Goal: Task Accomplishment & Management: Complete application form

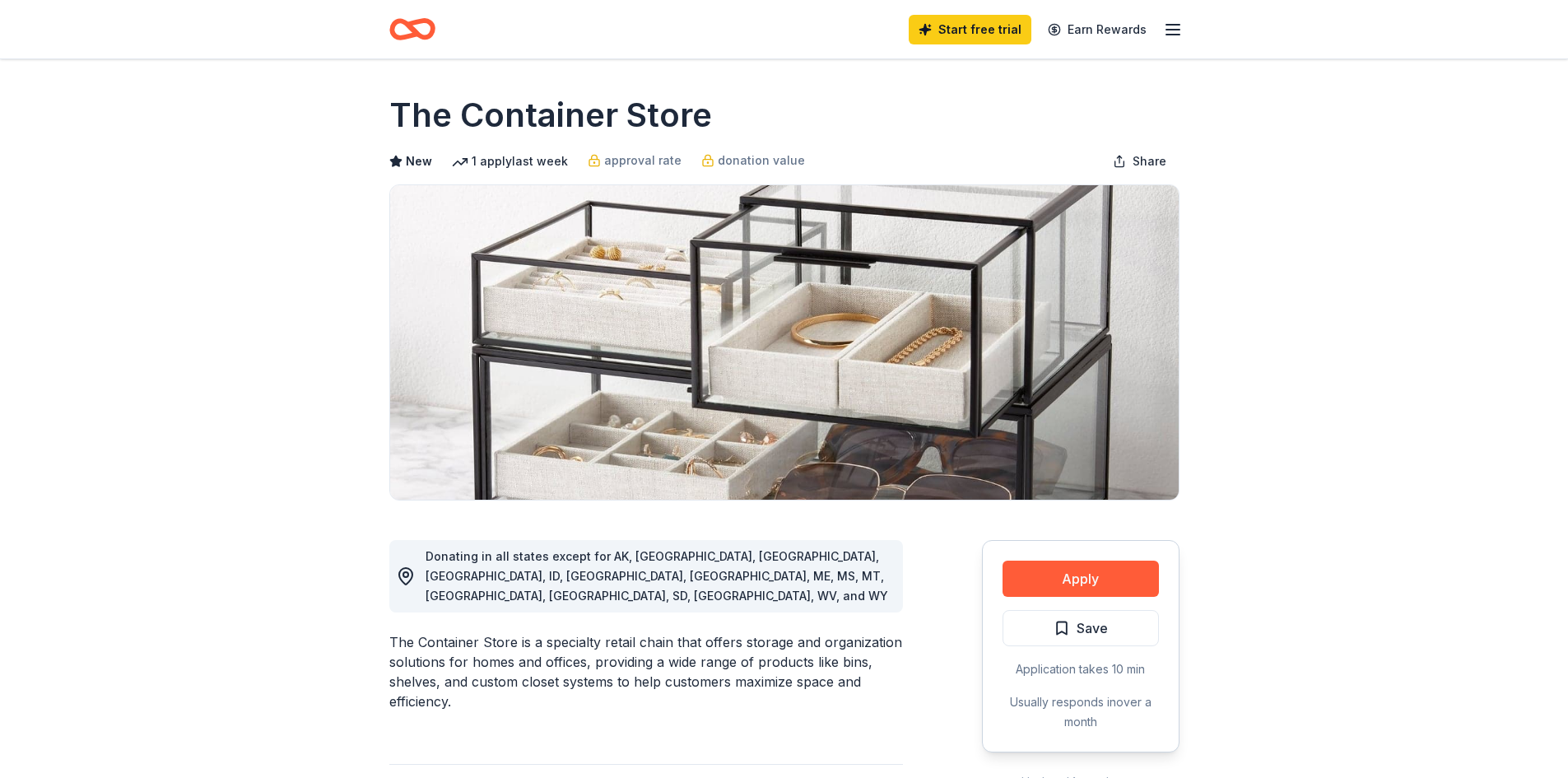
click at [872, 114] on div "The Container Store" at bounding box center [784, 115] width 790 height 46
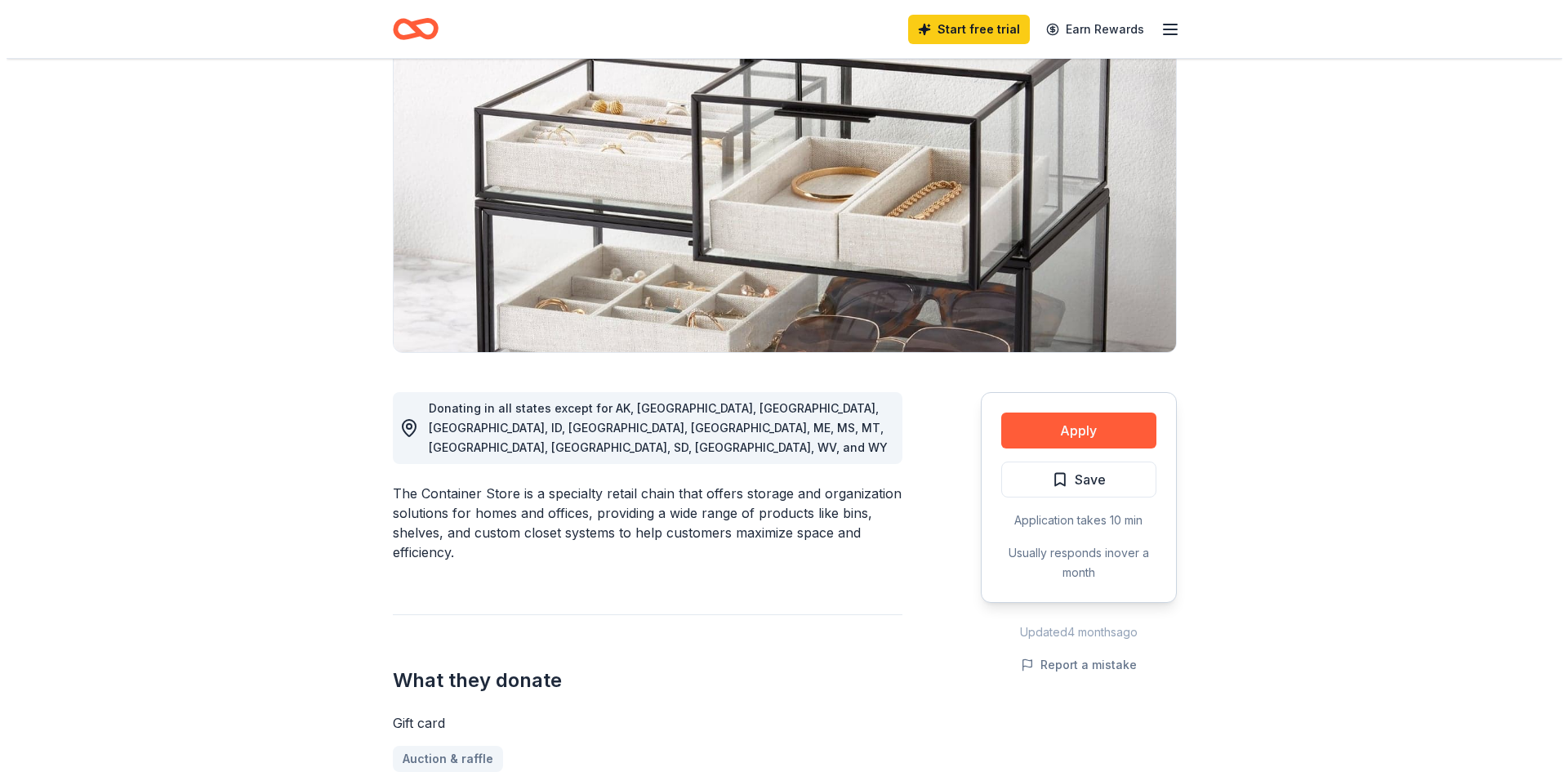
scroll to position [163, 0]
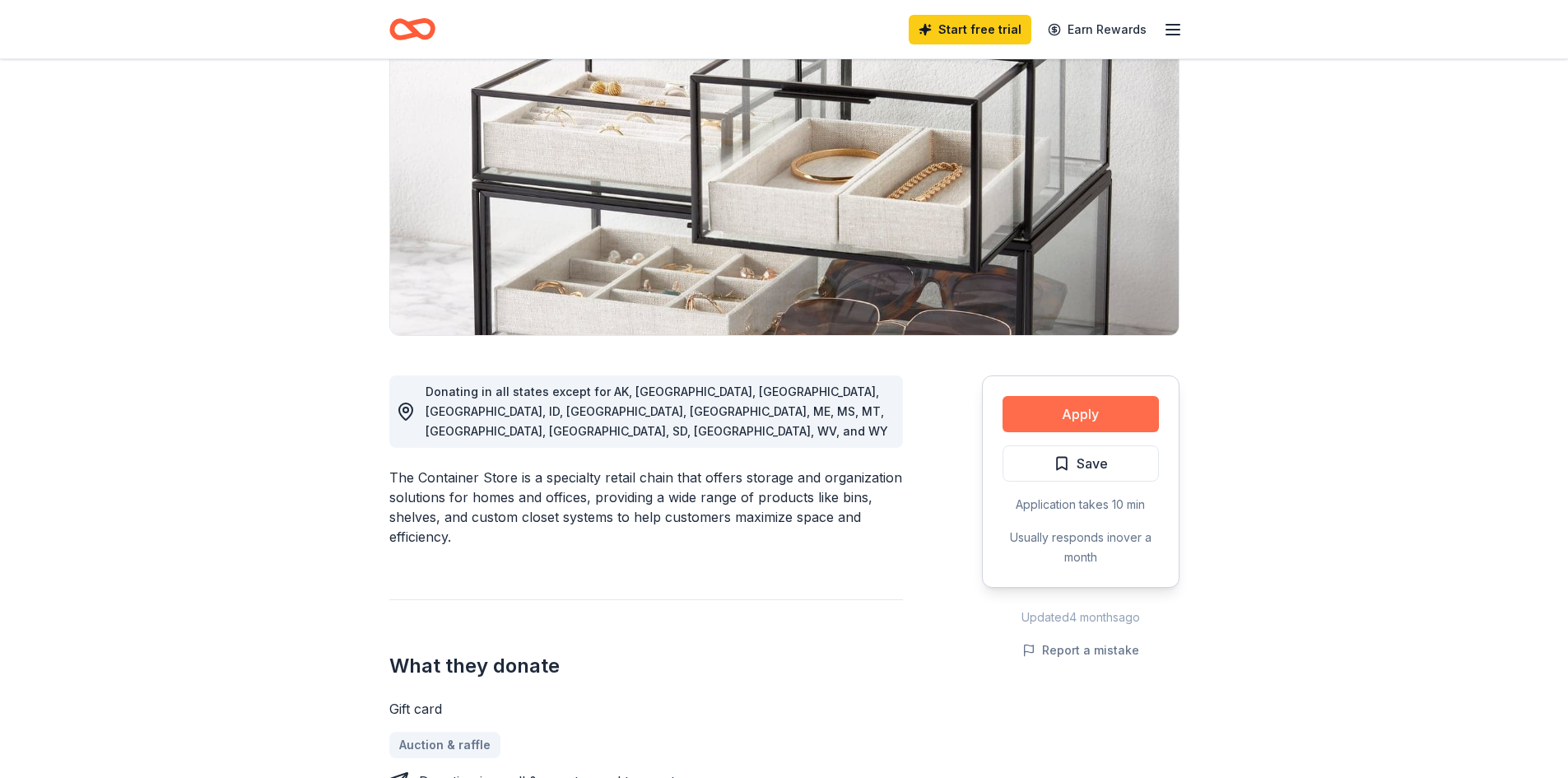
click at [1057, 413] on button "Apply" at bounding box center [1081, 414] width 157 height 36
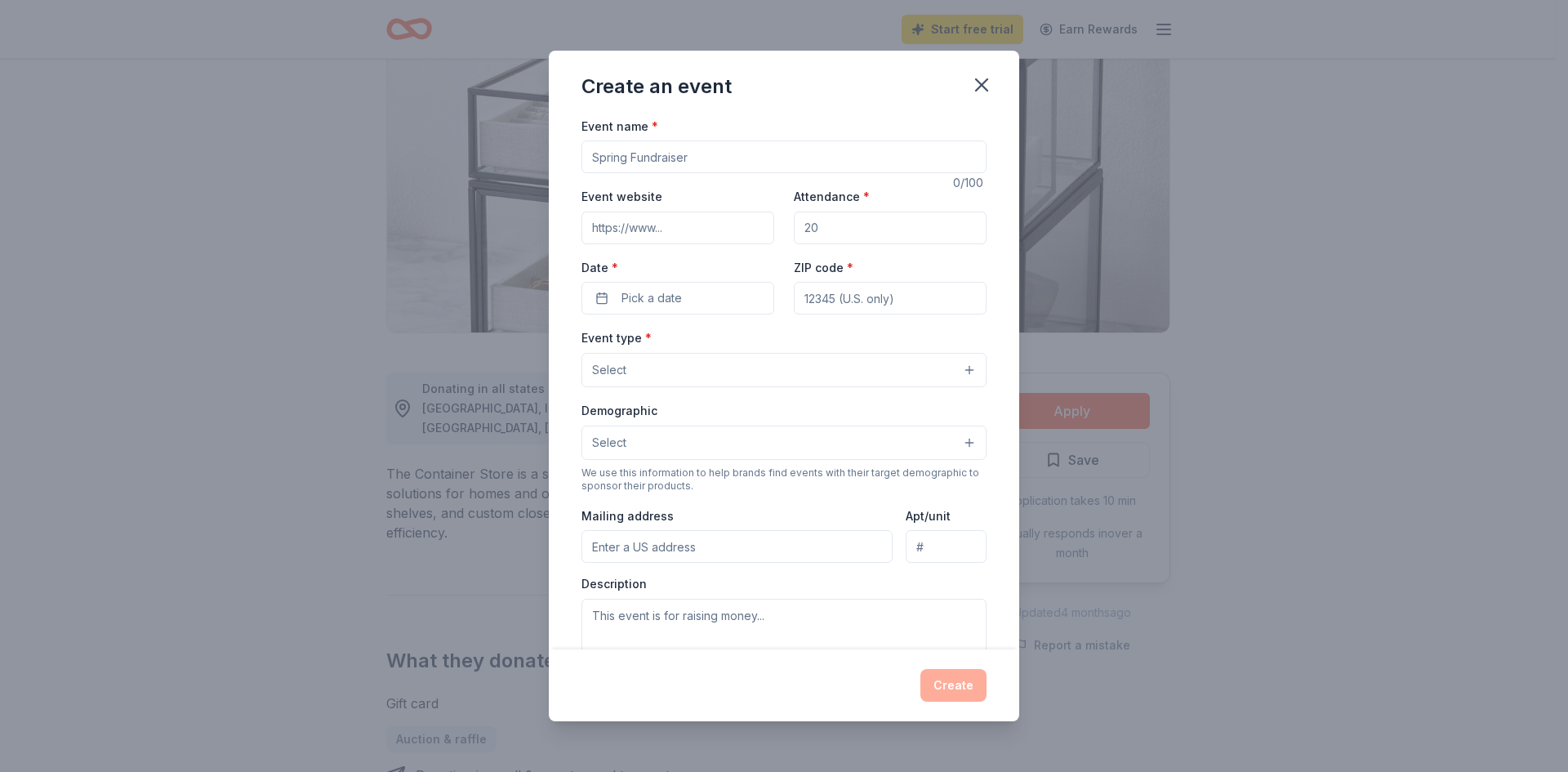
click at [680, 159] on input "Event name *" at bounding box center [784, 156] width 405 height 32
type input "Annual Fundraiser and Silent Auction"
paste input "14005A N Dale Mabry Hwy, Tampa, FL 33618"
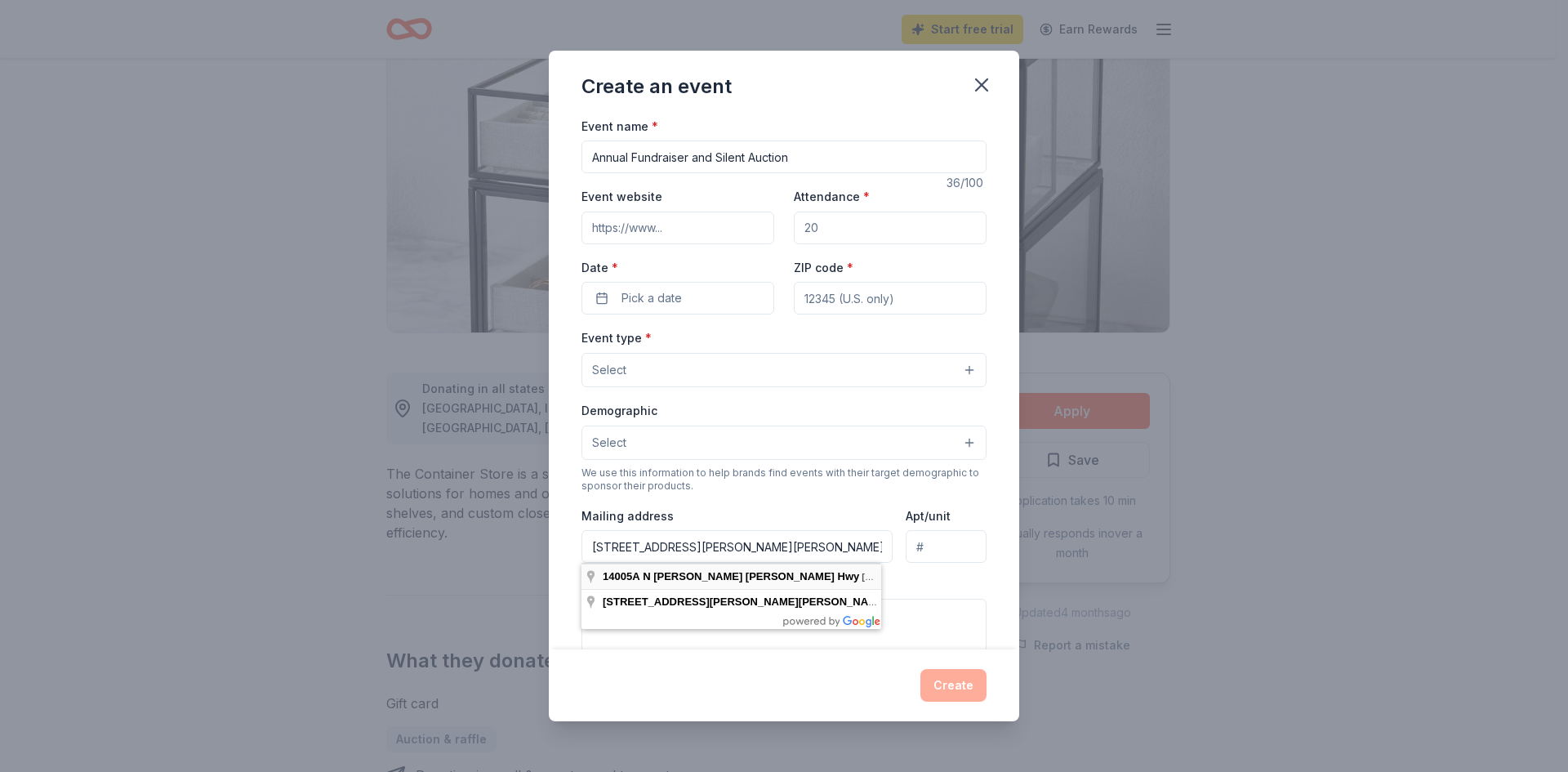
type input "14005A North Dale Mabry Highway, Tampa, FL, 33618"
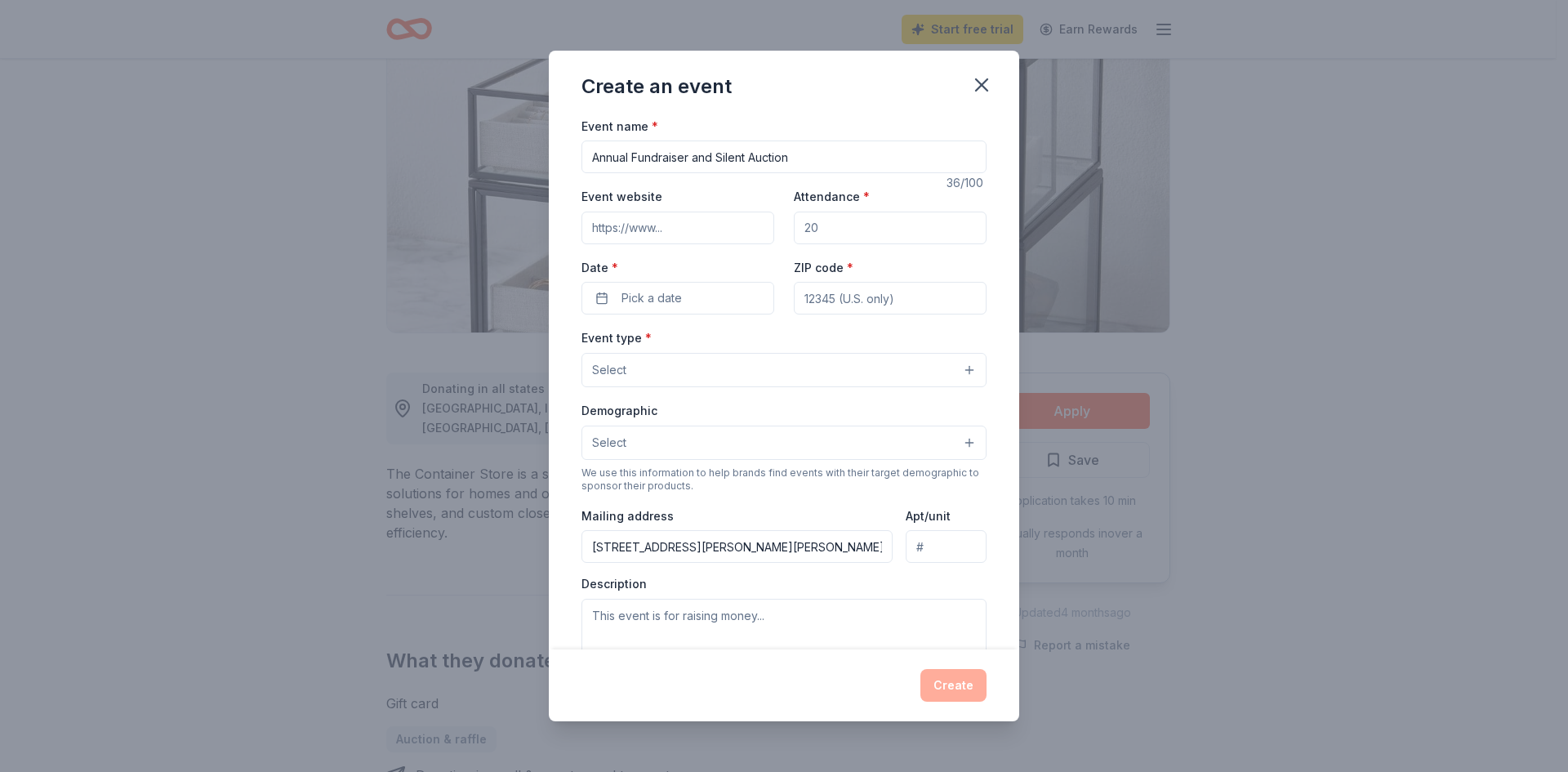
drag, startPoint x: 825, startPoint y: 226, endPoint x: 788, endPoint y: 224, distance: 37.1
click at [794, 224] on input "Attendance *" at bounding box center [890, 227] width 193 height 32
type input "100"
click at [656, 221] on input "Event website" at bounding box center [677, 227] width 193 height 32
paste input "https://www.mekorshalom.org/"
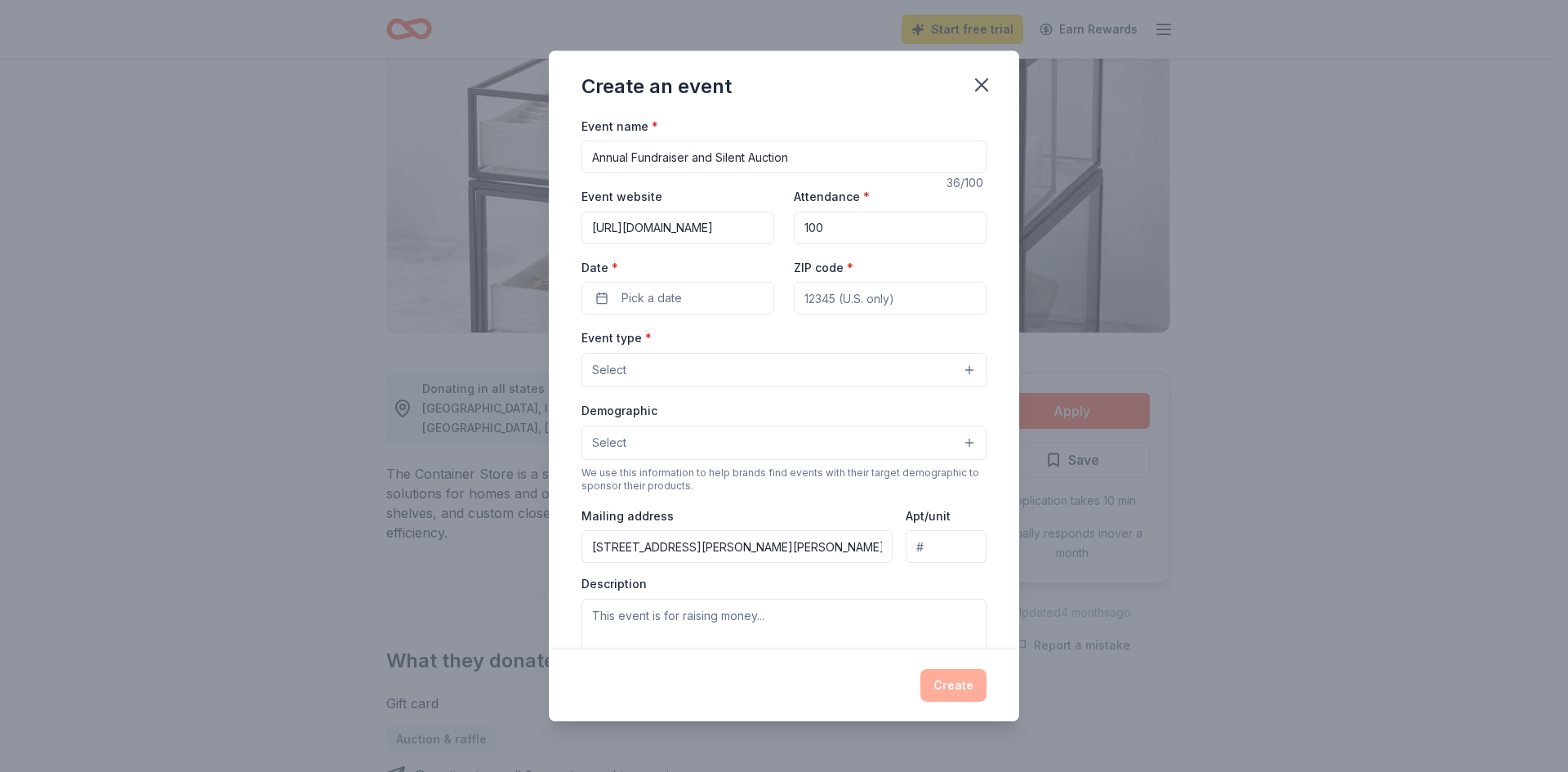
scroll to position [0, 2]
type input "https://www.mekorshalom.org/"
click at [638, 297] on span "Pick a date" at bounding box center [651, 298] width 60 height 19
click at [755, 341] on button "Go to next month" at bounding box center [763, 341] width 23 height 23
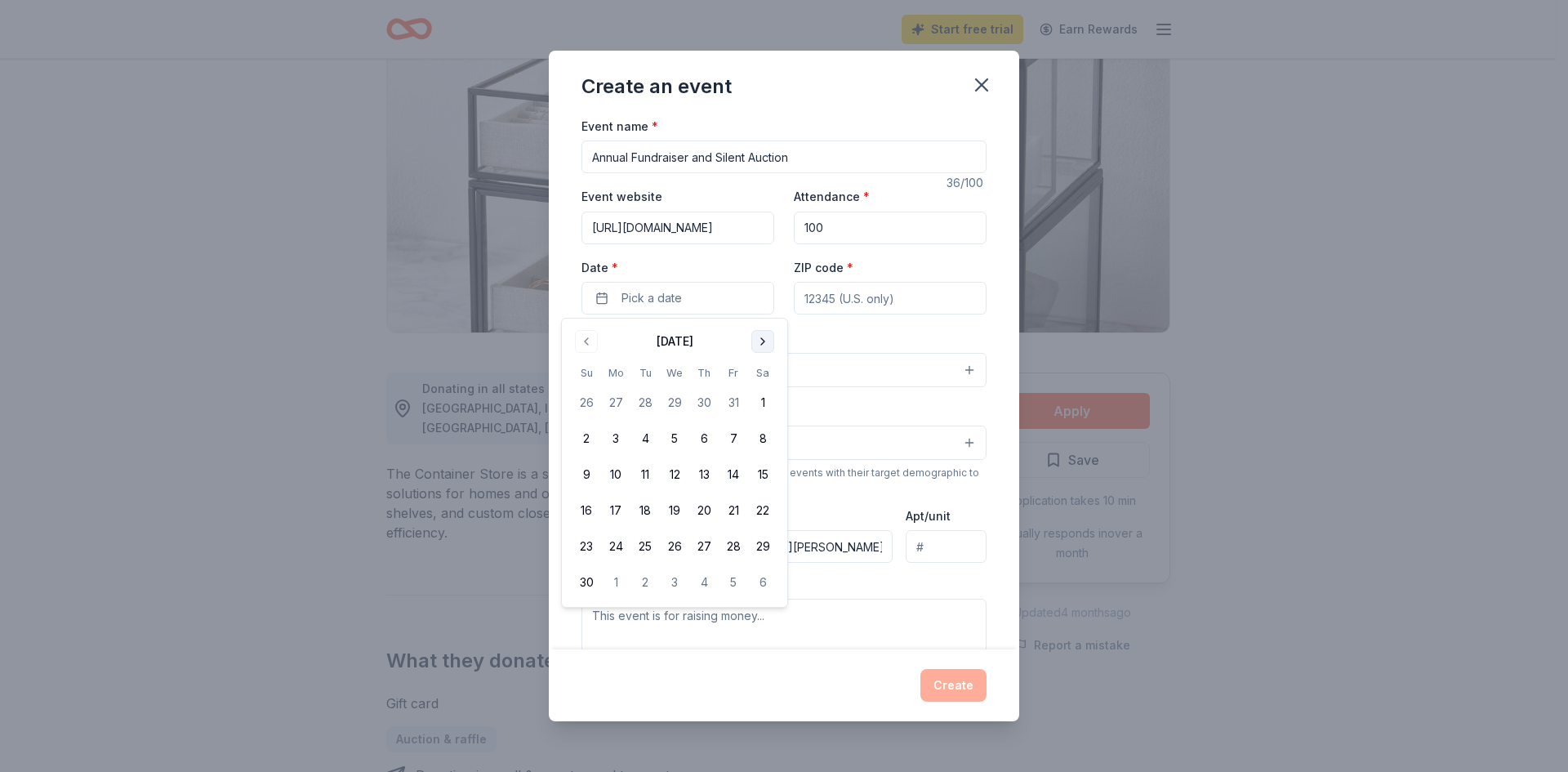
click at [755, 341] on button "Go to next month" at bounding box center [763, 341] width 23 height 23
click at [755, 341] on button "Go to next month" at bounding box center [763, 341] width 23 height 23
click at [761, 512] on button "28" at bounding box center [763, 511] width 30 height 30
click at [817, 333] on div "Event type * Select" at bounding box center [784, 357] width 405 height 59
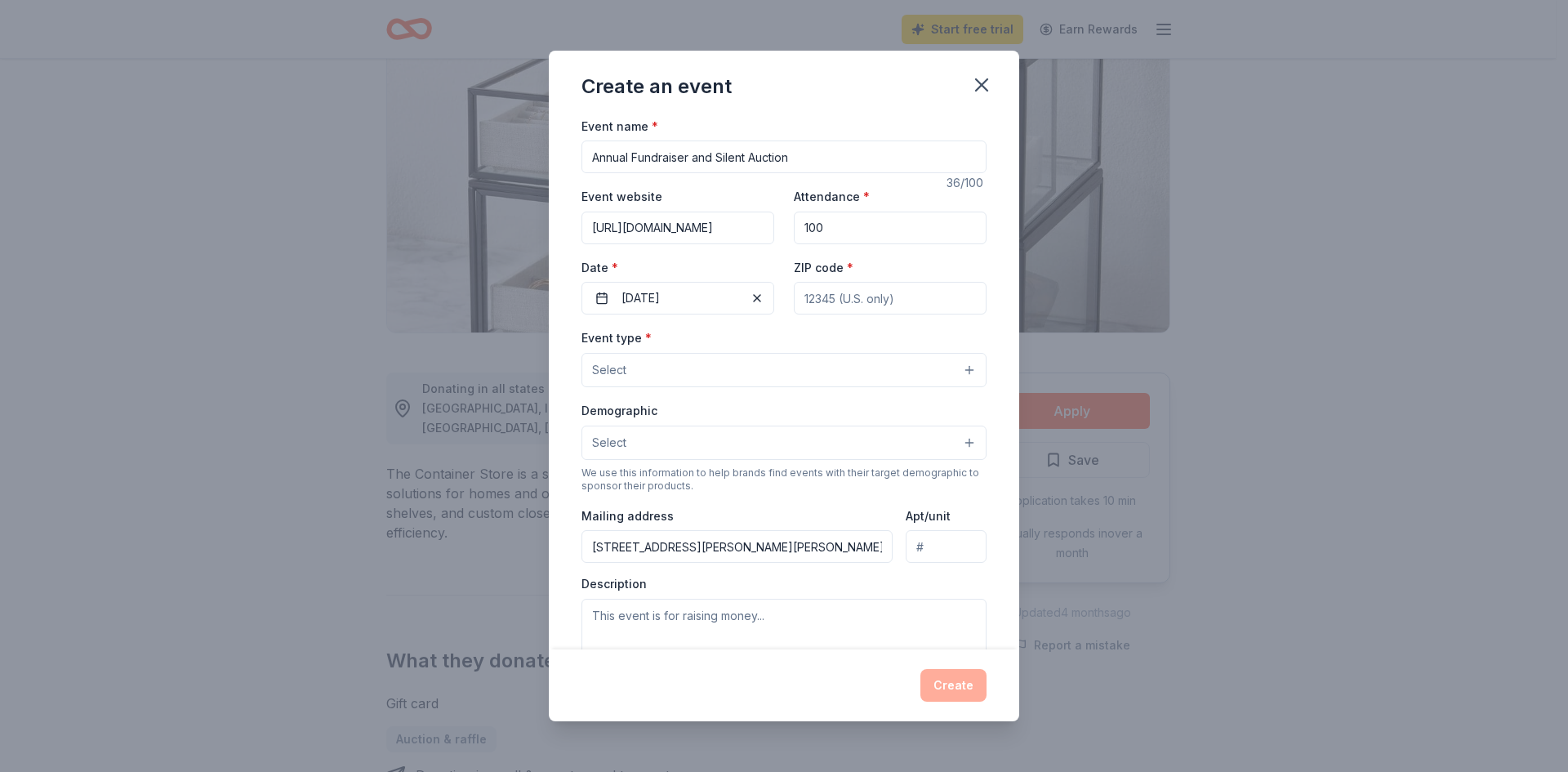
click at [836, 294] on input "ZIP code *" at bounding box center [890, 298] width 193 height 32
type input "33618"
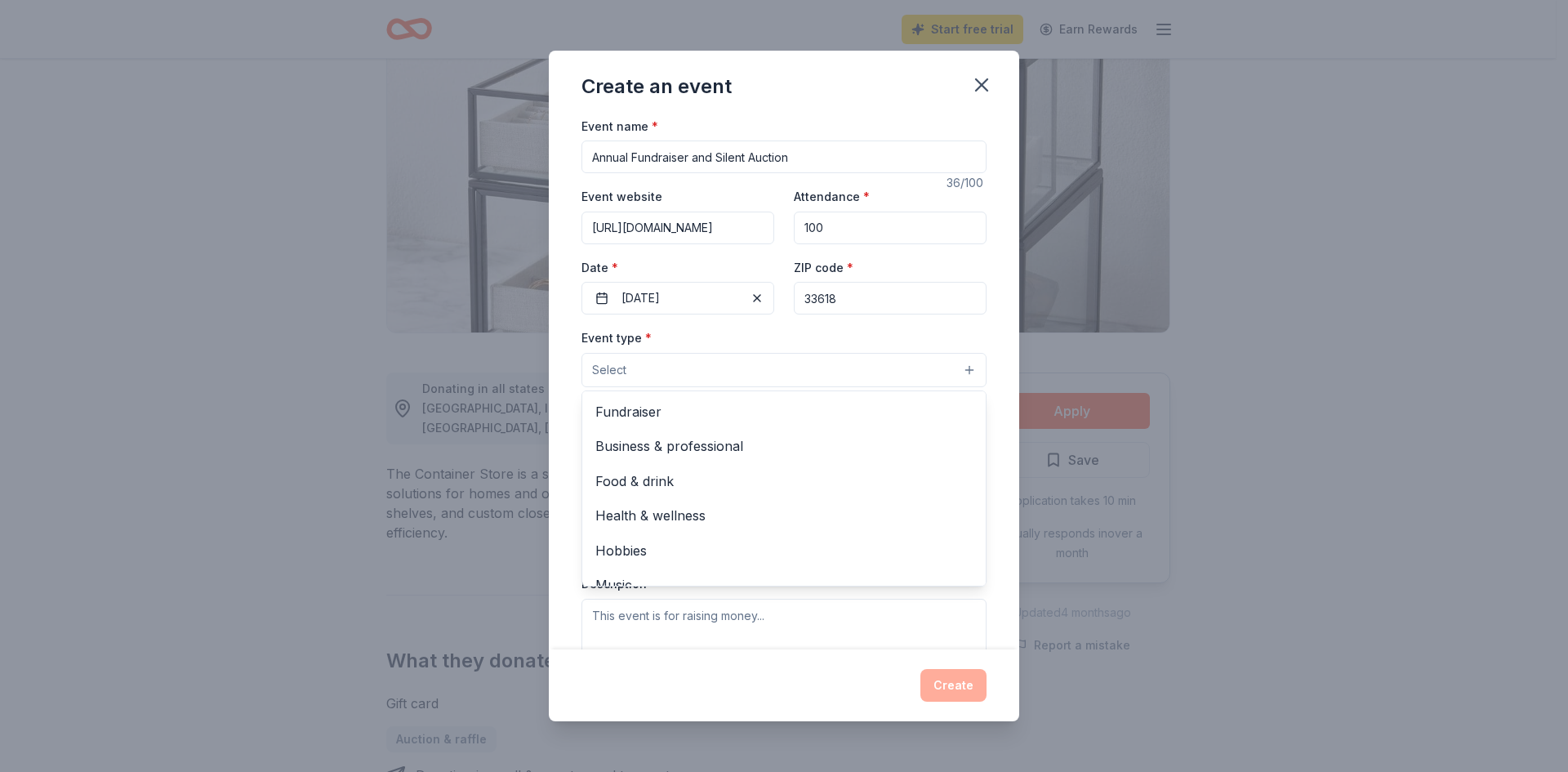
click at [848, 371] on button "Select" at bounding box center [784, 369] width 405 height 34
click at [763, 416] on span "Fundraiser" at bounding box center [784, 411] width 377 height 21
click at [987, 424] on div "Event name * Annual Fundraiser and Silent Auction 36 /100 Event website https:/…" at bounding box center [784, 383] width 471 height 534
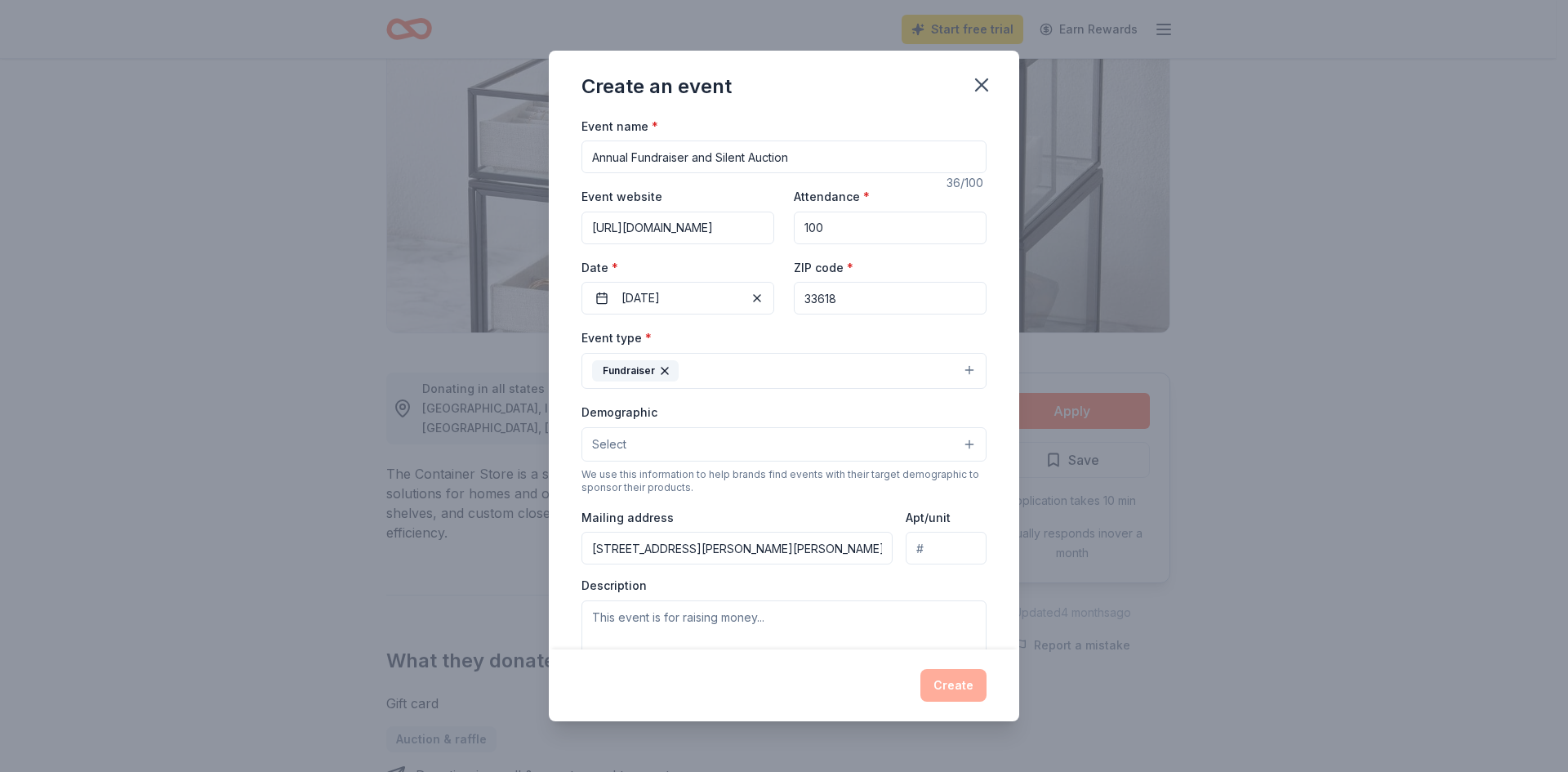
click at [883, 449] on button "Select" at bounding box center [784, 444] width 405 height 34
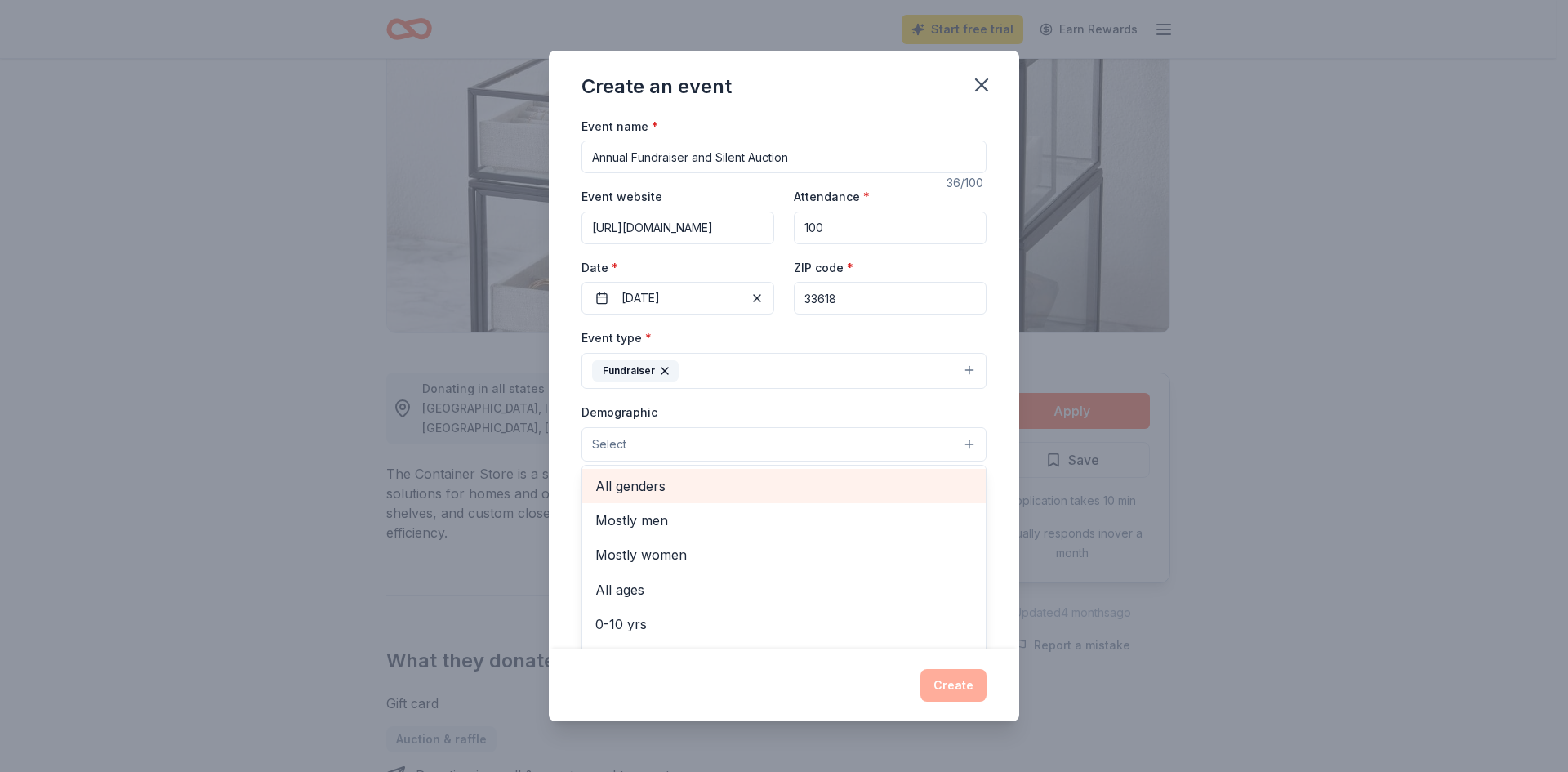
click at [748, 489] on span "All genders" at bounding box center [784, 486] width 377 height 21
click at [984, 436] on div "Event name * Annual Fundraiser and Silent Auction 36 /100 Event website https:/…" at bounding box center [784, 383] width 471 height 534
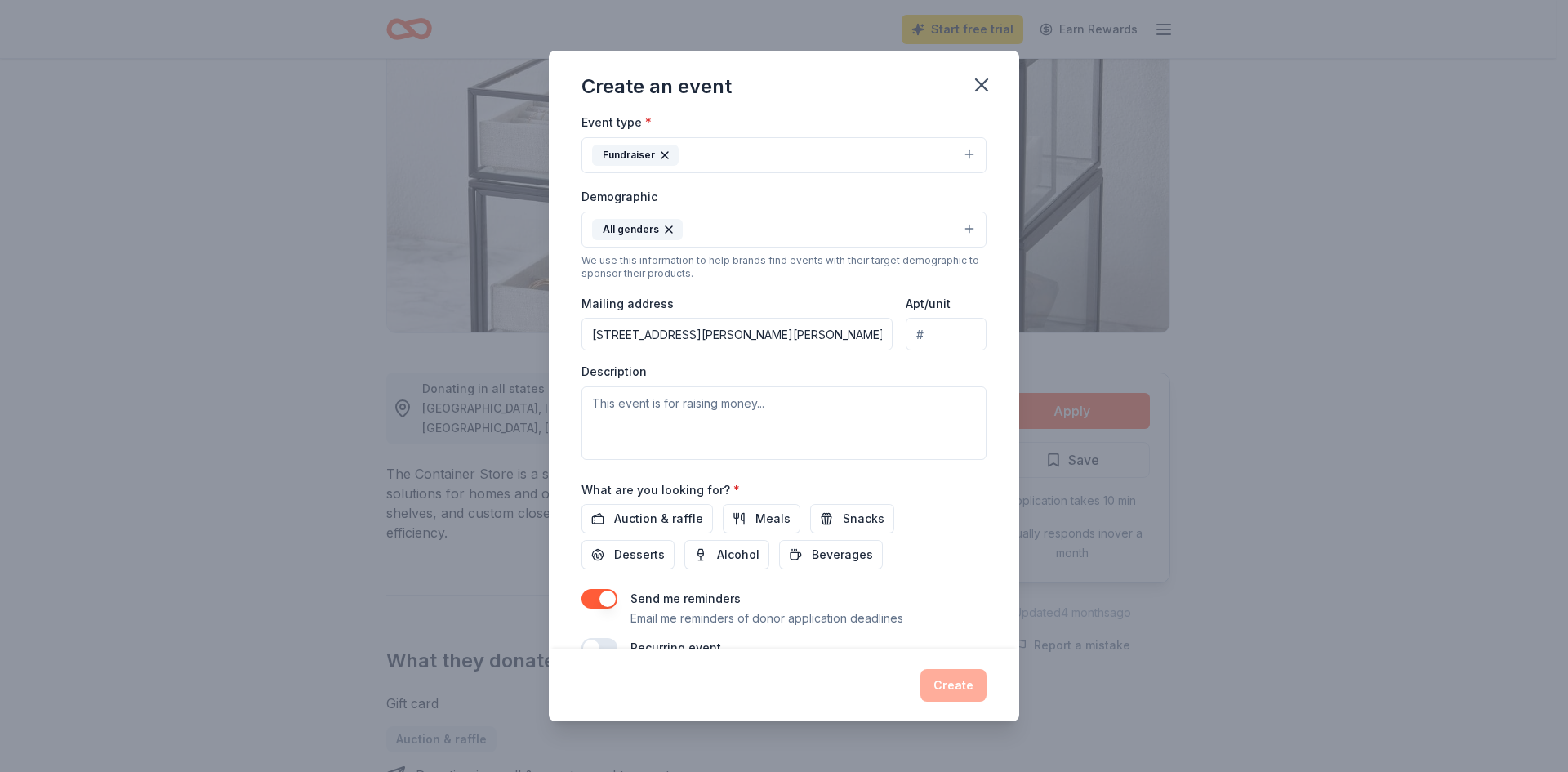
scroll to position [245, 0]
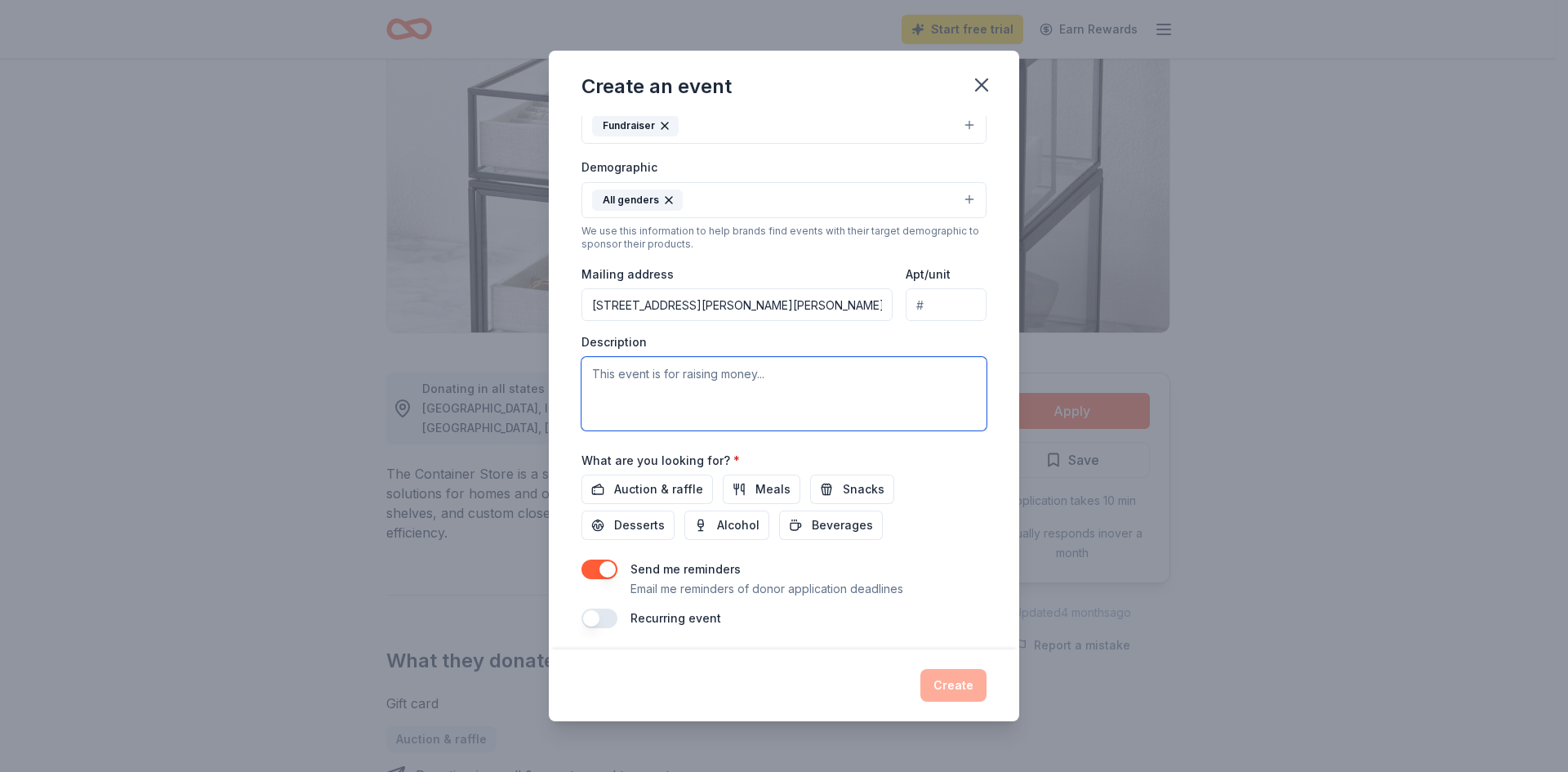
click at [602, 373] on textarea at bounding box center [784, 394] width 405 height 73
paste textarea "Proceeds raised from the event will be used to provide support for the ongoing …"
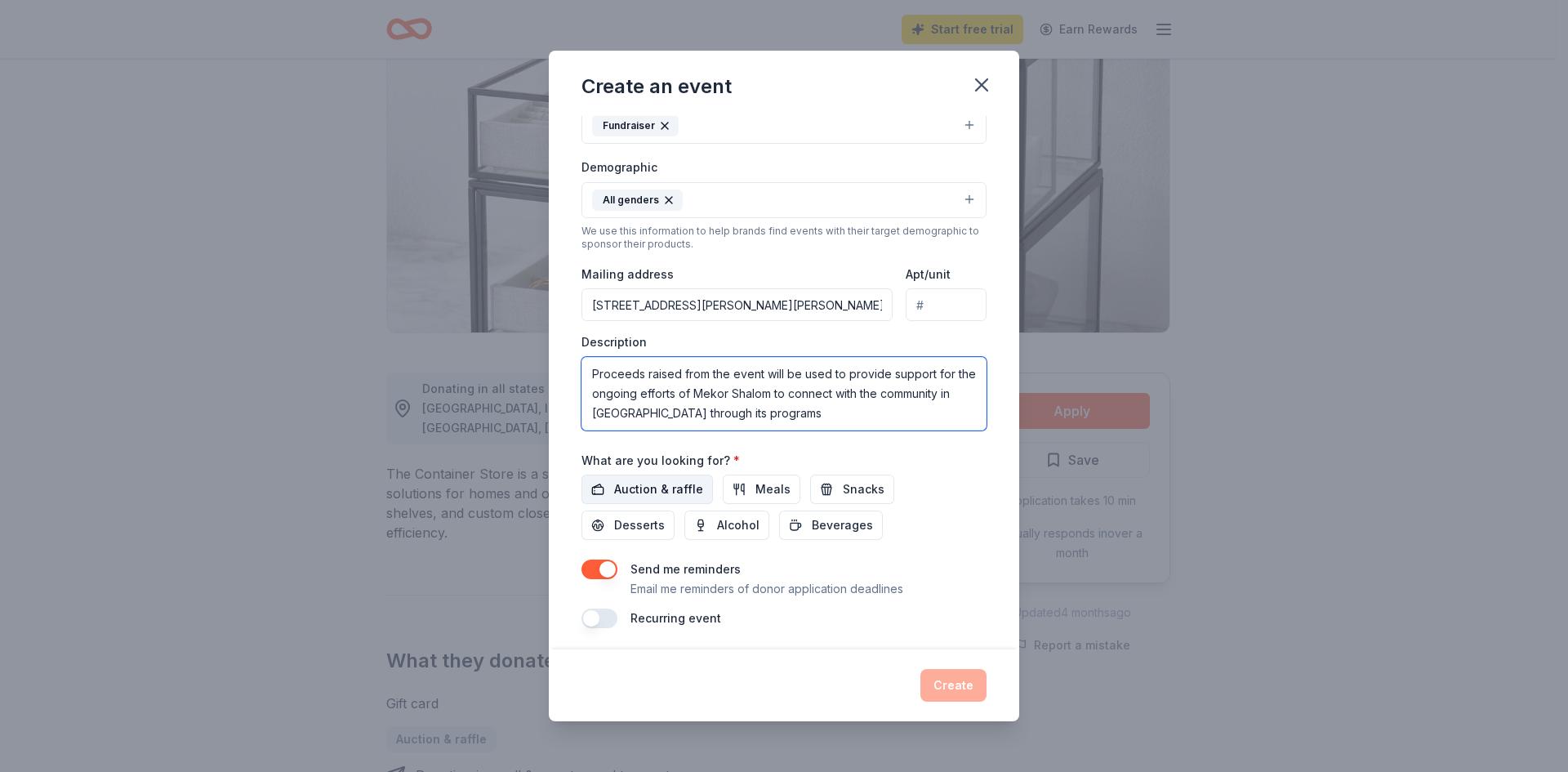
type textarea "Proceeds raised from the event will be used to provide support for the ongoing …"
click at [636, 493] on span "Auction & raffle" at bounding box center [658, 489] width 89 height 19
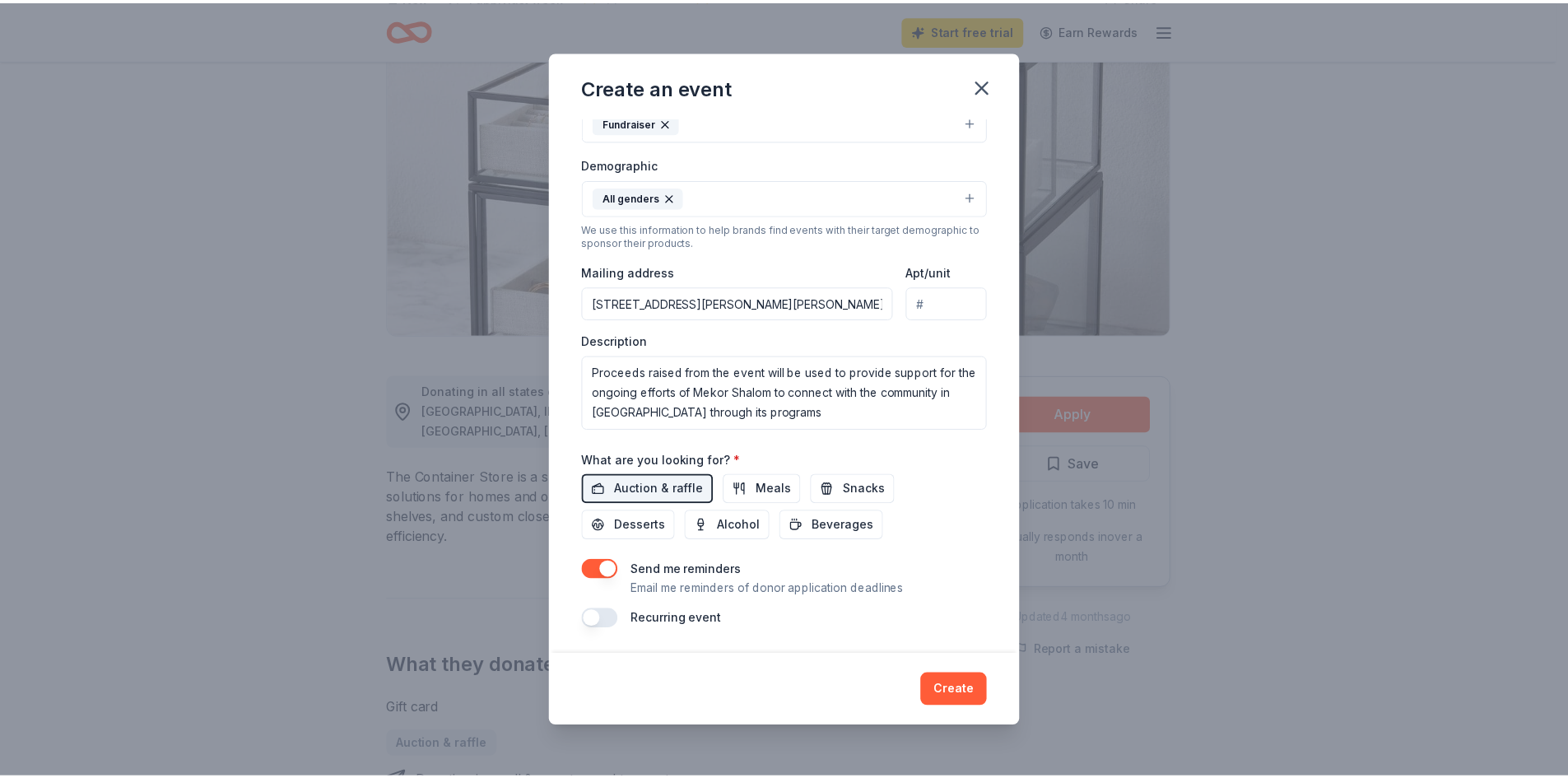
scroll to position [252, 0]
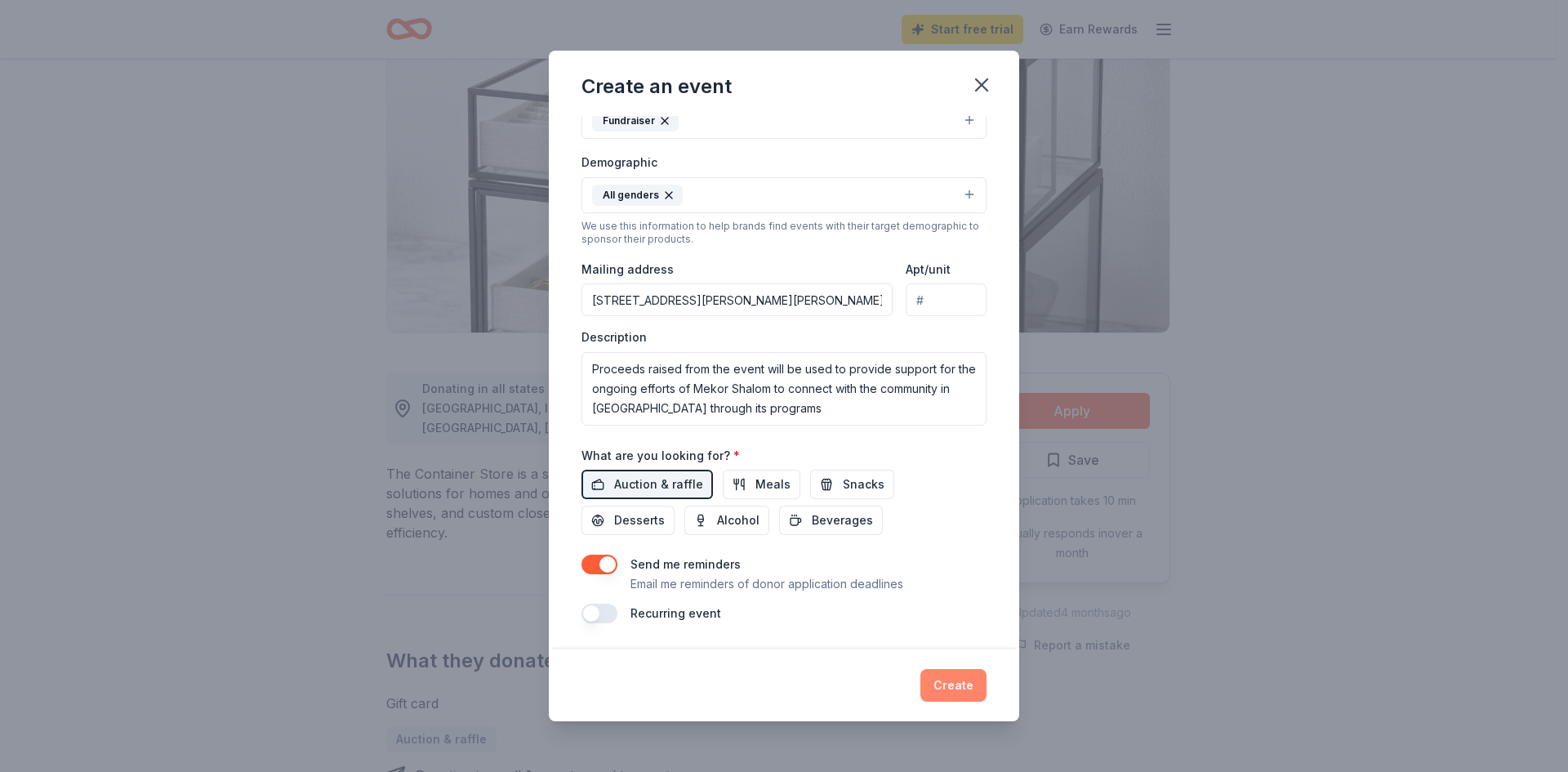
click at [952, 685] on button "Create" at bounding box center [953, 685] width 66 height 32
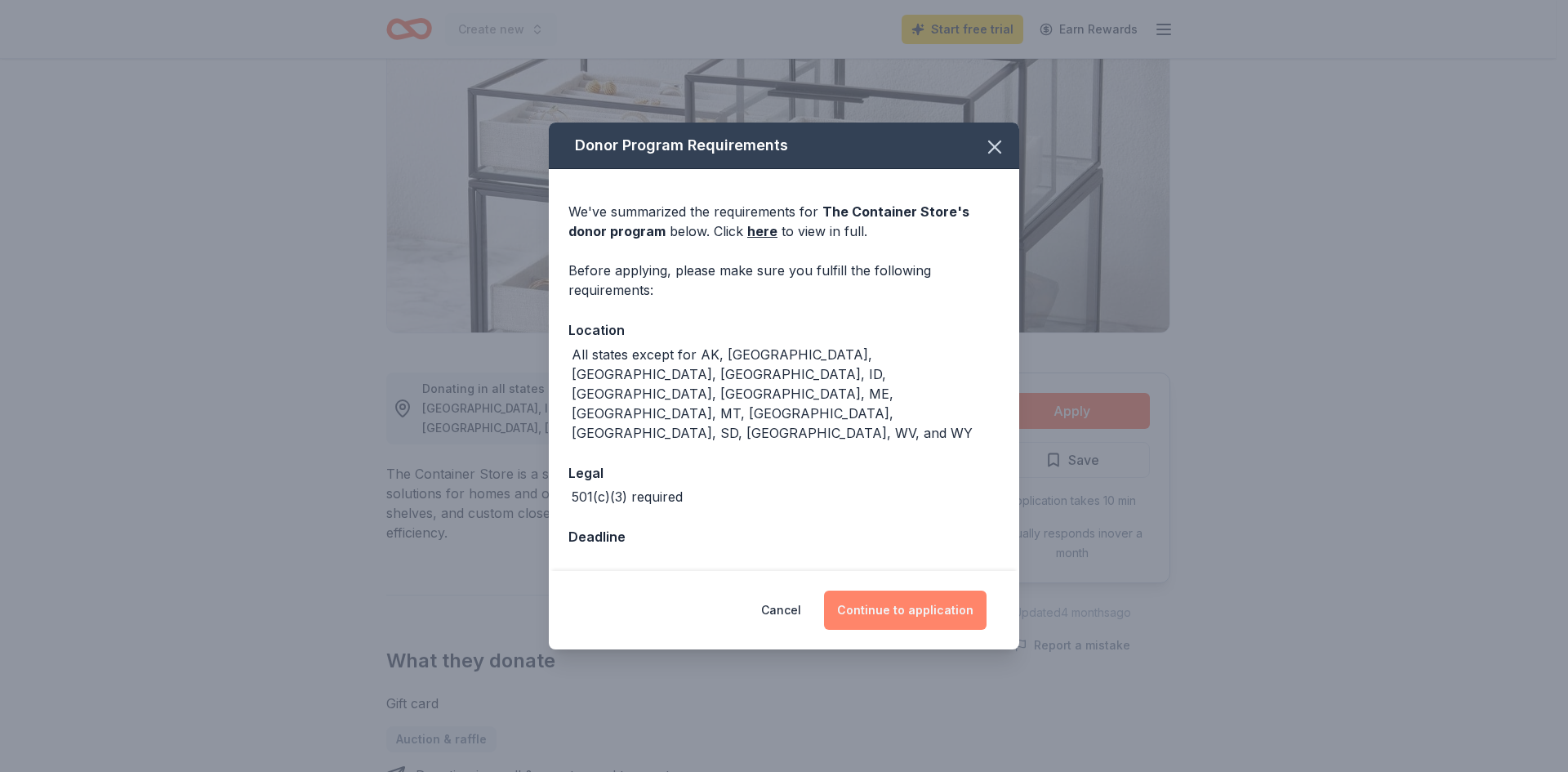
click at [896, 590] on button "Continue to application" at bounding box center [905, 610] width 162 height 39
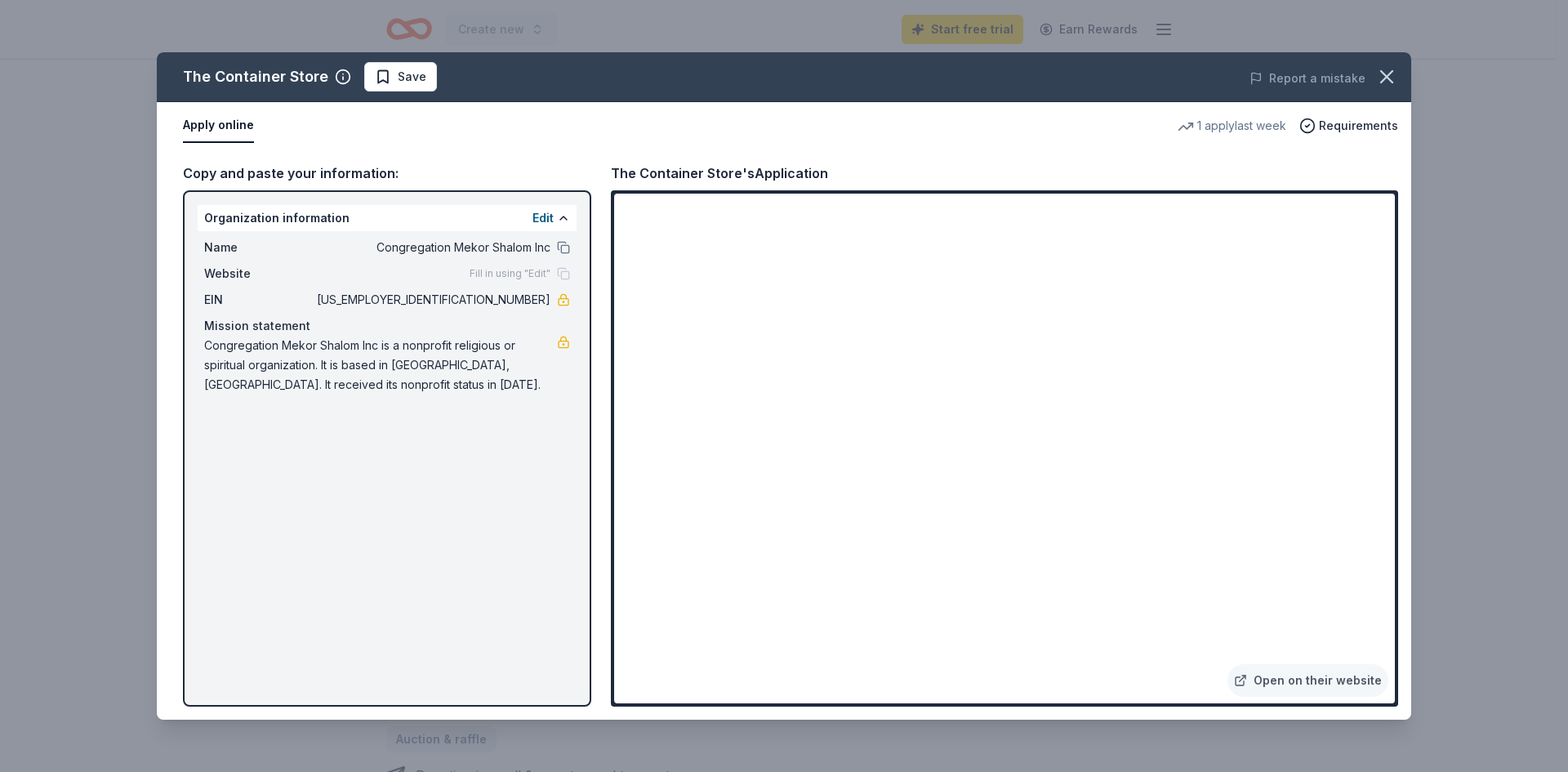
drag, startPoint x: 1386, startPoint y: 385, endPoint x: 1385, endPoint y: 485, distance: 100.0
click at [1385, 485] on div "The Container Store Save Report a mistake Apply online 1 apply last week Requir…" at bounding box center [784, 386] width 1255 height 667
drag, startPoint x: 1397, startPoint y: 439, endPoint x: 1366, endPoint y: 582, distance: 146.3
click at [1395, 528] on div "The Container Store Save Report a mistake Apply online 1 apply last week Requir…" at bounding box center [784, 386] width 1255 height 667
click at [1328, 680] on div "The Container Store Save Report a mistake Apply online 1 apply last week Requir…" at bounding box center [784, 386] width 1255 height 667
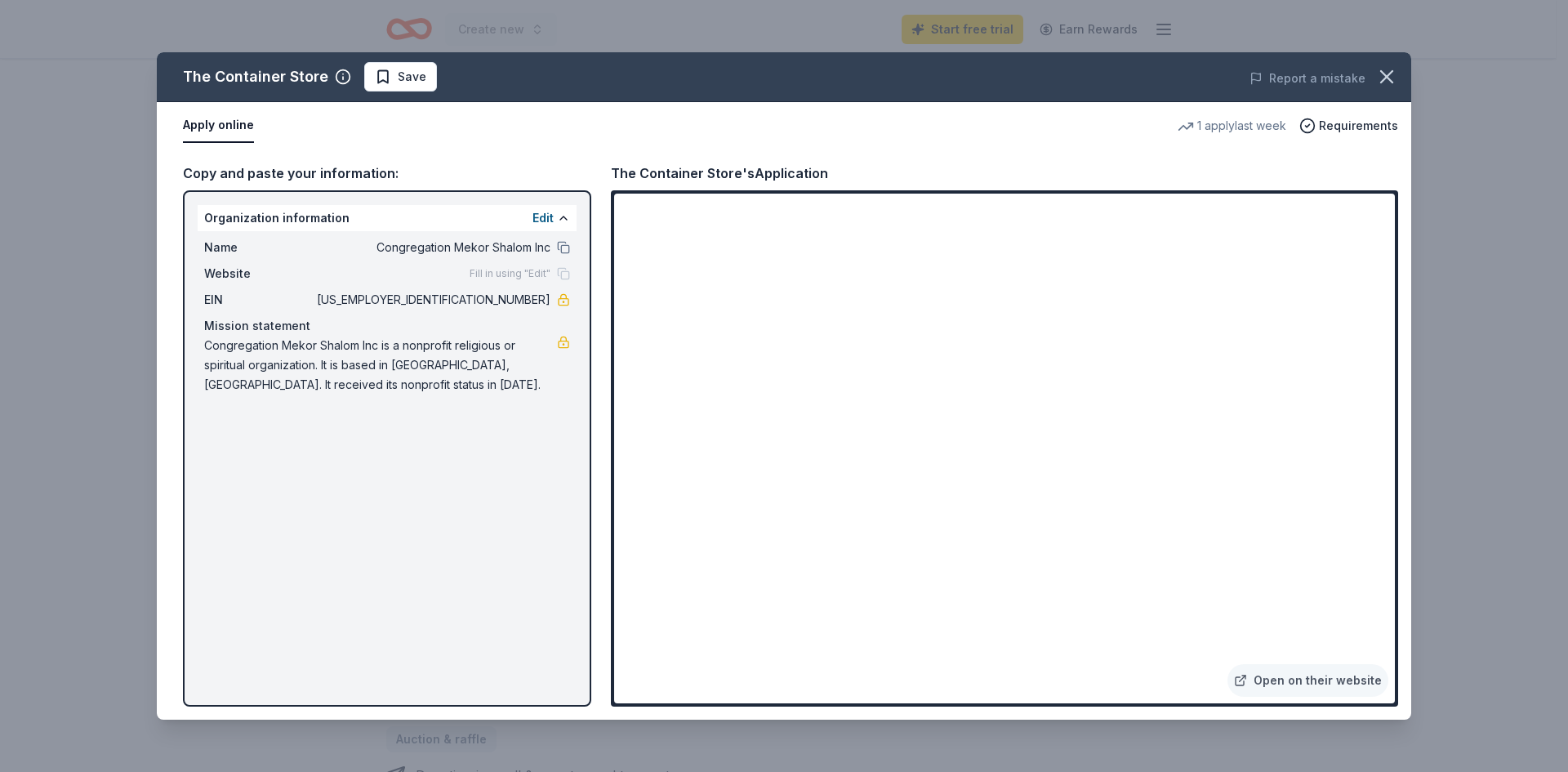
click at [211, 121] on div "The Container Store Save Report a mistake Apply online 1 apply last week Requir…" at bounding box center [784, 386] width 1255 height 667
click at [1293, 267] on div "The Container Store Save Report a mistake Apply online 1 apply last week Requir…" at bounding box center [784, 386] width 1255 height 667
click at [1287, 270] on div "The Container Store Save Report a mistake Apply online 1 apply last week Requir…" at bounding box center [784, 386] width 1255 height 667
click at [1272, 270] on div "The Container Store Save Report a mistake Apply online 1 apply last week Requir…" at bounding box center [784, 386] width 1255 height 667
click at [1344, 679] on div "The Container Store Save Report a mistake Apply online 1 apply last week Requir…" at bounding box center [784, 386] width 1255 height 667
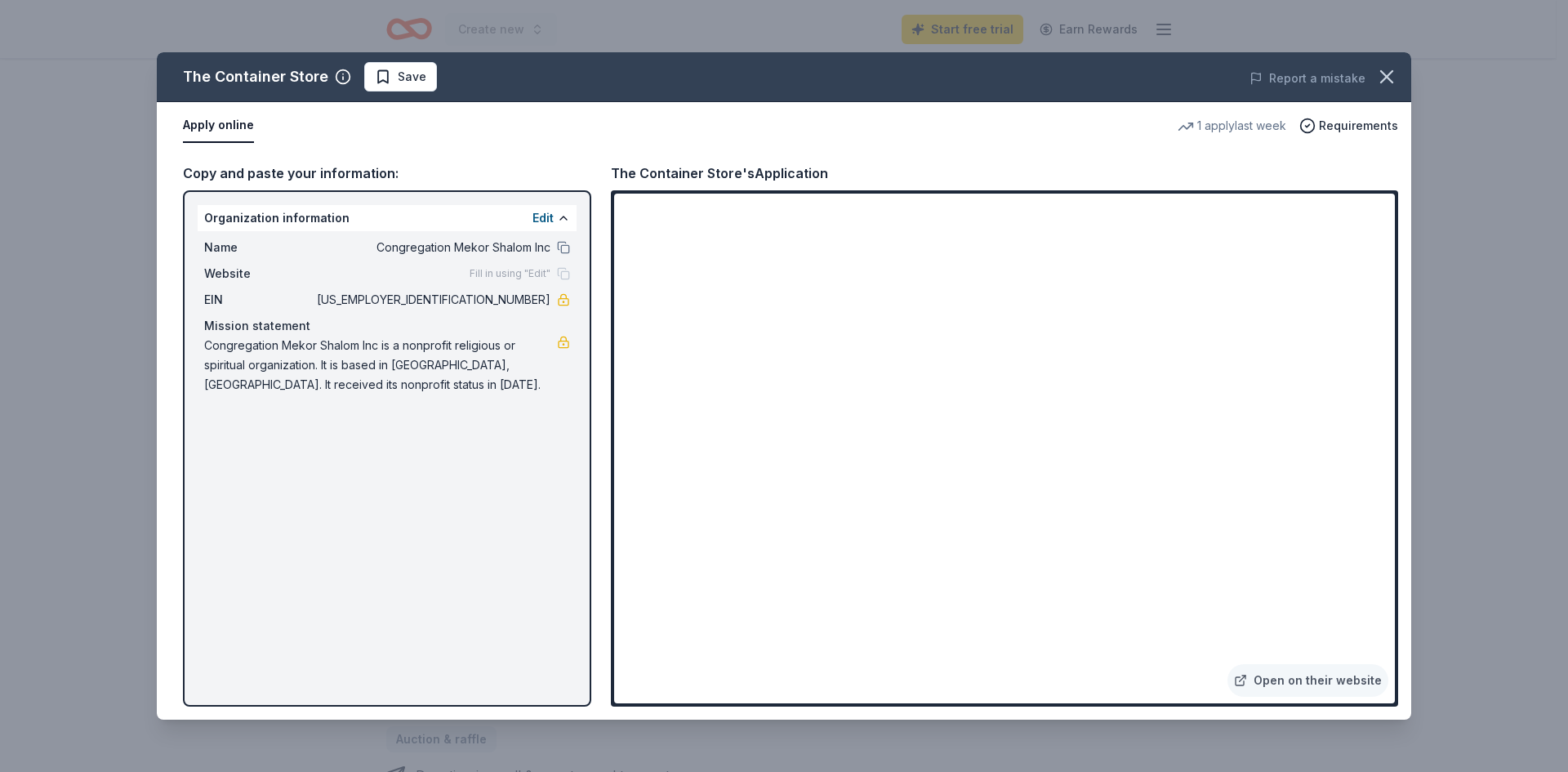
click at [396, 399] on div "The Container Store Save Report a mistake Apply online 1 apply last week Requir…" at bounding box center [784, 386] width 1255 height 667
drag, startPoint x: 219, startPoint y: 120, endPoint x: 218, endPoint y: 141, distance: 21.0
click at [219, 121] on div "The Container Store Save Report a mistake Apply online 1 apply last week Requir…" at bounding box center [784, 386] width 1255 height 667
click at [226, 170] on div "The Container Store Save Report a mistake Apply online 1 apply last week Requir…" at bounding box center [784, 386] width 1255 height 667
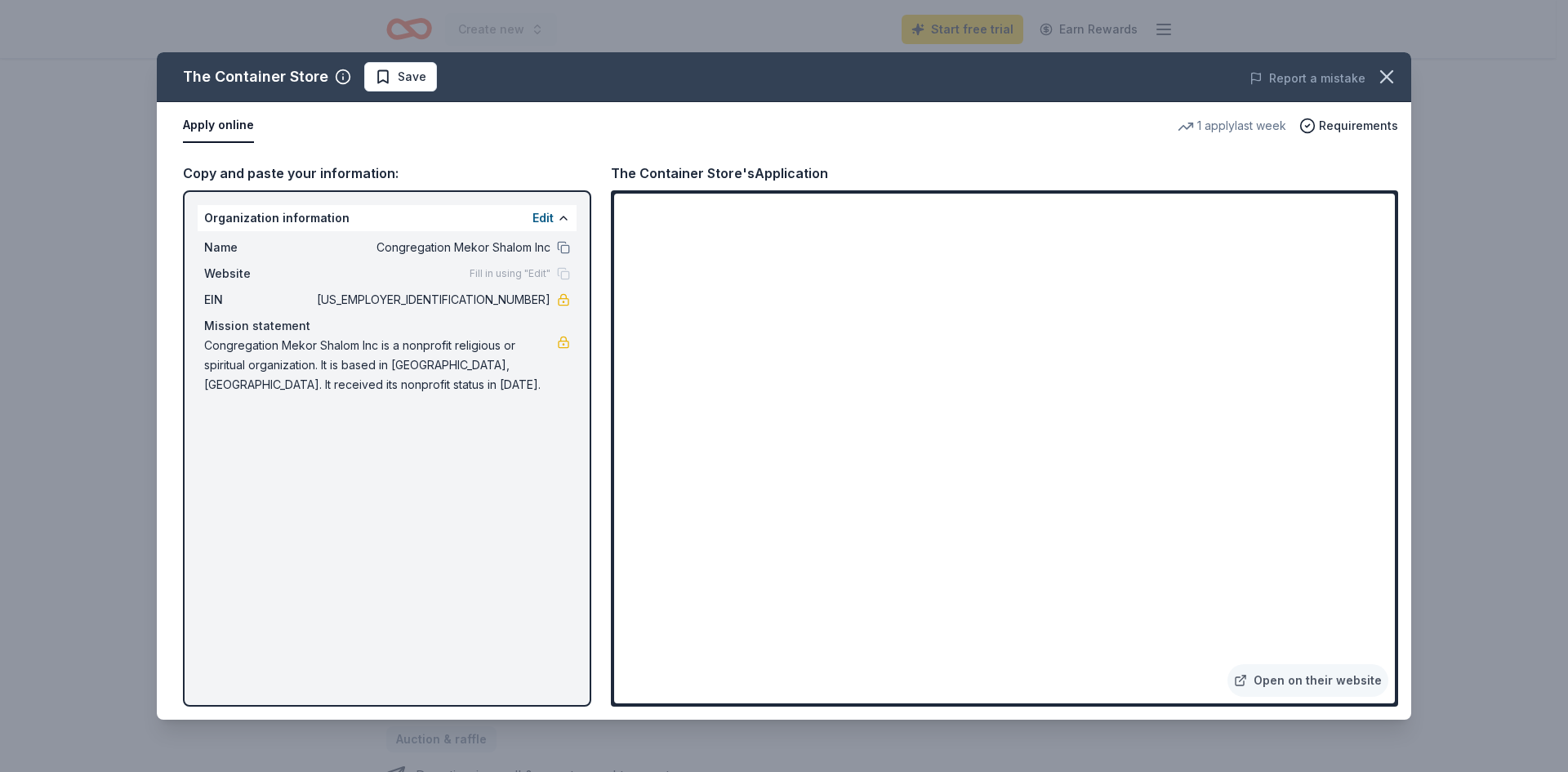
click at [1014, 210] on div "The Container Store Save Report a mistake Apply online 1 apply last week Requir…" at bounding box center [784, 386] width 1255 height 667
click at [741, 215] on div "The Container Store Save Report a mistake Apply online 1 apply last week Requir…" at bounding box center [784, 386] width 1255 height 667
click at [1389, 72] on icon "button" at bounding box center [1386, 77] width 23 height 23
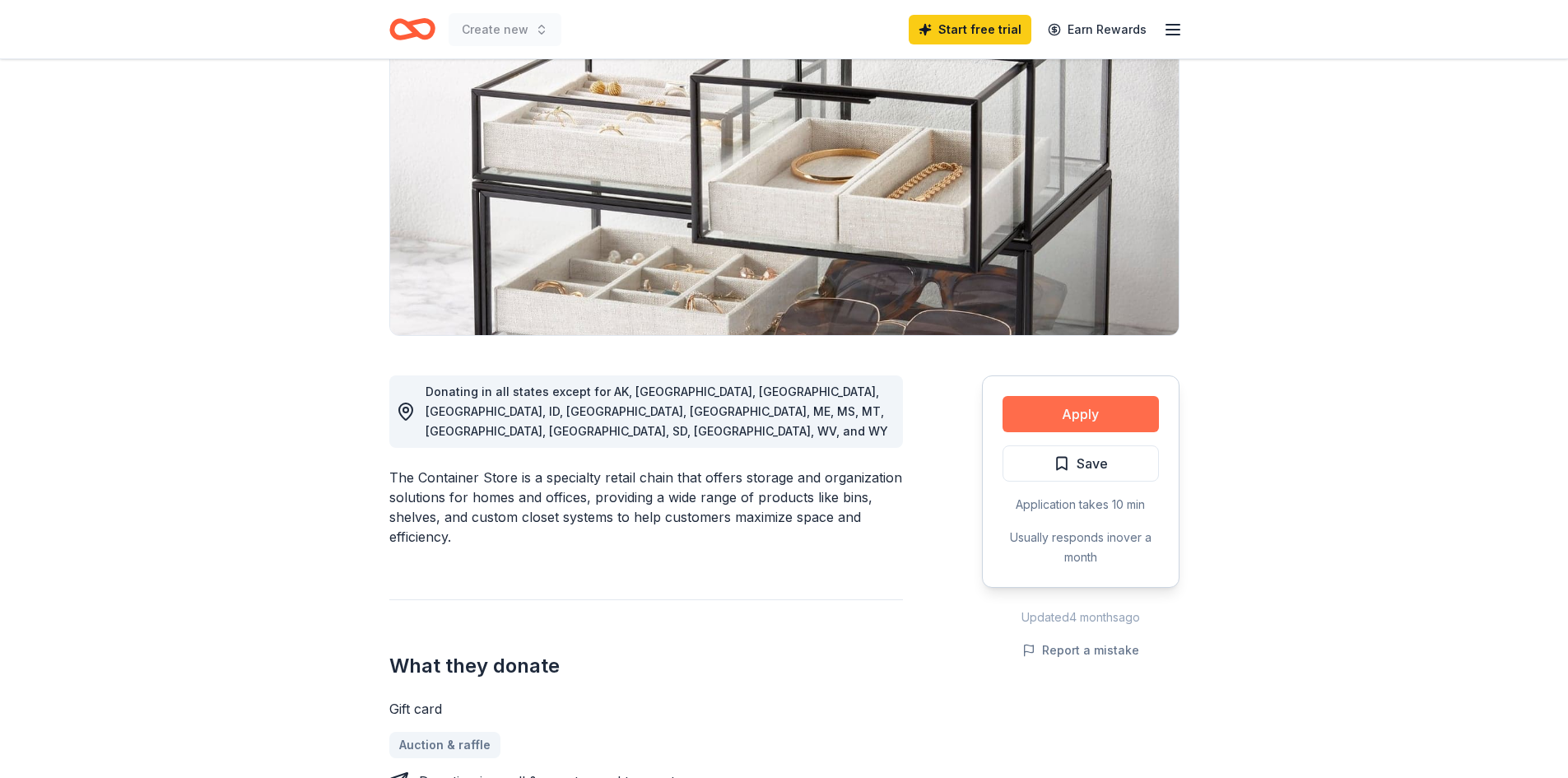
click at [1081, 420] on button "Apply" at bounding box center [1081, 414] width 157 height 36
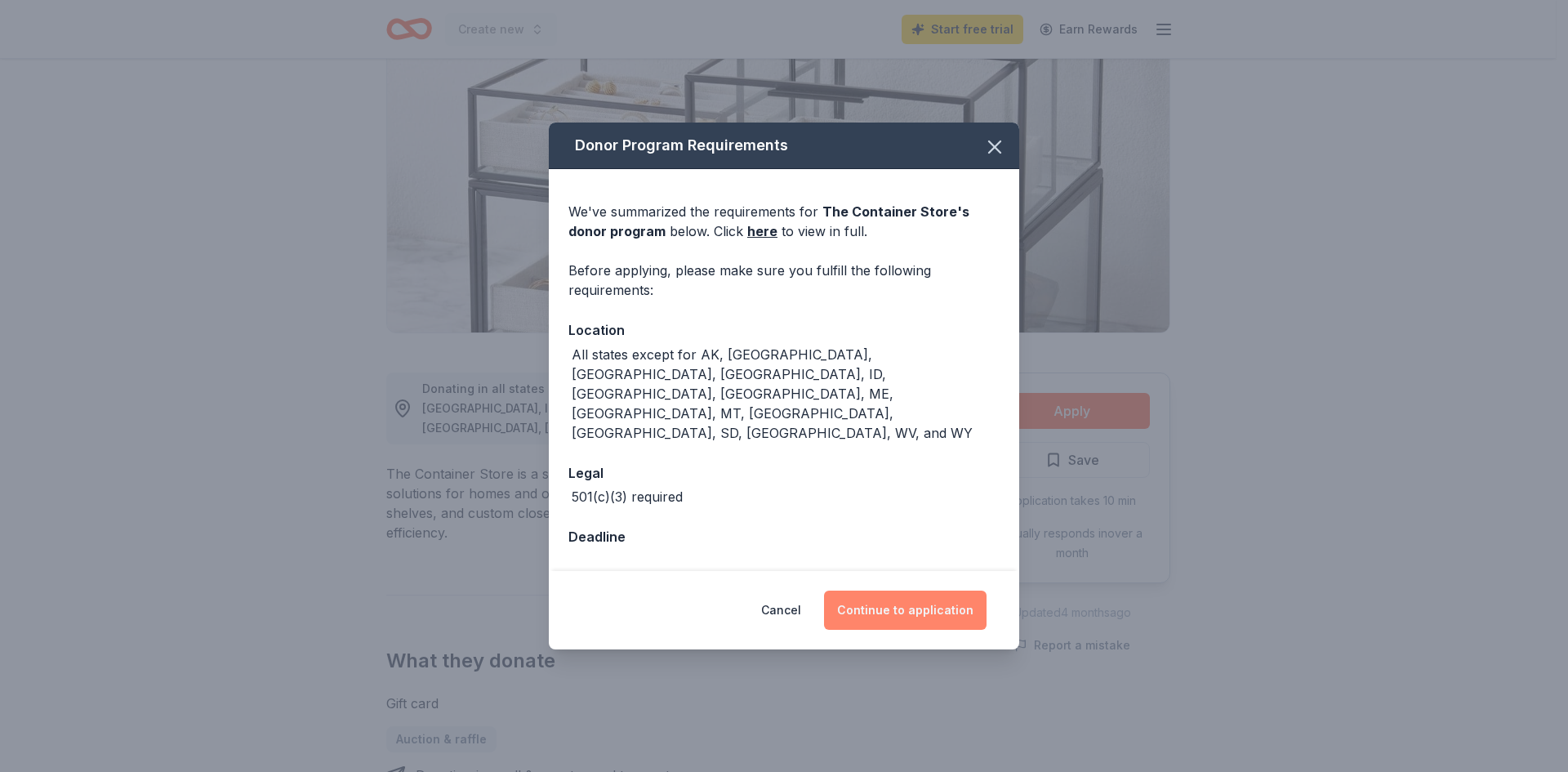
click at [891, 590] on button "Continue to application" at bounding box center [905, 610] width 162 height 39
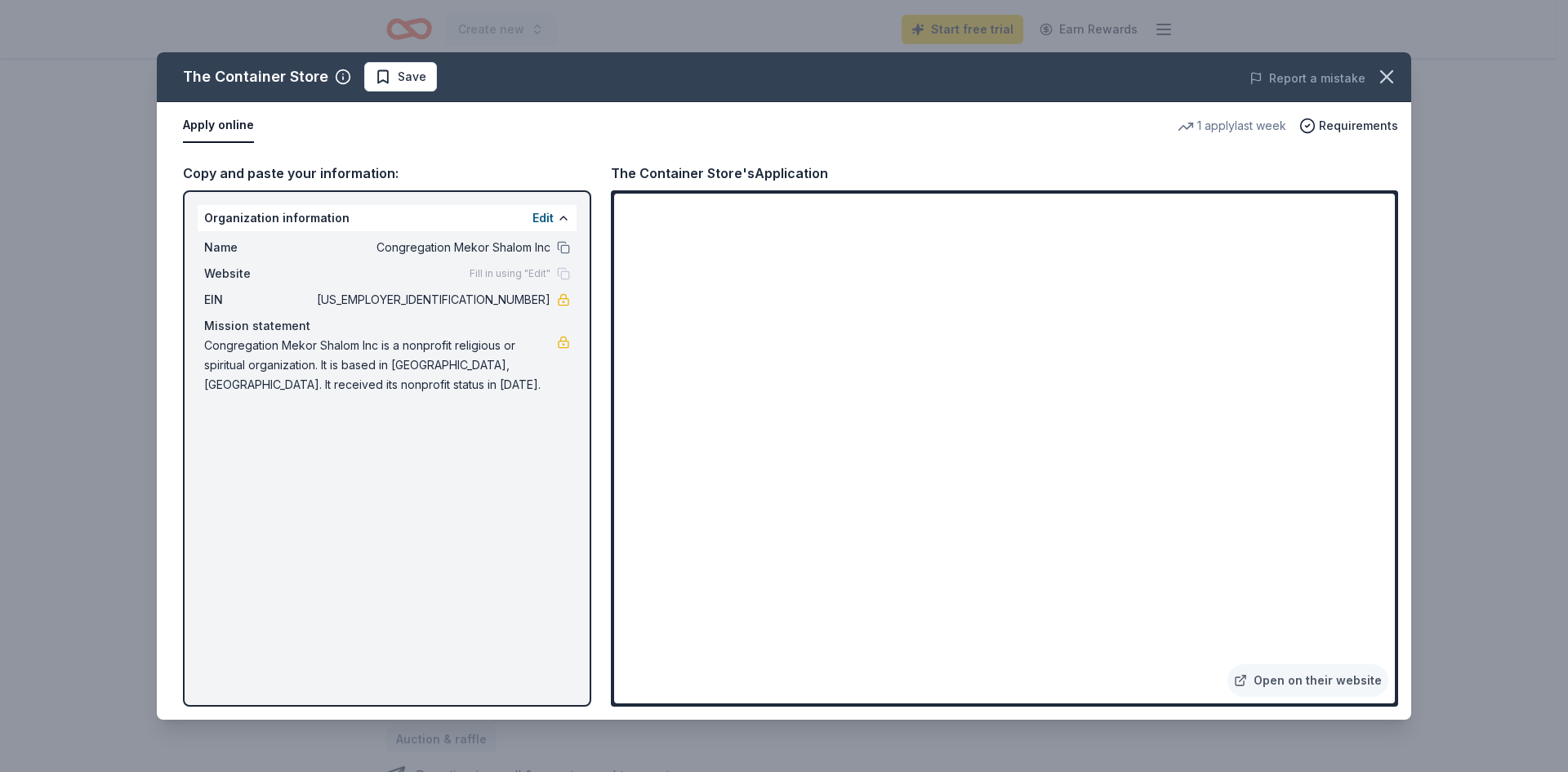
click at [870, 217] on div "The Container Store Save Report a mistake Apply online 1 apply last week Requir…" at bounding box center [784, 386] width 1255 height 667
click at [1265, 270] on div "The Container Store Save Report a mistake Apply online 1 apply last week Requir…" at bounding box center [784, 386] width 1255 height 667
click at [1336, 682] on div "The Container Store Save Report a mistake Apply online 1 apply last week Requir…" at bounding box center [784, 386] width 1255 height 667
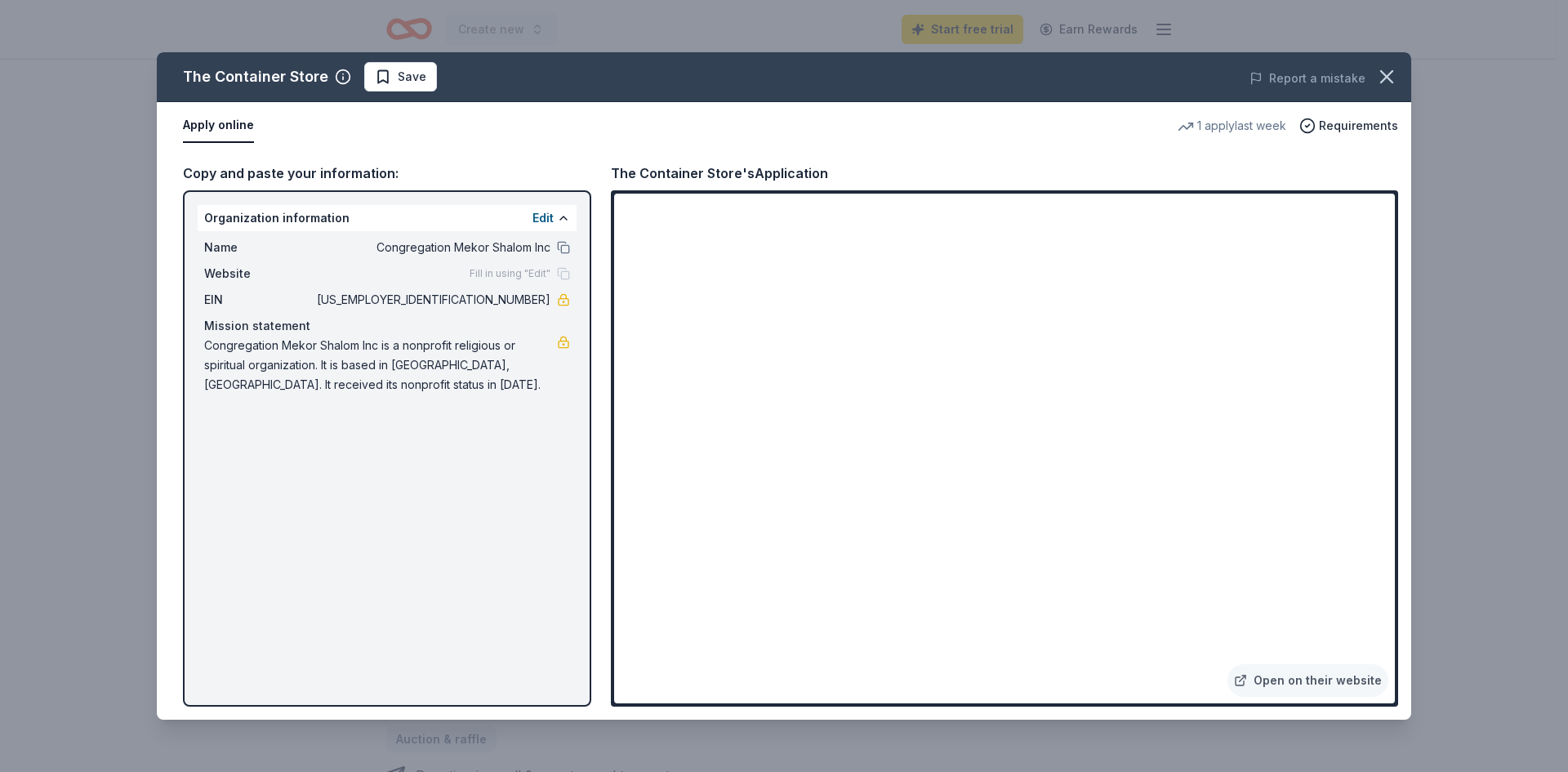
click at [201, 121] on div "The Container Store Save Report a mistake Apply online 1 apply last week Requir…" at bounding box center [784, 386] width 1255 height 667
click at [231, 169] on div "The Container Store Save Report a mistake Apply online 1 apply last week Requir…" at bounding box center [784, 386] width 1255 height 667
click at [1348, 126] on div "The Container Store Save Report a mistake Apply online 1 apply last week Requir…" at bounding box center [784, 386] width 1255 height 667
click at [1221, 127] on div "The Container Store Save Report a mistake Apply online 1 apply last week Requir…" at bounding box center [784, 386] width 1255 height 667
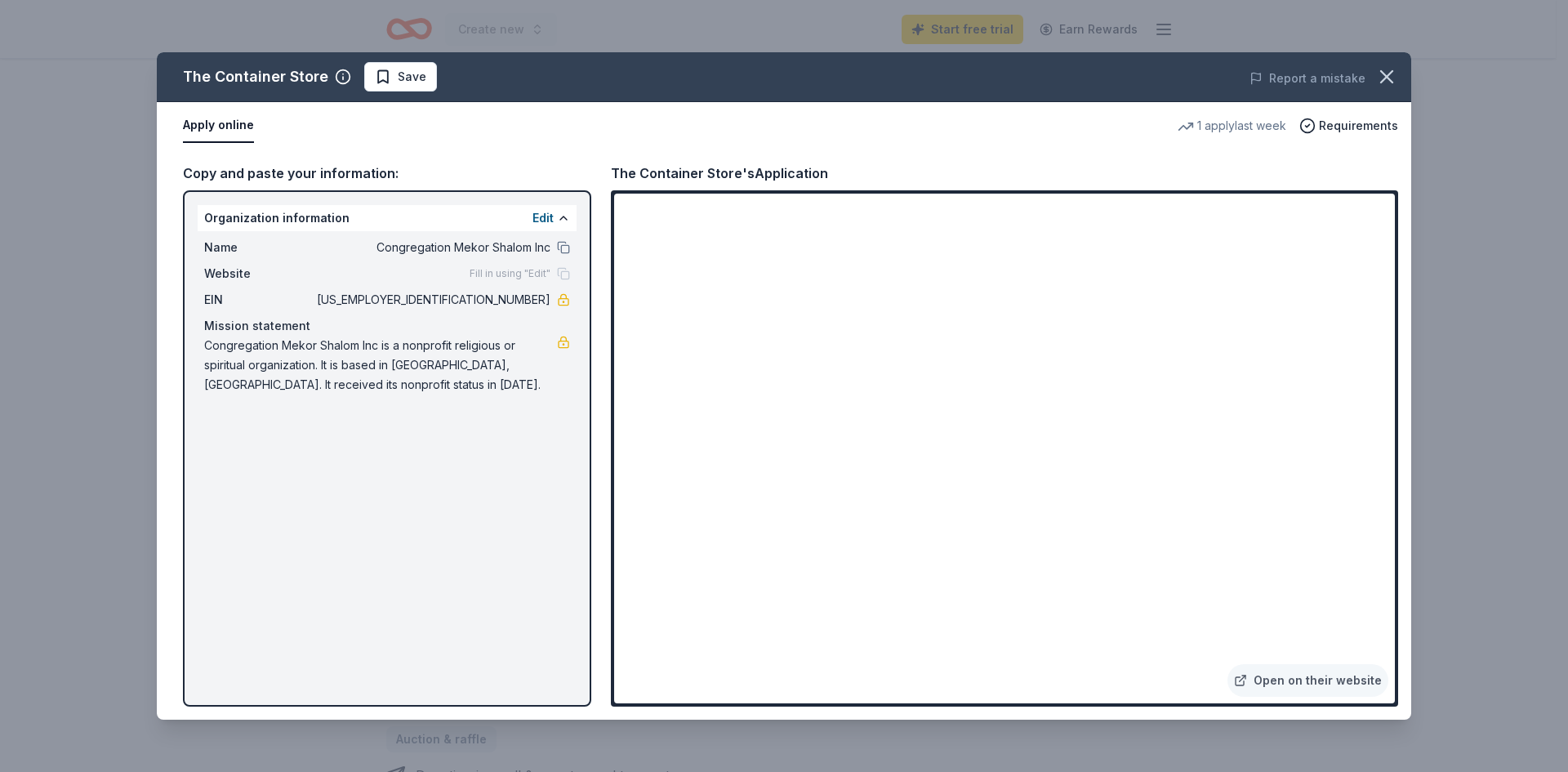
click at [714, 216] on div "The Container Store Save Report a mistake Apply online 1 apply last week Requir…" at bounding box center [784, 386] width 1255 height 667
click at [1293, 679] on div "The Container Store Save Report a mistake Apply online 1 apply last week Requir…" at bounding box center [784, 386] width 1255 height 667
click at [1133, 767] on div "The Container Store Save Report a mistake Apply online 1 apply last week Requir…" at bounding box center [784, 386] width 1568 height 772
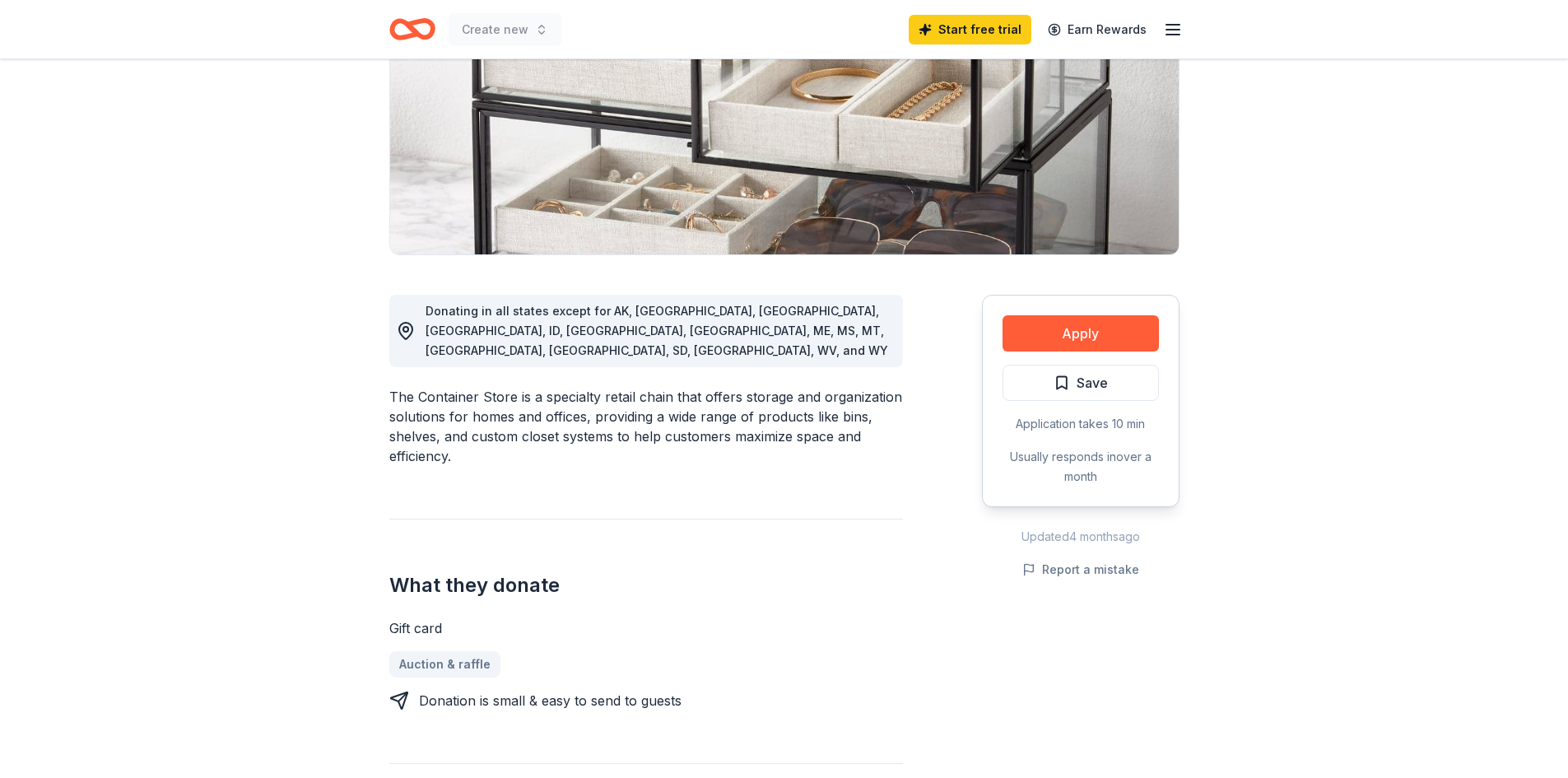
scroll to position [247, 0]
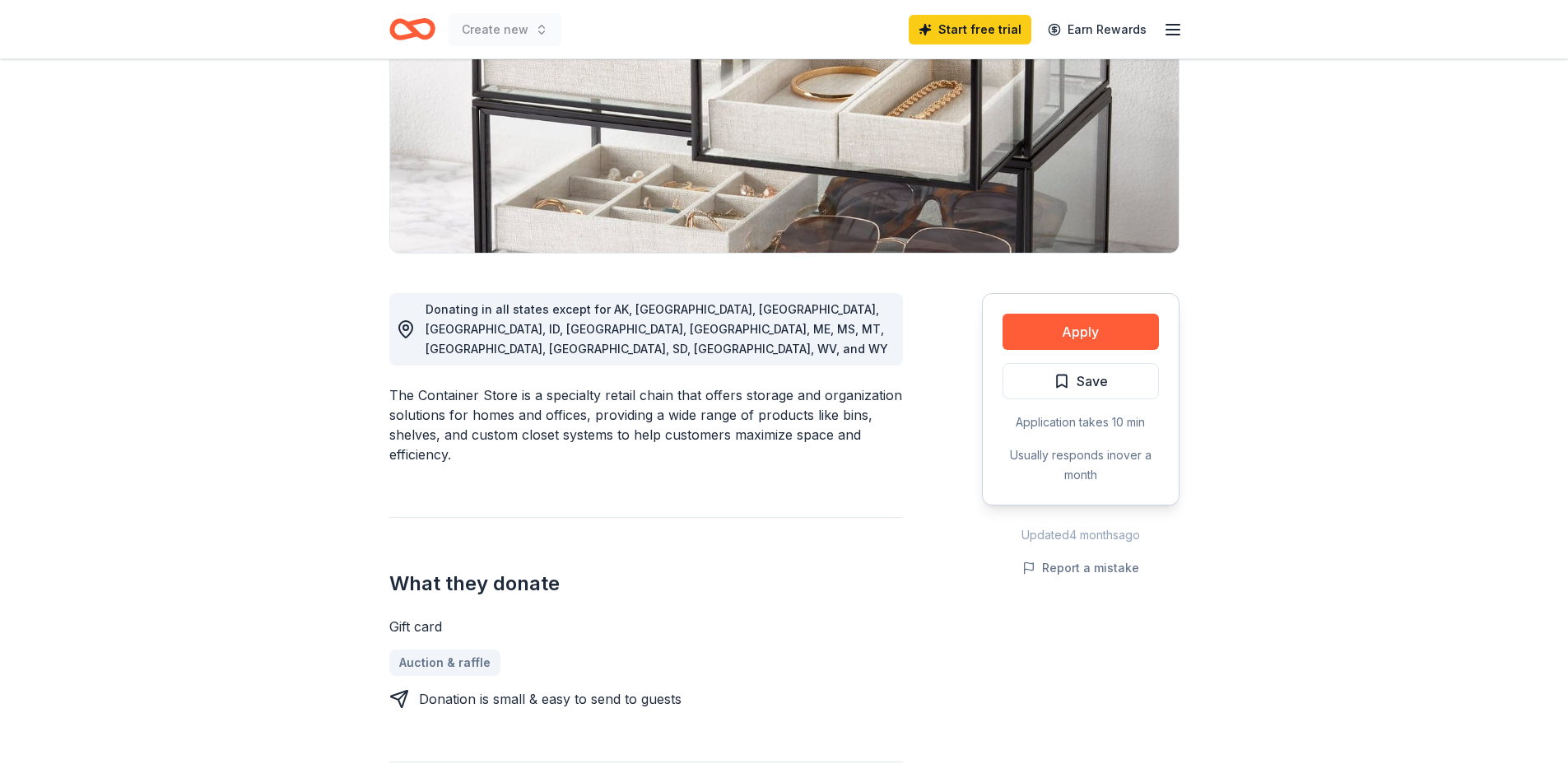
click at [1109, 415] on div "Application takes 10 min" at bounding box center [1081, 422] width 157 height 19
click at [417, 650] on link "Auction & raffle" at bounding box center [451, 663] width 124 height 26
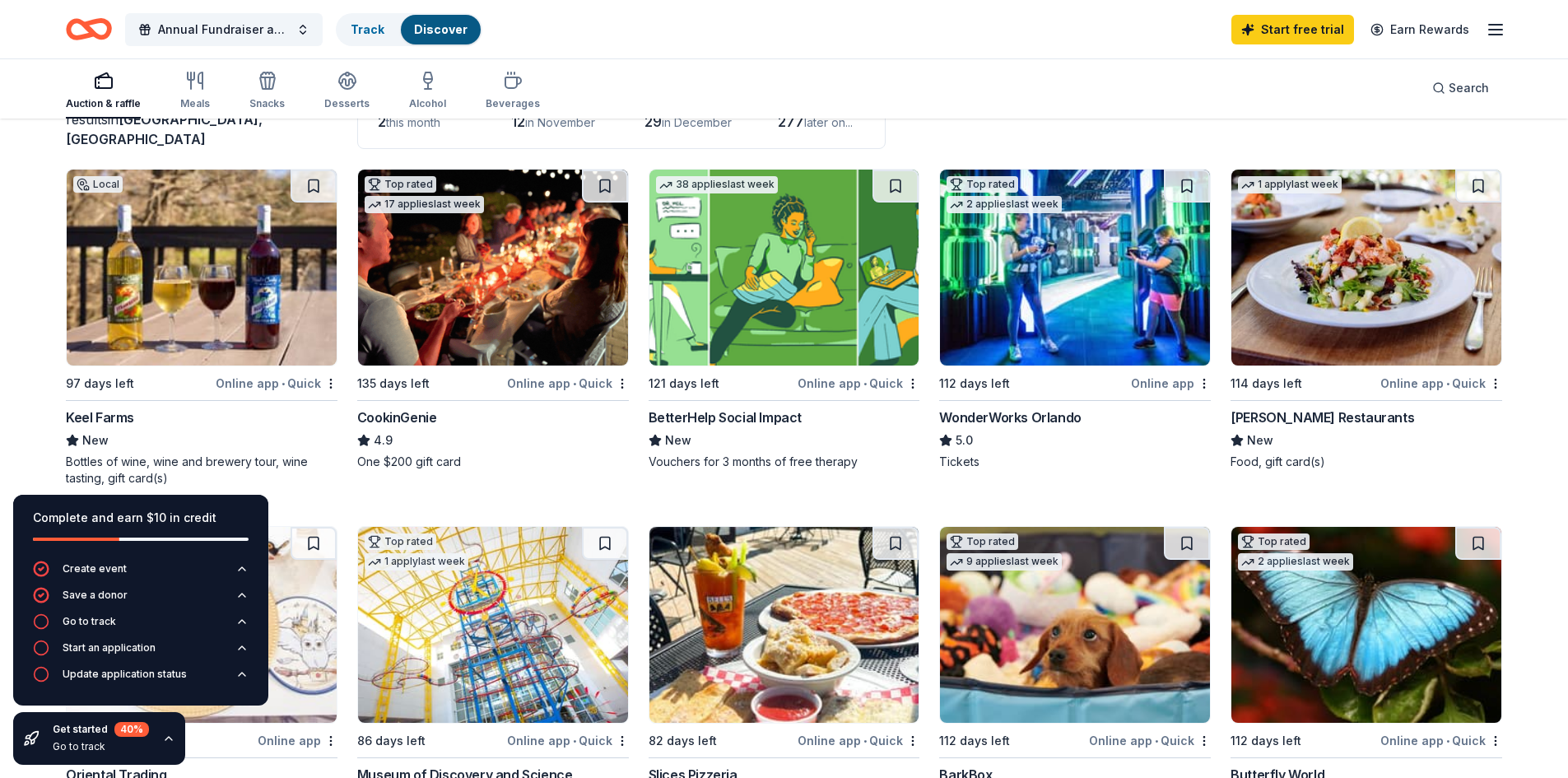
scroll to position [165, 0]
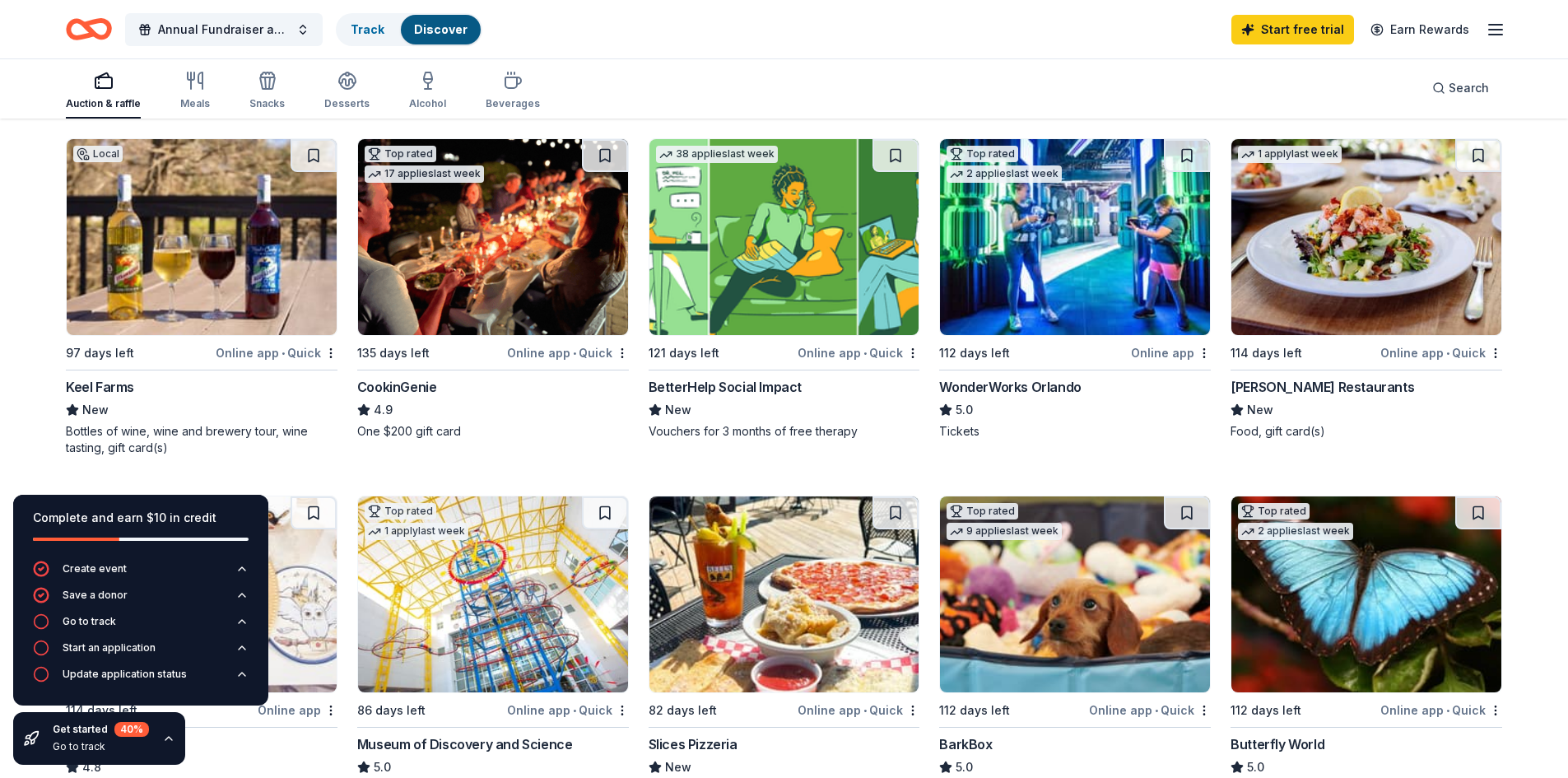
click at [141, 299] on img at bounding box center [201, 237] width 270 height 196
click at [1022, 386] on div "WonderWorks Orlando" at bounding box center [1009, 386] width 142 height 19
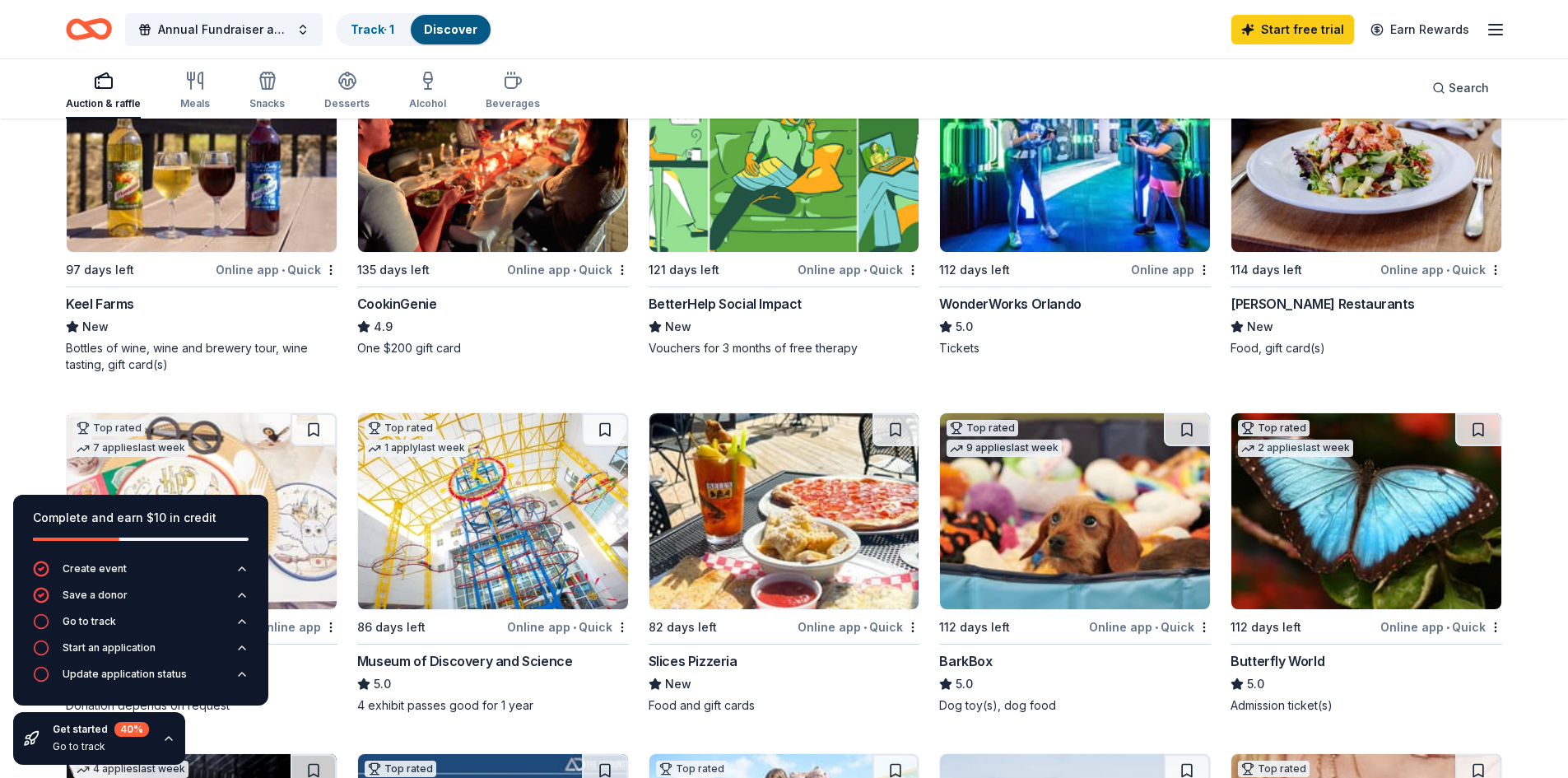
scroll to position [329, 0]
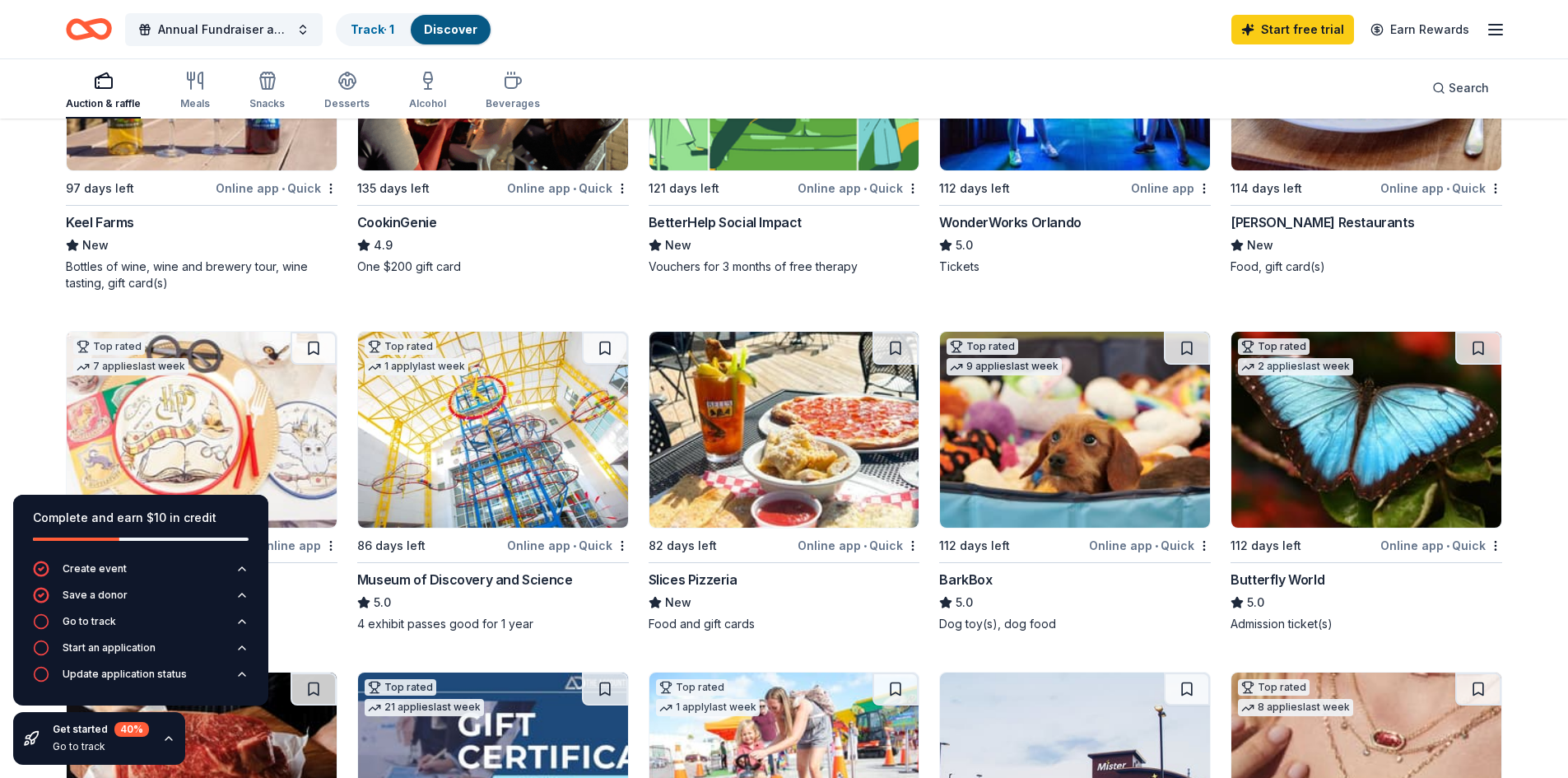
click at [430, 578] on div "Museum of Discovery and Science" at bounding box center [465, 579] width 216 height 19
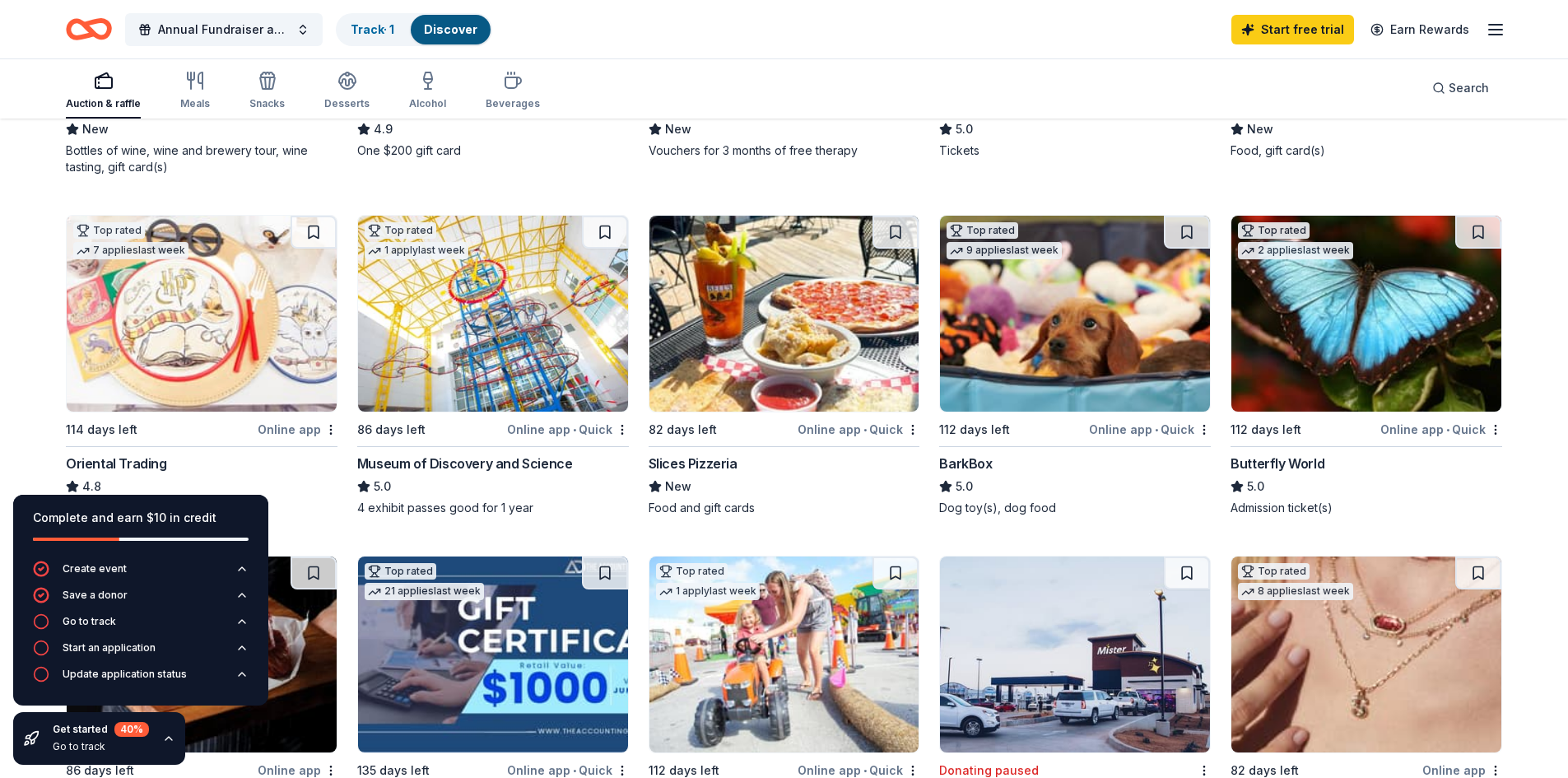
scroll to position [494, 0]
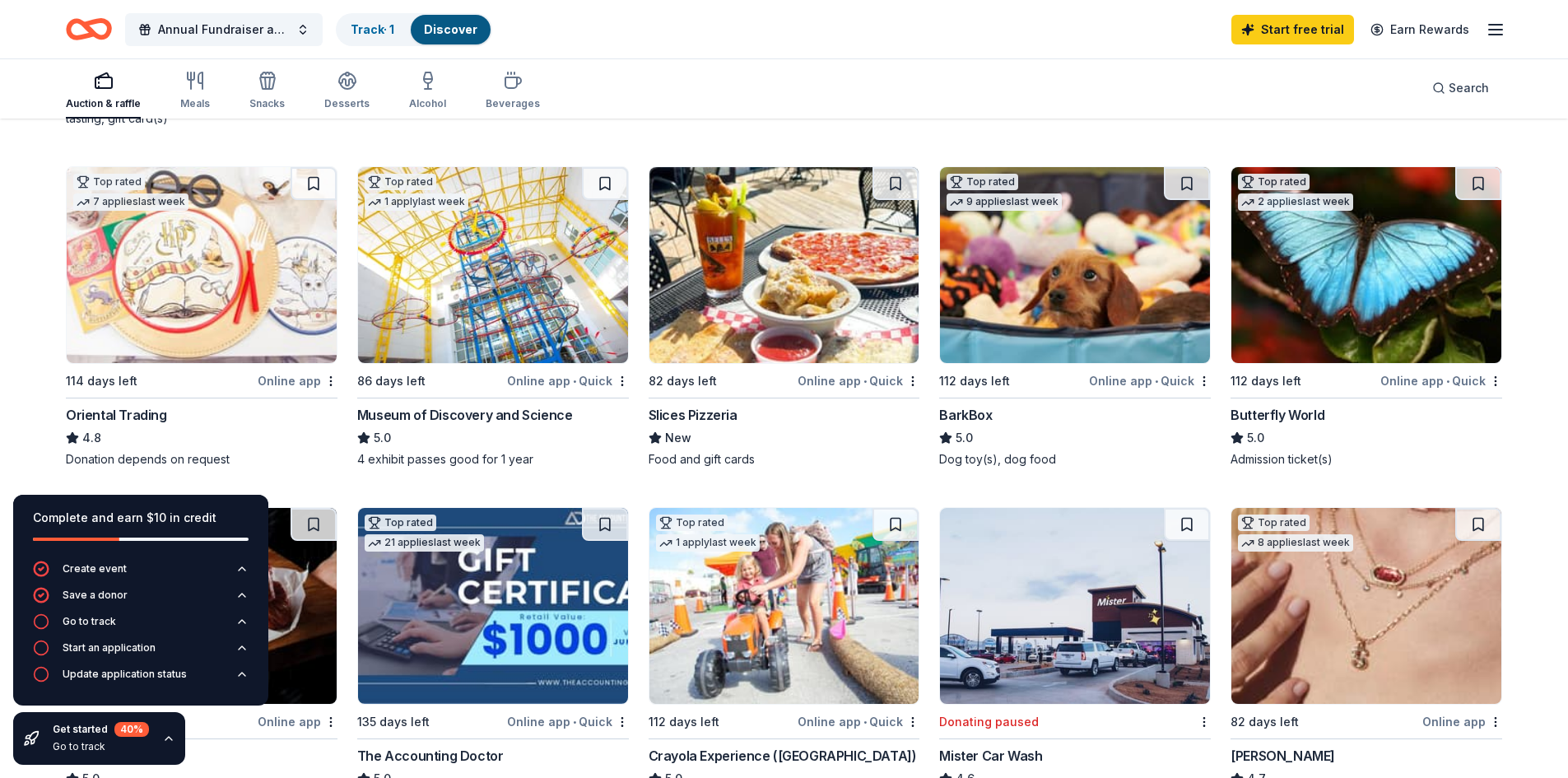
click at [1066, 352] on img at bounding box center [1074, 265] width 270 height 196
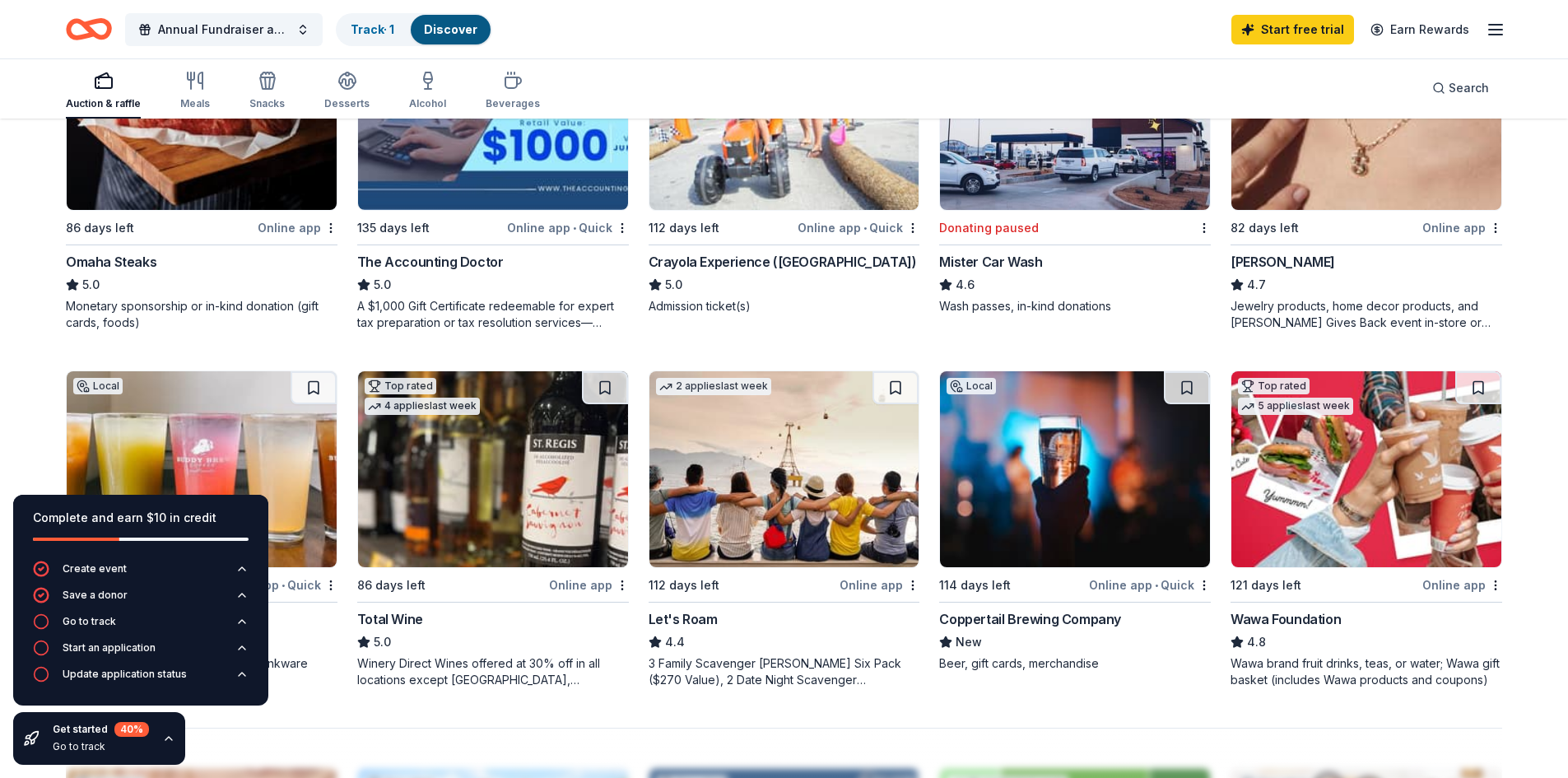
scroll to position [906, 0]
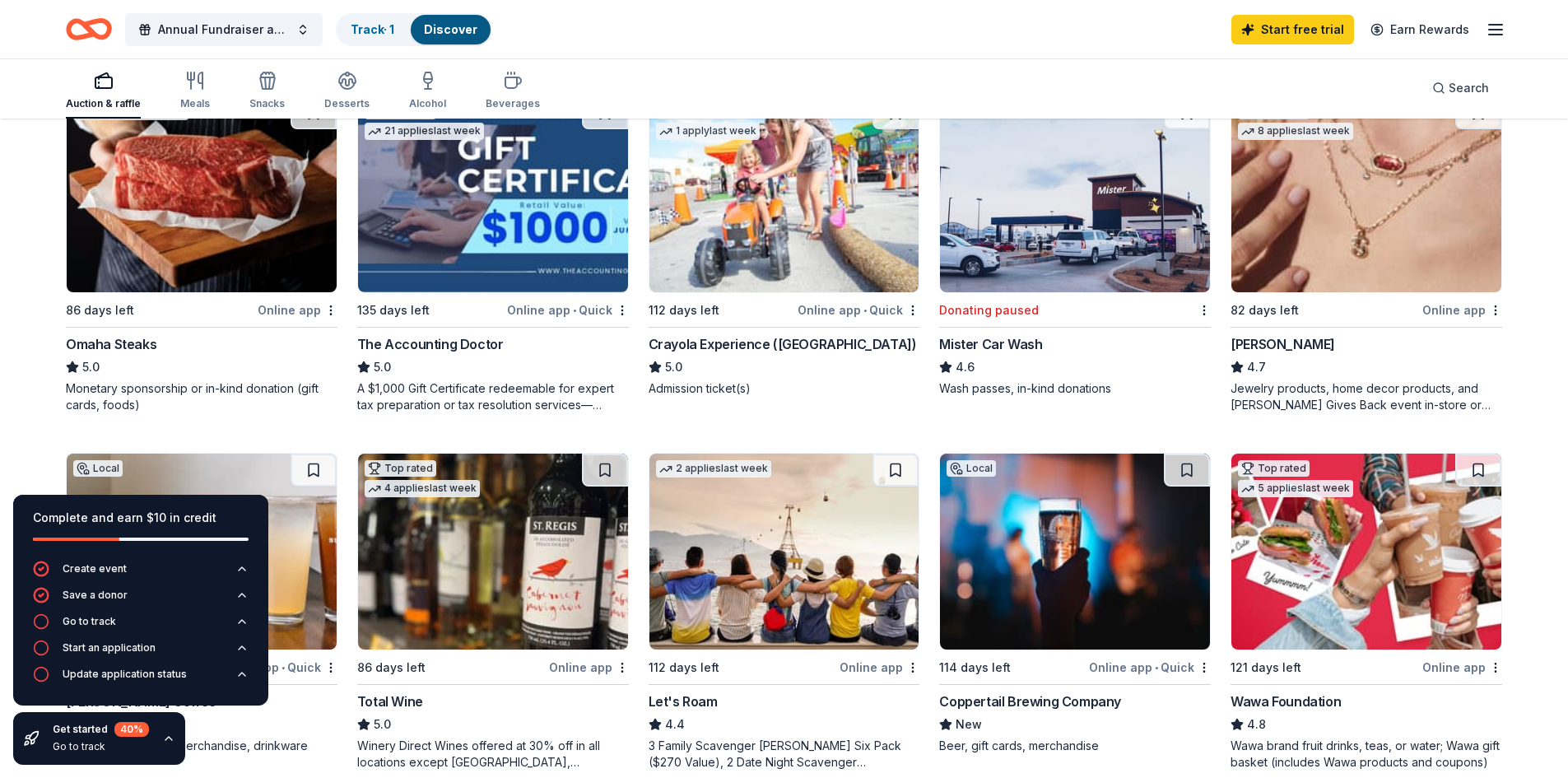
click at [228, 224] on img at bounding box center [201, 194] width 270 height 196
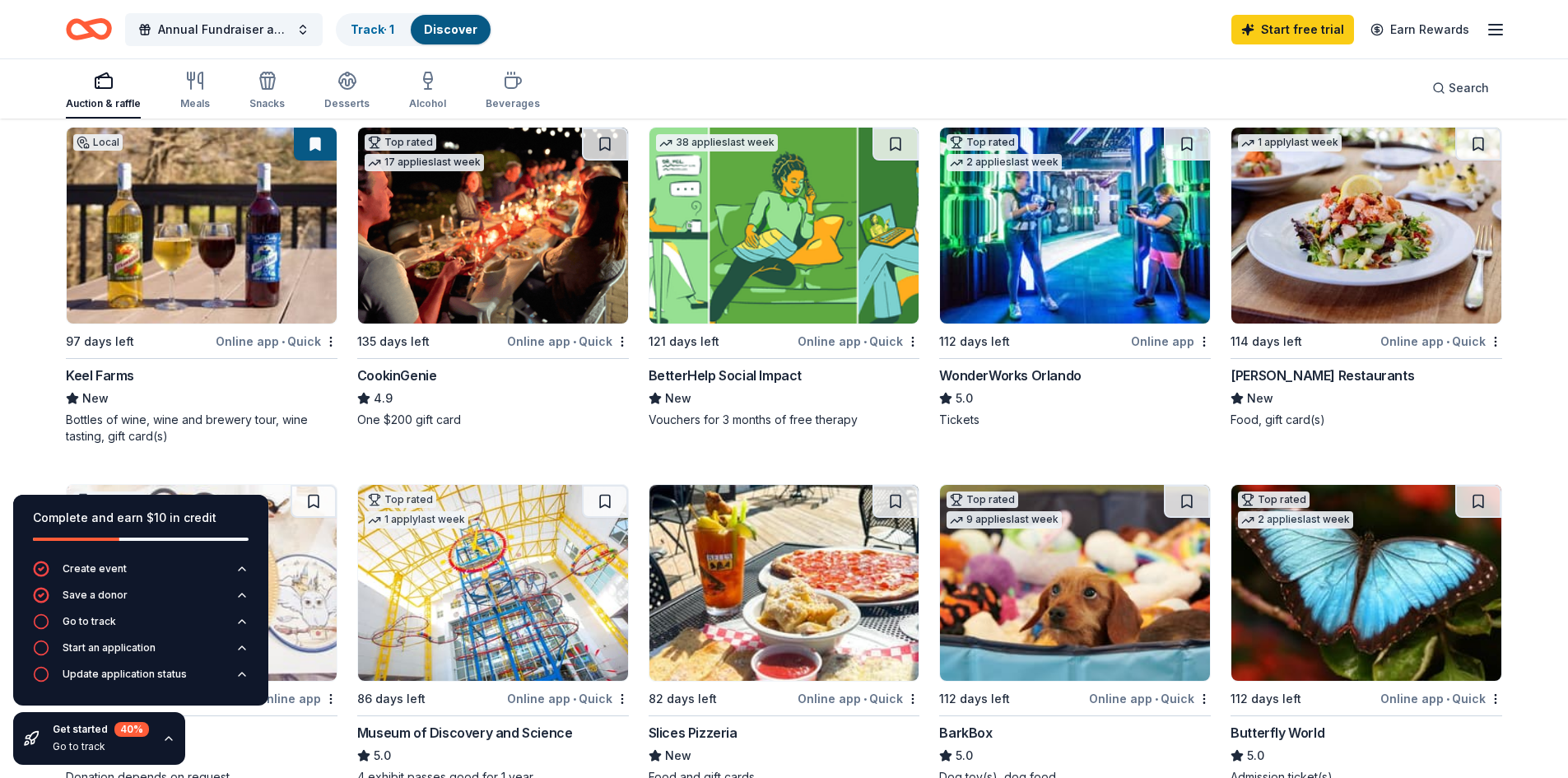
scroll to position [0, 0]
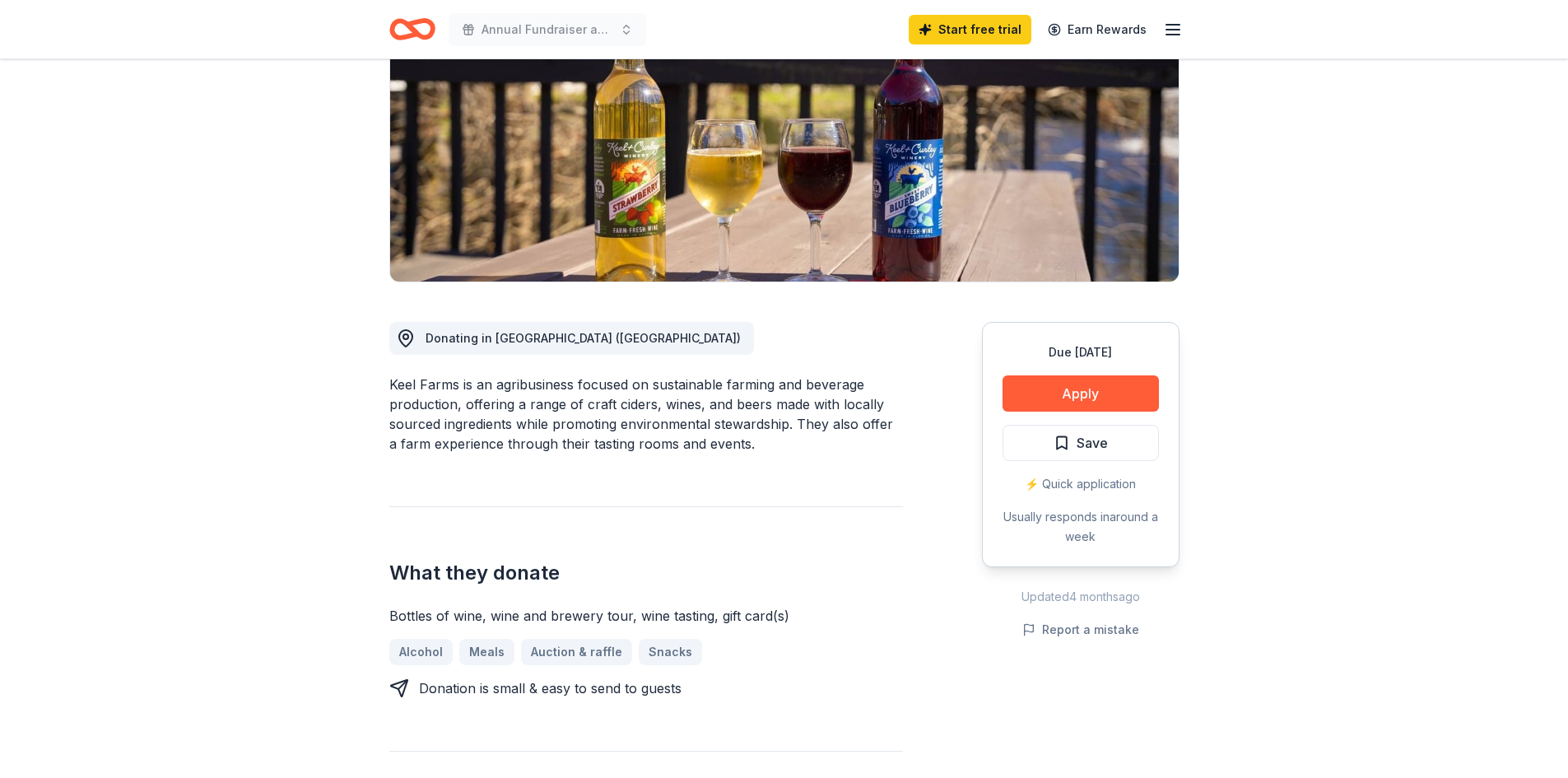
scroll to position [247, 0]
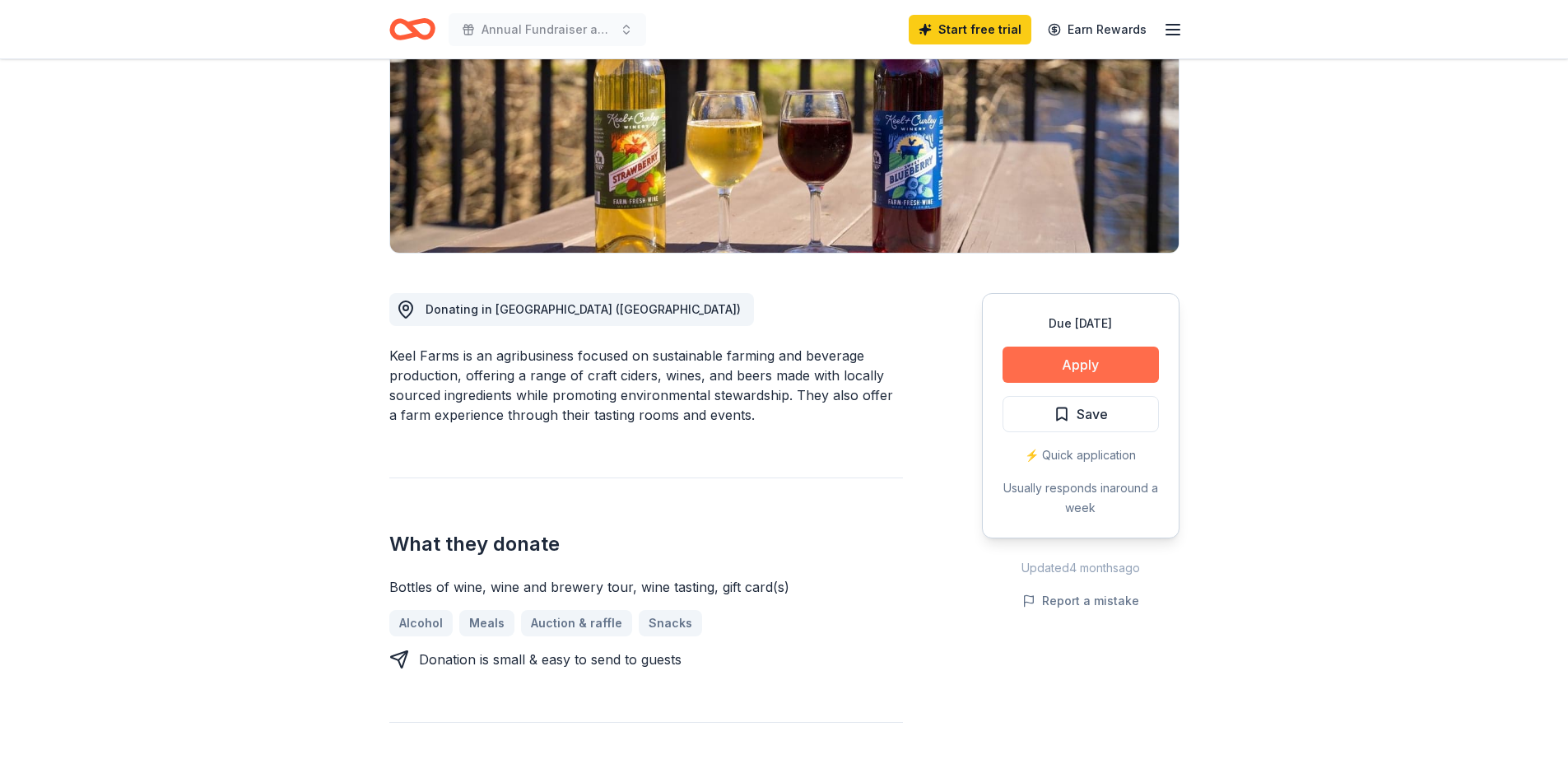
click at [1100, 368] on button "Apply" at bounding box center [1081, 364] width 157 height 36
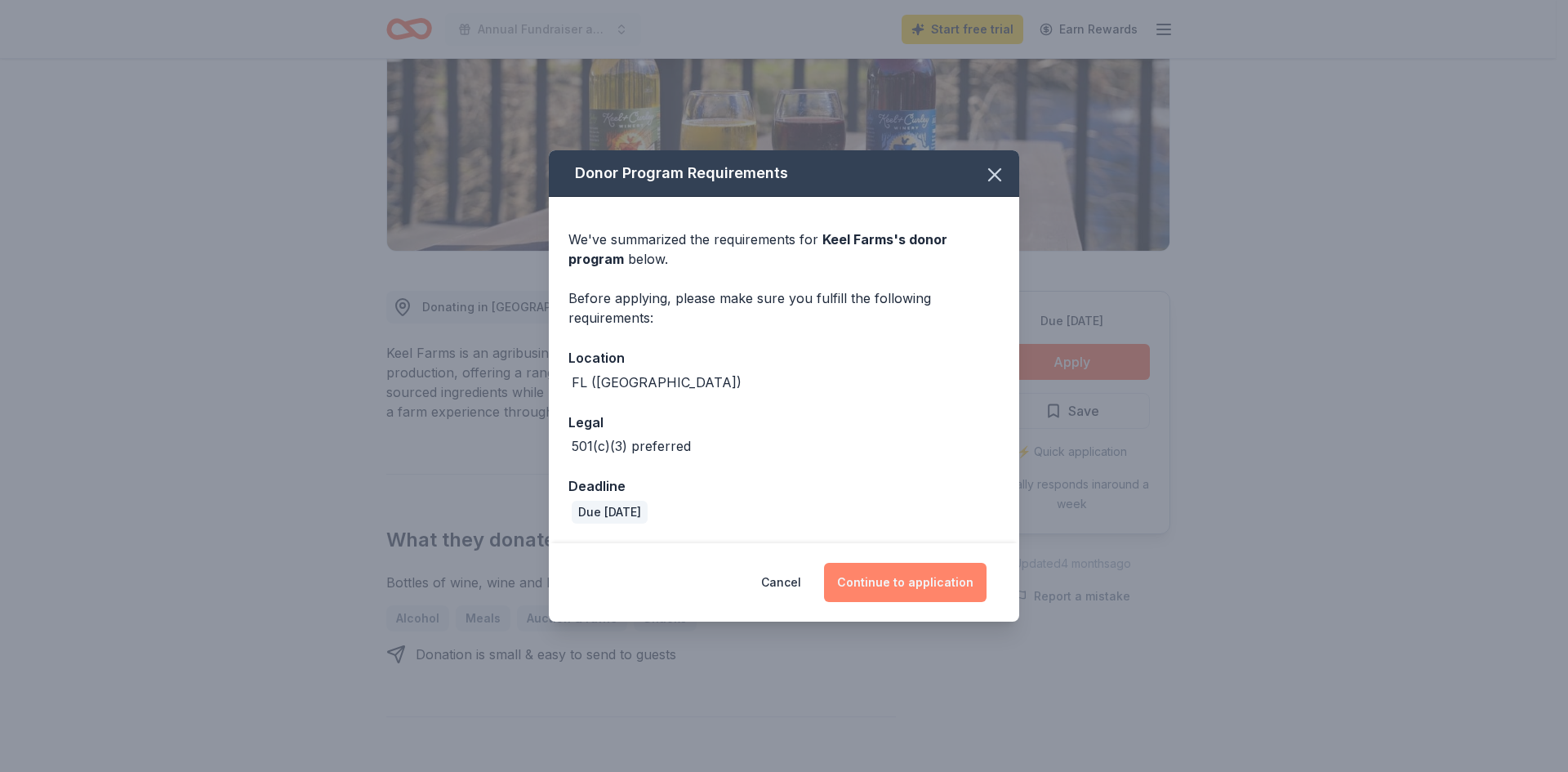
click at [884, 584] on button "Continue to application" at bounding box center [905, 582] width 162 height 39
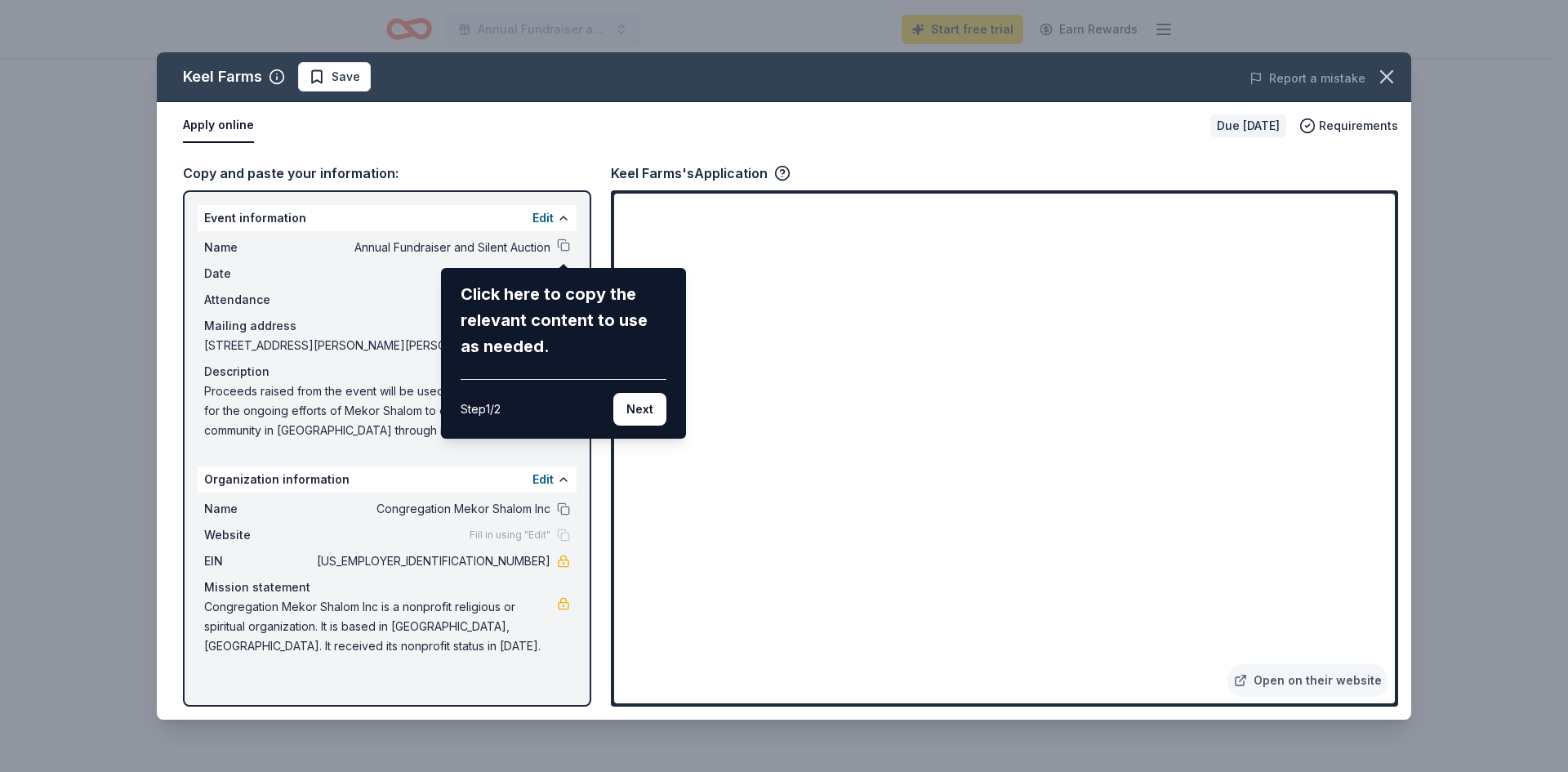
click at [533, 329] on div "Click here to copy the relevant content to use as needed." at bounding box center [564, 321] width 206 height 79
click at [635, 404] on button "Next" at bounding box center [639, 409] width 53 height 32
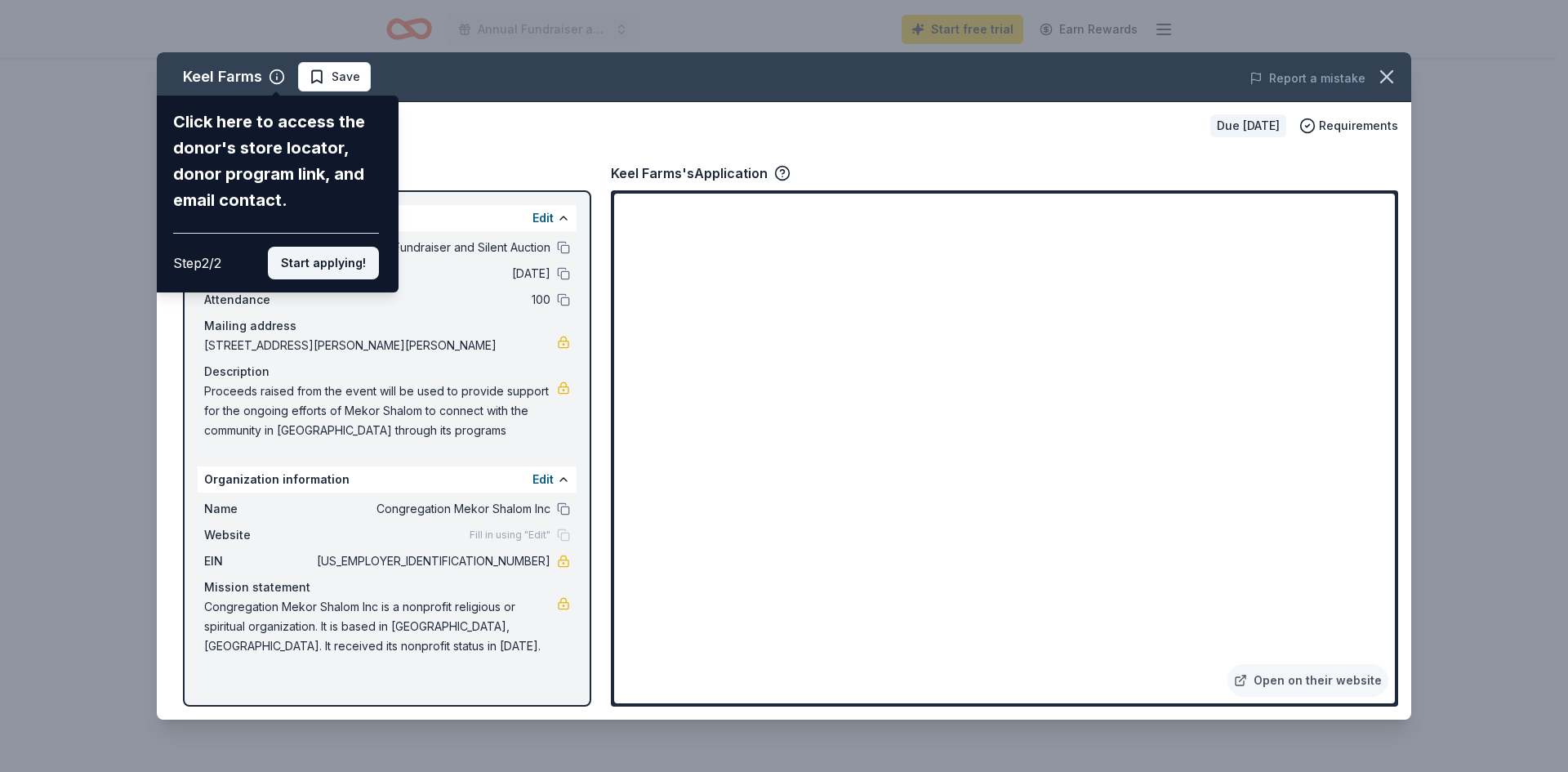
click at [331, 265] on button "Start applying!" at bounding box center [323, 262] width 111 height 32
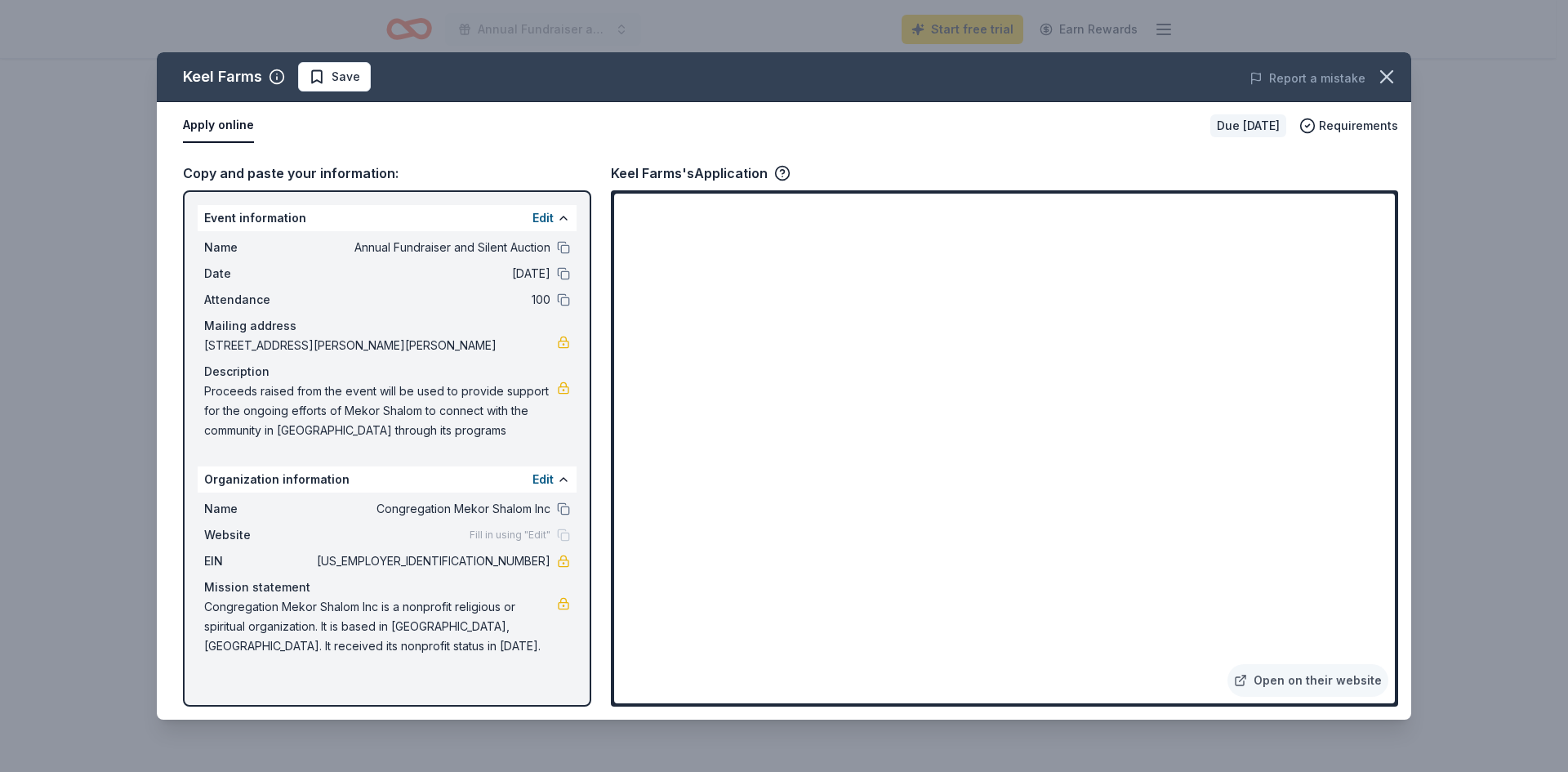
click at [1278, 236] on div "Keel Farms Save Report a mistake Apply online Due in 97 days Requirements Copy …" at bounding box center [784, 386] width 1255 height 667
click at [1279, 231] on div "Keel Farms Save Report a mistake Apply online Due in 97 days Requirements Copy …" at bounding box center [784, 386] width 1255 height 667
click at [1152, 606] on div "Keel Farms Save Report a mistake Apply online Due in 97 days Requirements Copy …" at bounding box center [784, 386] width 1255 height 667
click at [293, 172] on div "Keel Farms Save Report a mistake Apply online Due in 97 days Requirements Copy …" at bounding box center [784, 386] width 1255 height 667
click at [1282, 234] on div "Keel Farms Save Report a mistake Apply online Due in 97 days Requirements Copy …" at bounding box center [784, 386] width 1255 height 667
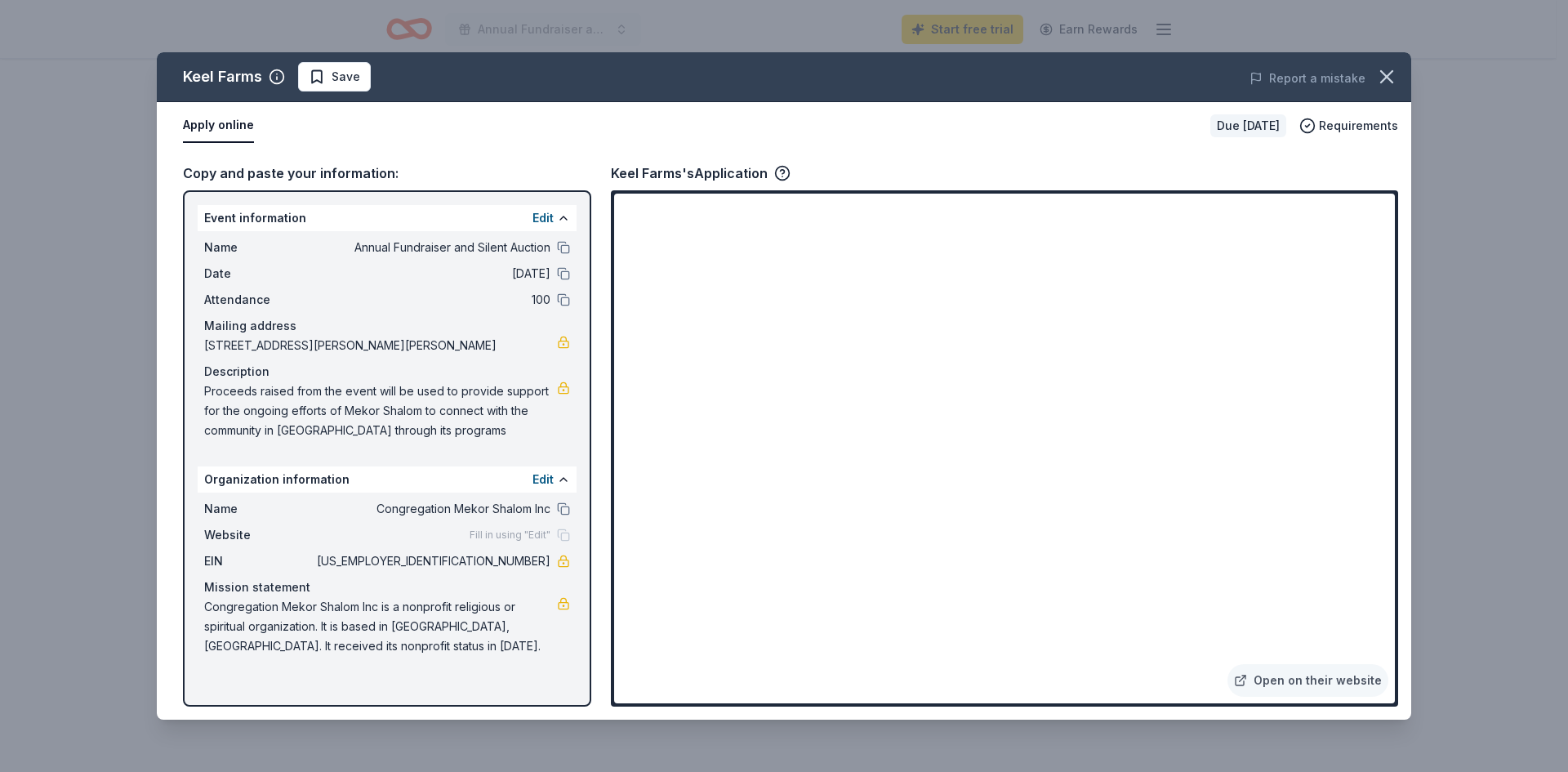
click at [1329, 676] on div "Keel Farms Save Report a mistake Apply online Due in 97 days Requirements Copy …" at bounding box center [784, 386] width 1255 height 667
click at [1330, 676] on div "Keel Farms Save Report a mistake Apply online Due in 97 days Requirements Copy …" at bounding box center [784, 386] width 1255 height 667
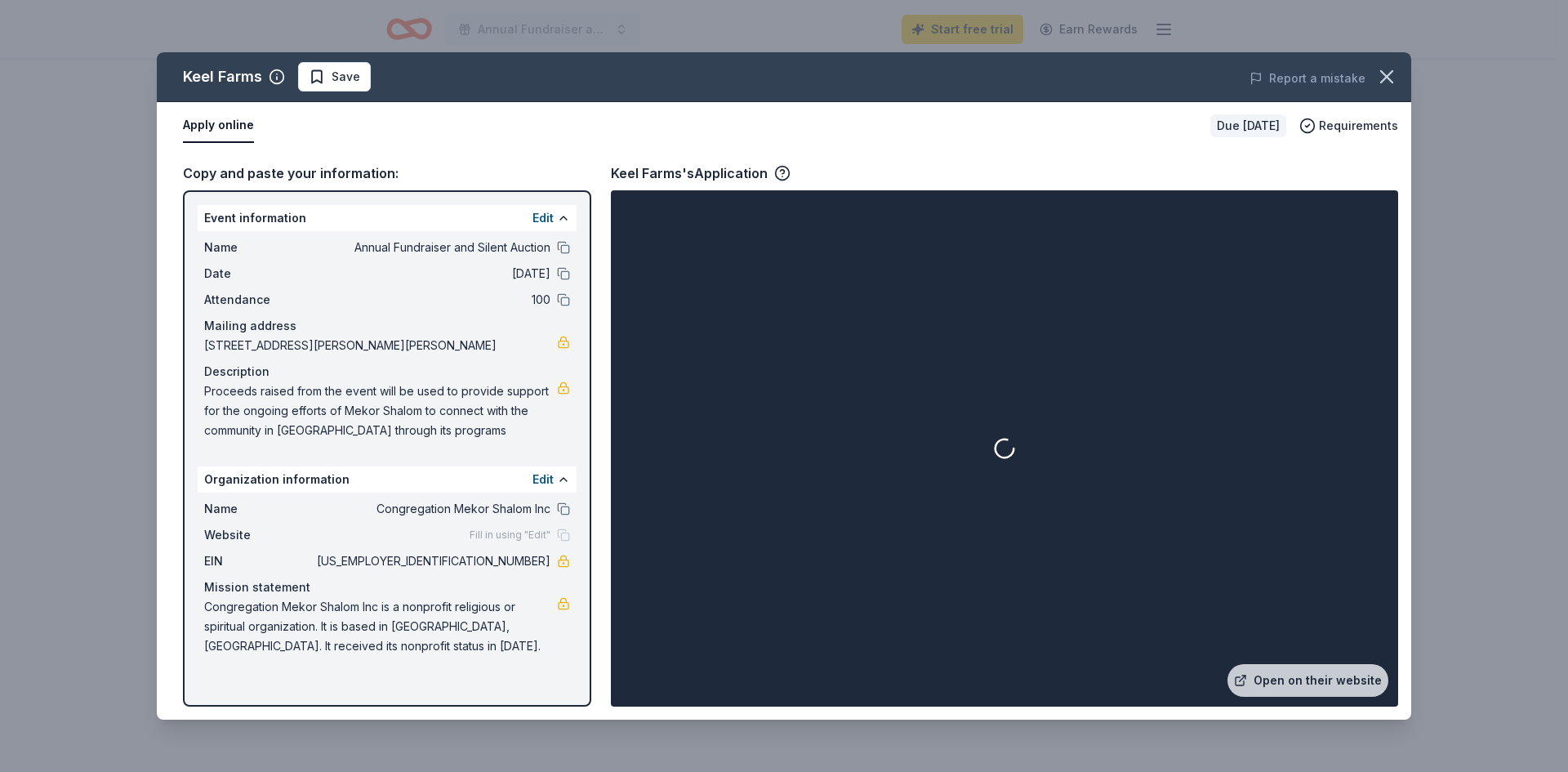
click at [1284, 231] on div at bounding box center [1004, 449] width 781 height 510
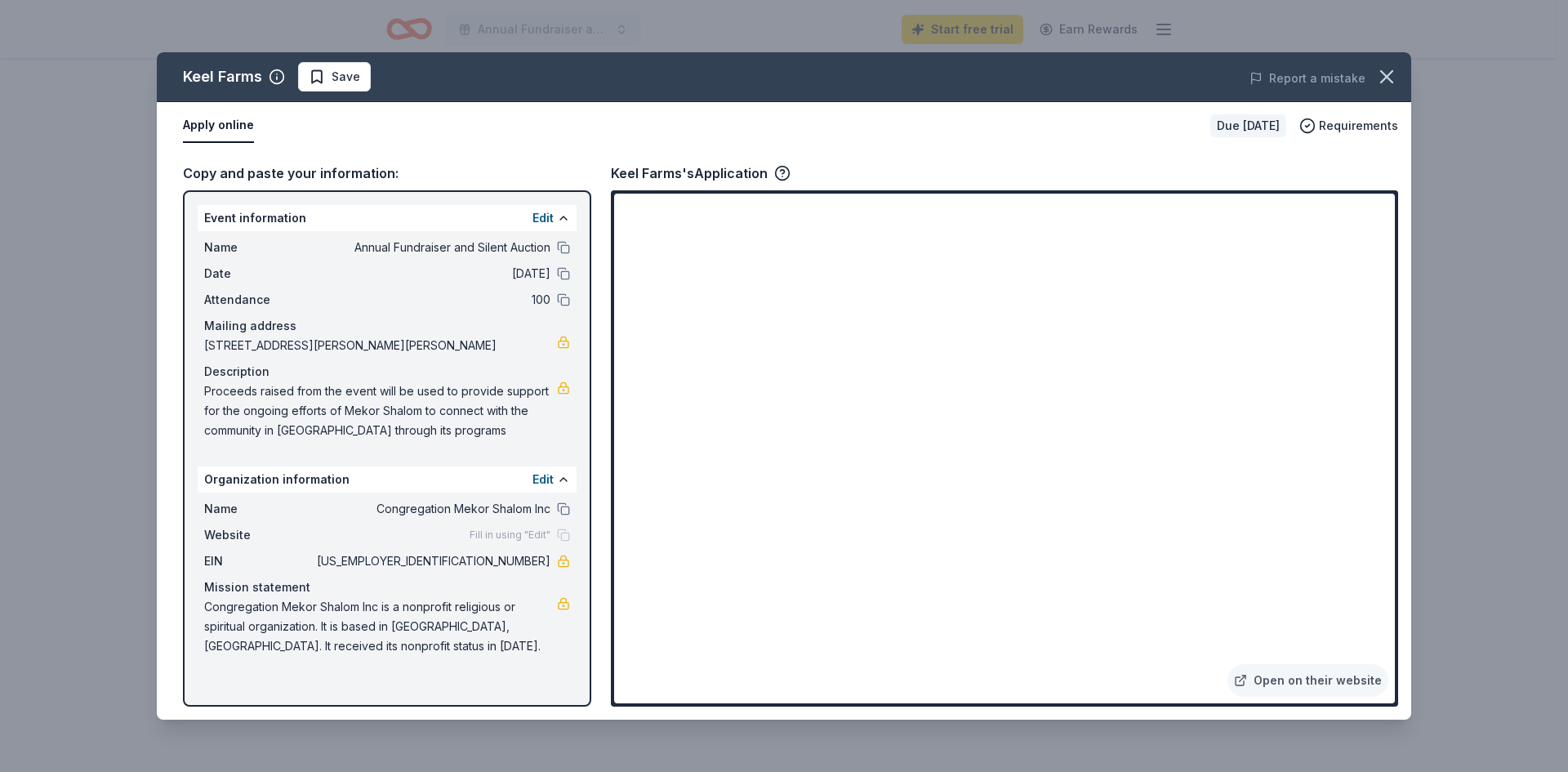
click at [290, 173] on div "Copy and paste your information:" at bounding box center [388, 173] width 409 height 21
click at [348, 82] on span "Save" at bounding box center [346, 77] width 29 height 19
click at [1372, 76] on button "button" at bounding box center [1386, 76] width 36 height 36
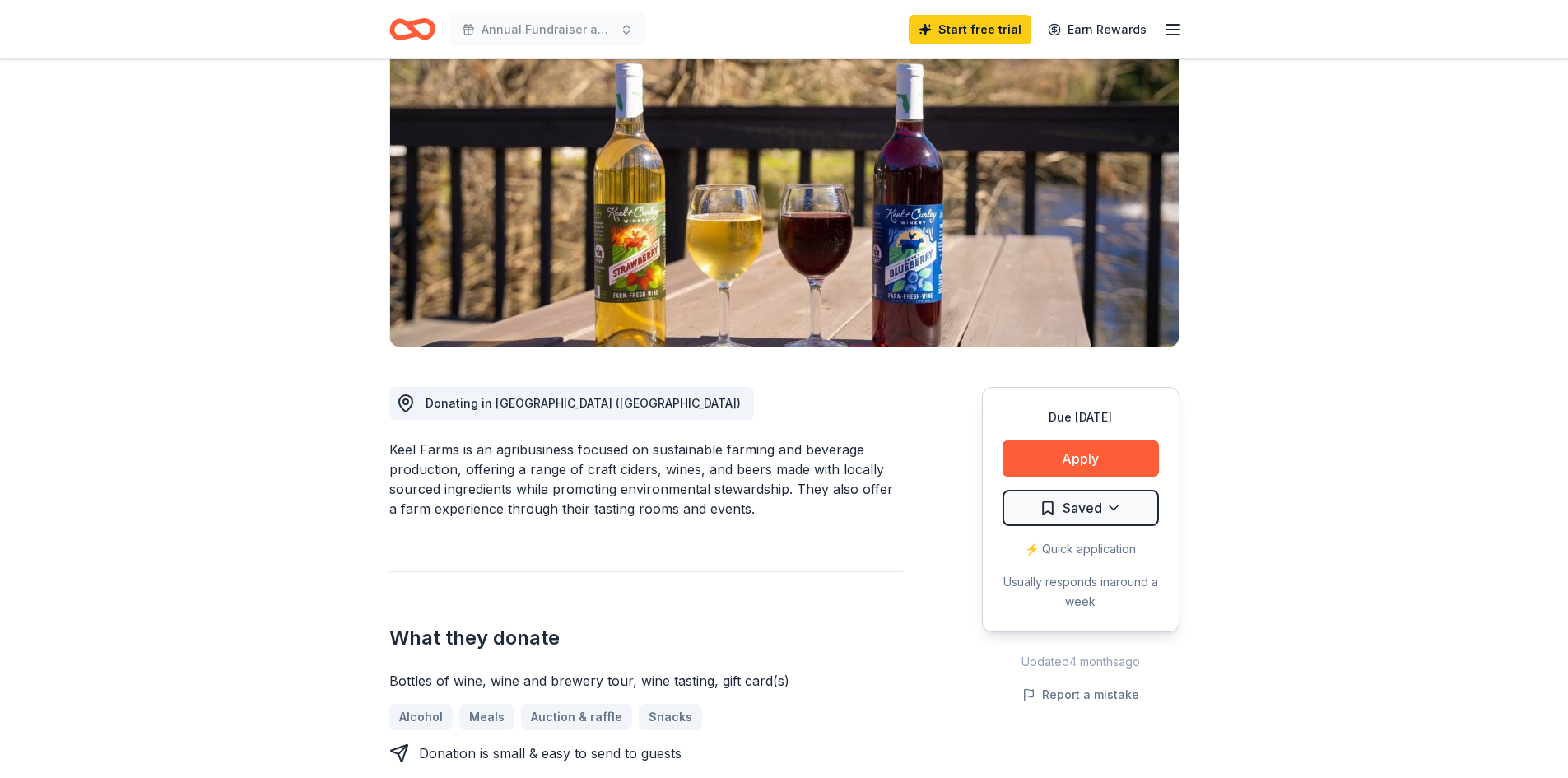
scroll to position [0, 0]
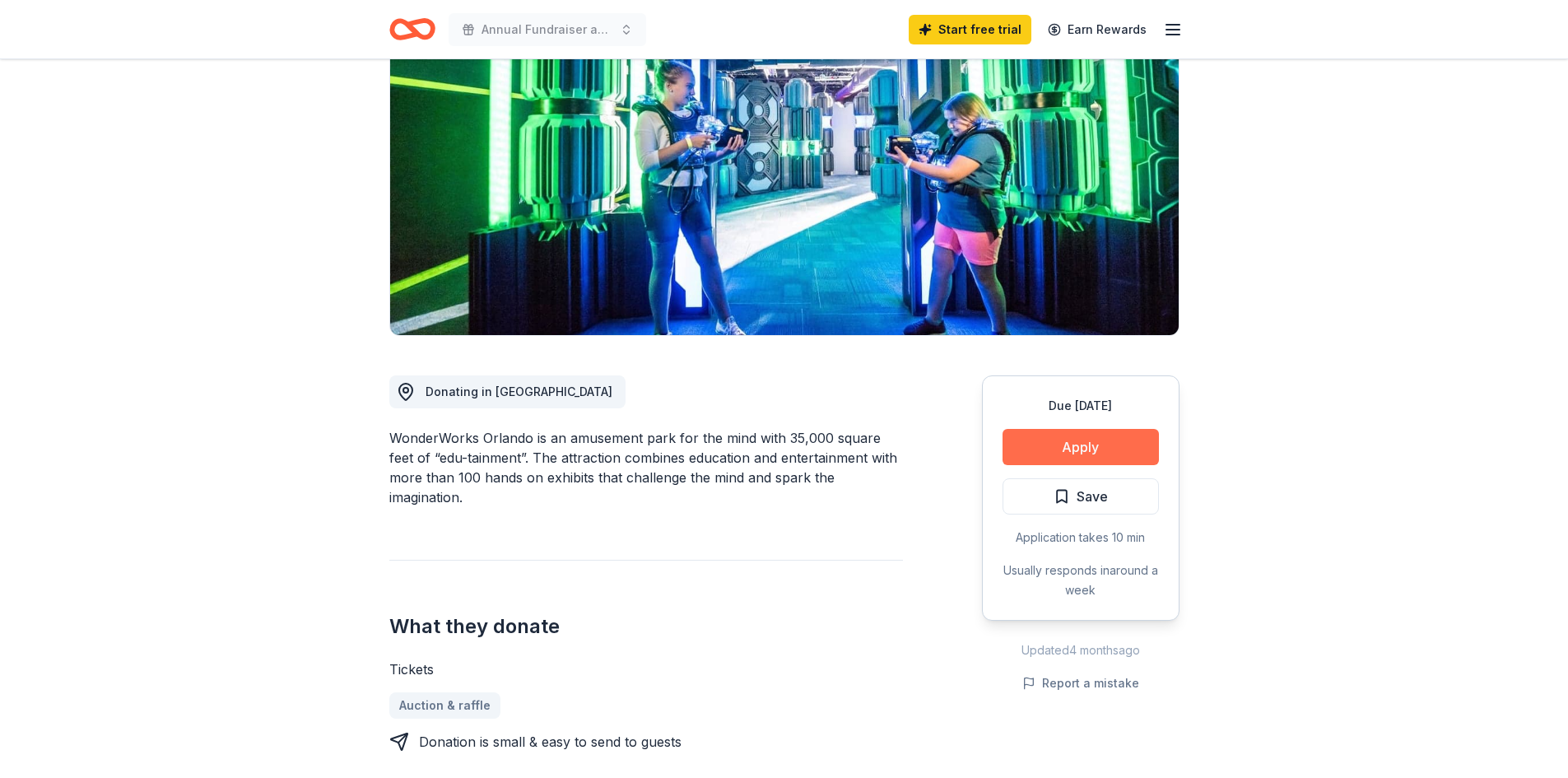
scroll to position [165, 0]
click at [1103, 447] on button "Apply" at bounding box center [1081, 446] width 157 height 36
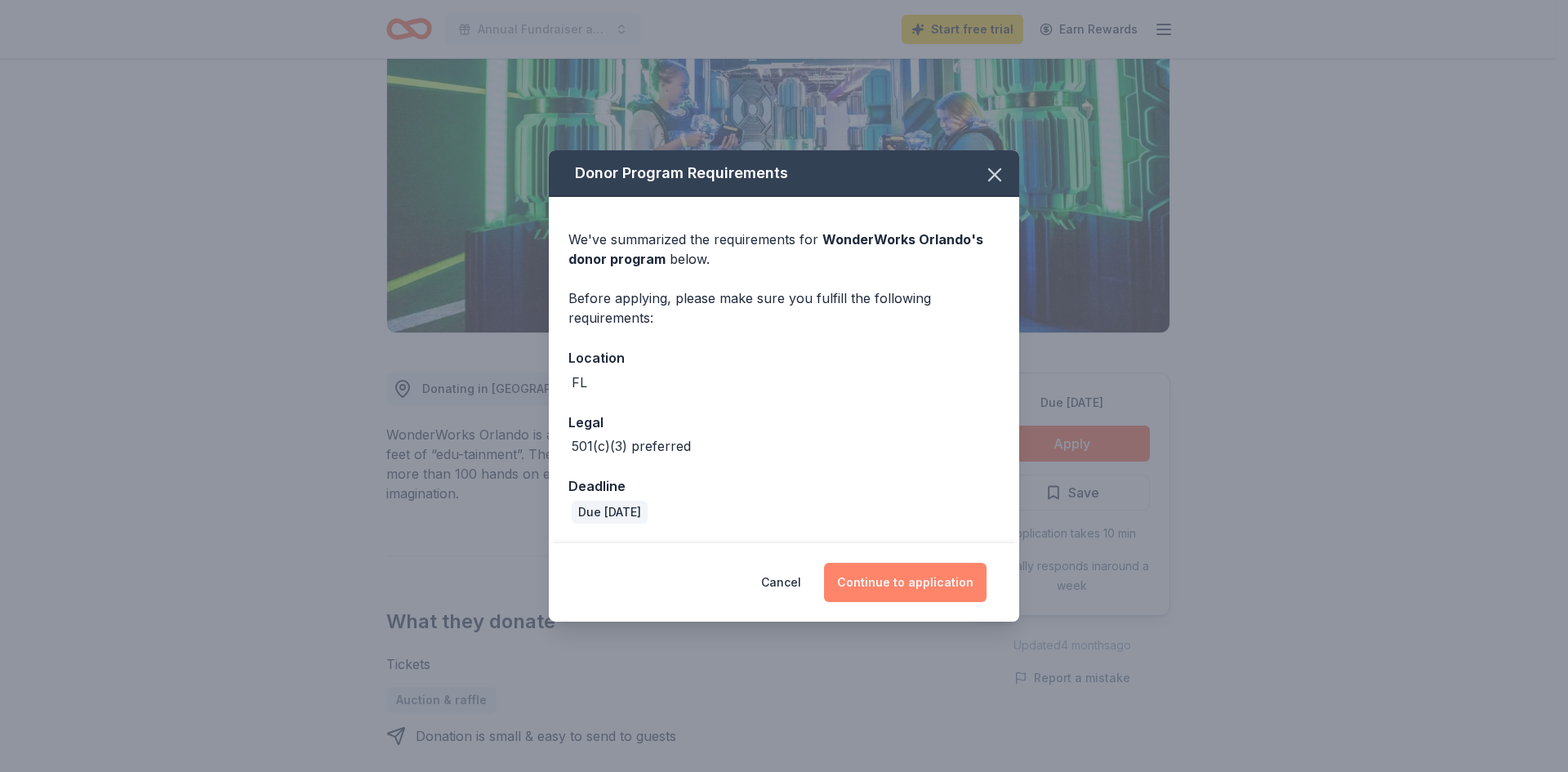
click at [897, 585] on button "Continue to application" at bounding box center [905, 582] width 162 height 39
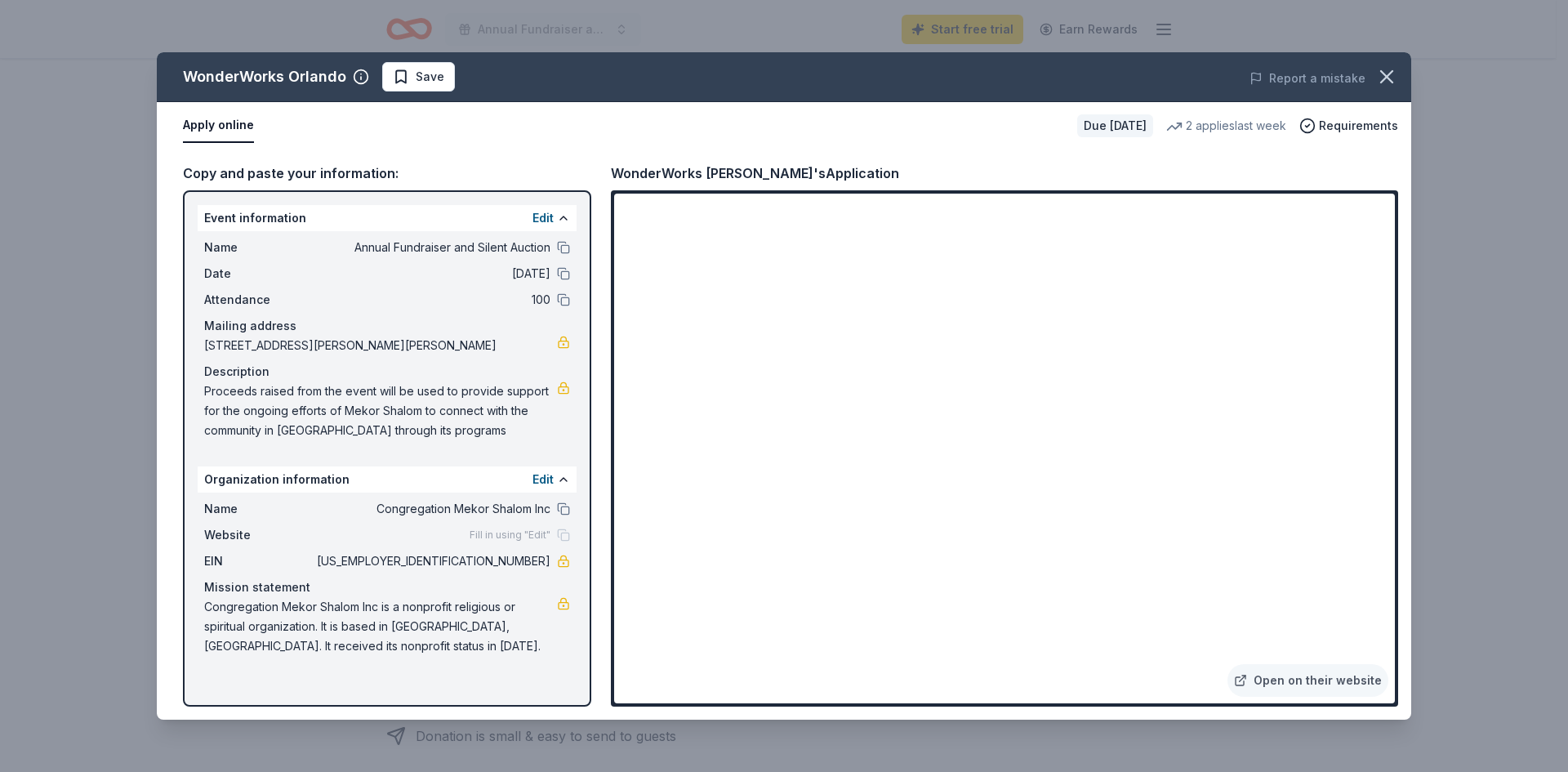
drag, startPoint x: 203, startPoint y: 387, endPoint x: 362, endPoint y: 398, distance: 159.4
click at [362, 398] on div "Name Annual Fundraiser and Silent Auction Date 02/28/26 Attendance 100 Mailing …" at bounding box center [387, 339] width 379 height 216
drag, startPoint x: 366, startPoint y: 401, endPoint x: 294, endPoint y: 178, distance: 234.3
click at [294, 178] on div "Copy and paste your information:" at bounding box center [388, 173] width 409 height 21
click at [372, 418] on span "Proceeds raised from the event will be used to provide support for the ongoing …" at bounding box center [381, 410] width 353 height 59
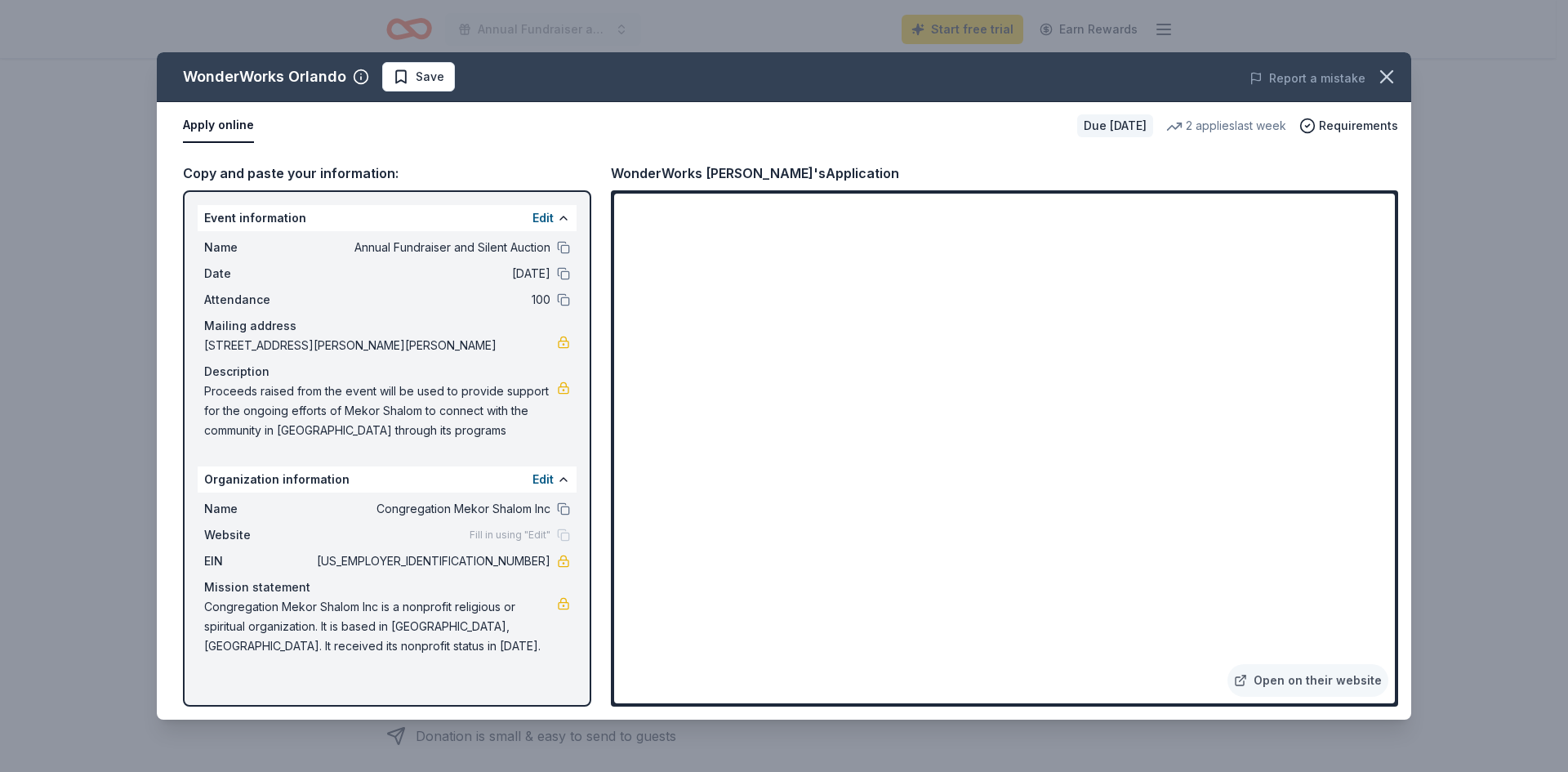
drag, startPoint x: 202, startPoint y: 388, endPoint x: 390, endPoint y: 402, distance: 188.5
click at [390, 402] on div "Name Annual Fundraiser and Silent Auction Date 02/28/26 Attendance 100 Mailing …" at bounding box center [387, 339] width 379 height 216
drag, startPoint x: 424, startPoint y: 432, endPoint x: 363, endPoint y: 431, distance: 61.0
click at [363, 431] on span "Proceeds raised from the event will be used to provide support for the ongoing …" at bounding box center [381, 410] width 353 height 59
click at [312, 172] on div "Copy and paste your information:" at bounding box center [388, 173] width 409 height 21
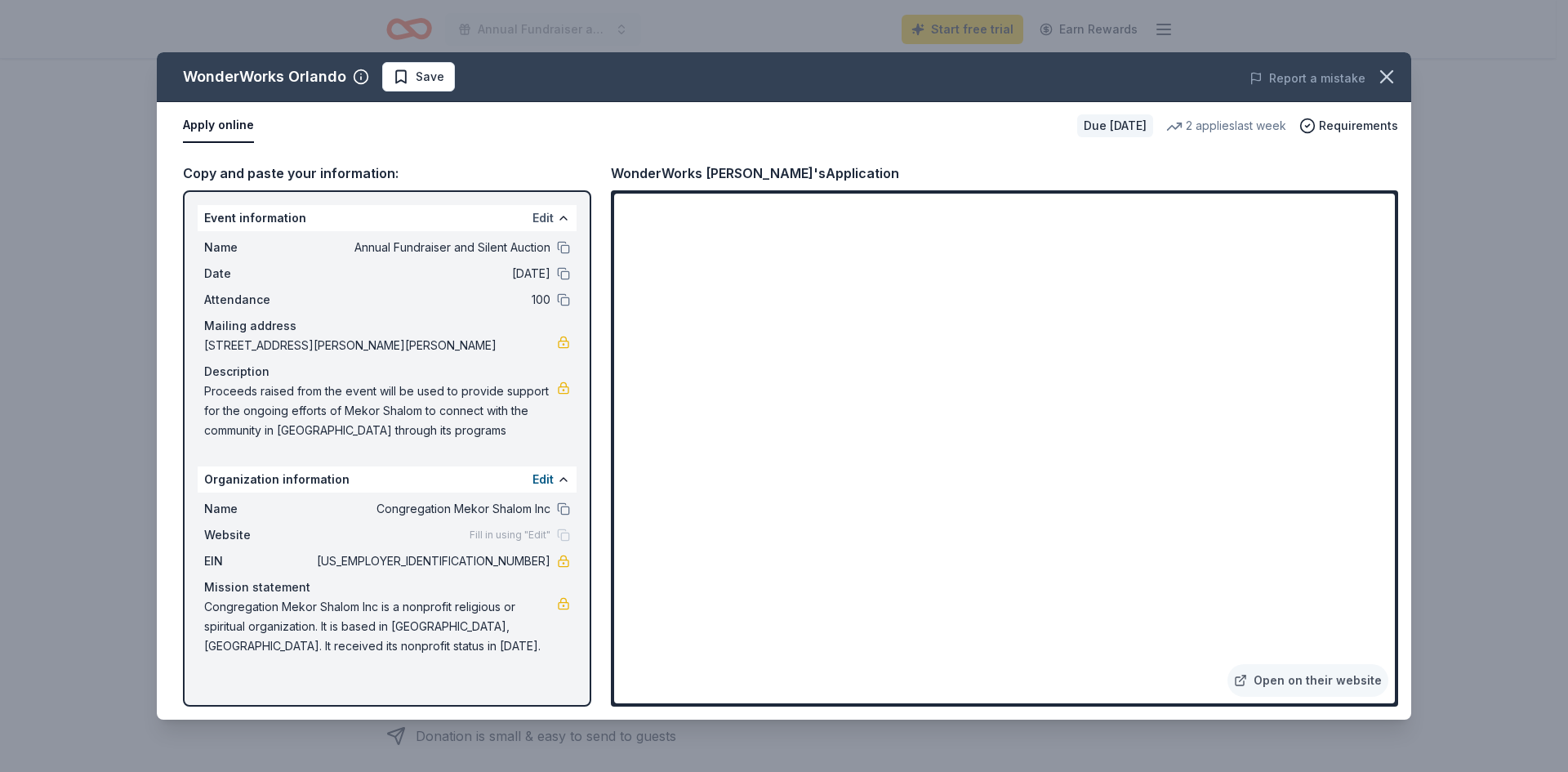
click at [546, 219] on button "Edit" at bounding box center [543, 218] width 21 height 19
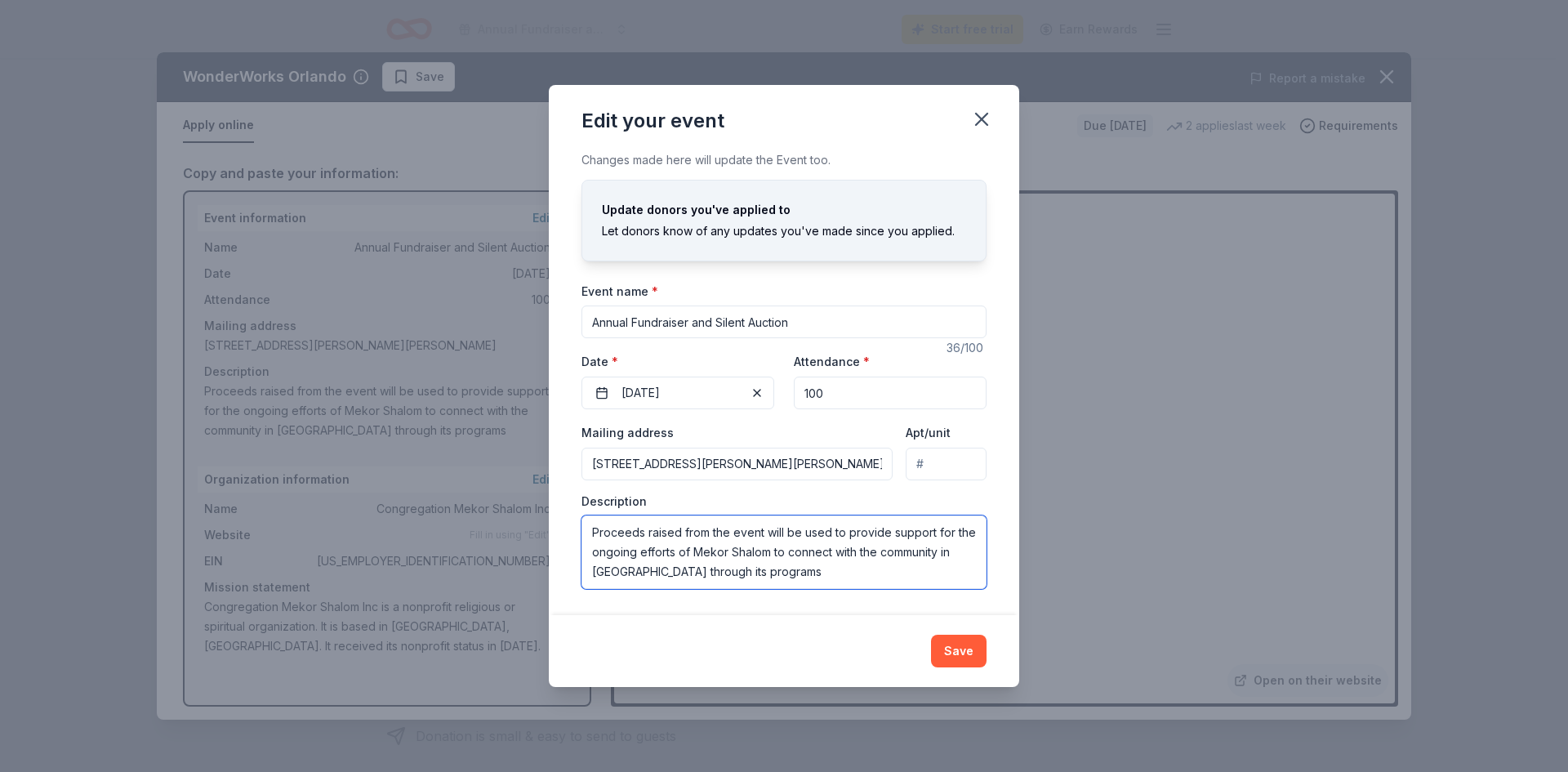
drag, startPoint x: 588, startPoint y: 533, endPoint x: 741, endPoint y: 574, distance: 158.4
click at [741, 574] on textarea "Proceeds raised from the event will be used to provide support for the ongoing …" at bounding box center [784, 552] width 405 height 73
click at [987, 112] on icon "button" at bounding box center [981, 119] width 23 height 23
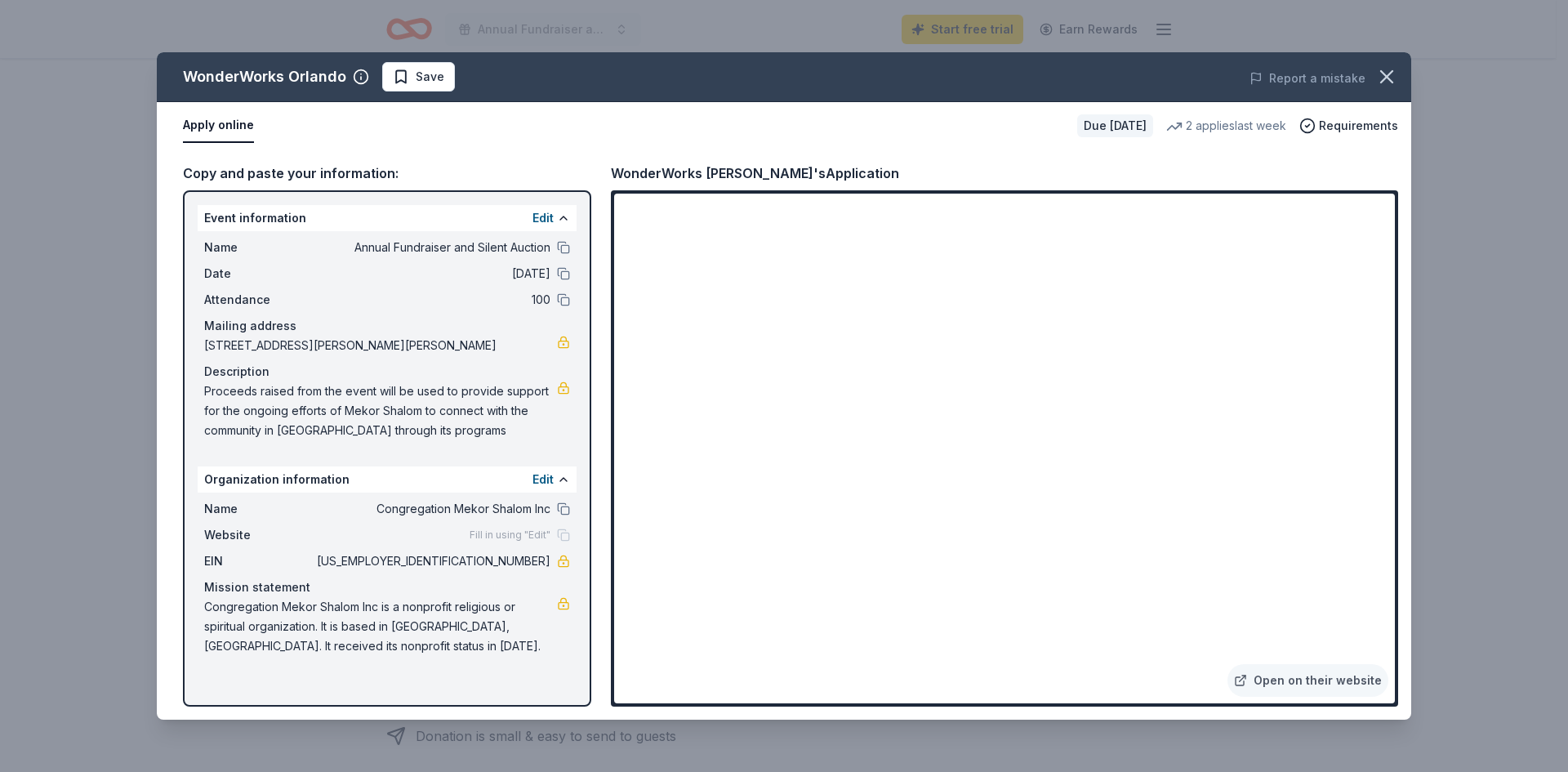
click at [512, 561] on span "46-2874839" at bounding box center [431, 561] width 237 height 19
click at [541, 217] on button "Edit" at bounding box center [543, 218] width 21 height 19
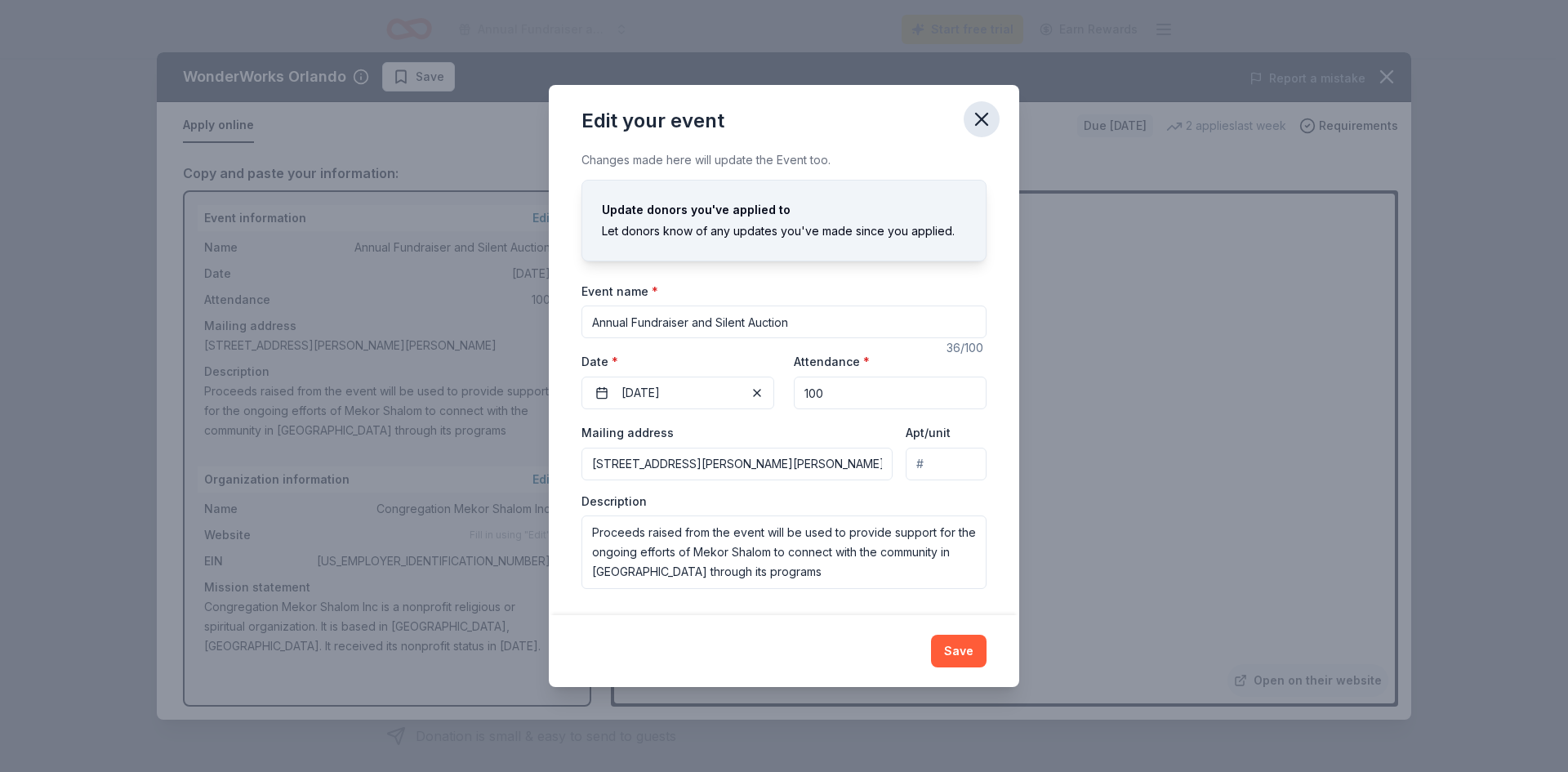
click at [987, 117] on icon "button" at bounding box center [981, 119] width 23 height 23
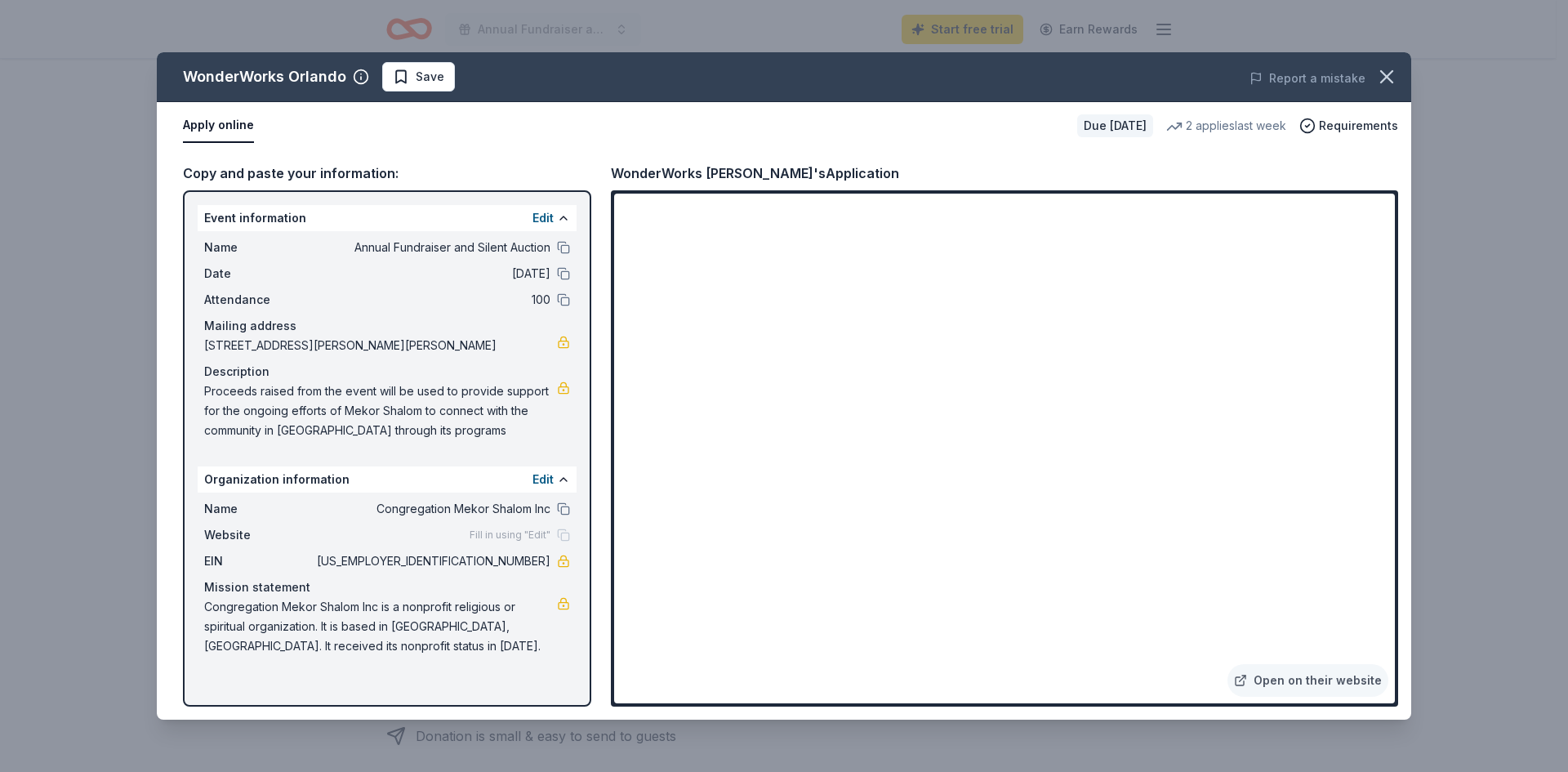
drag, startPoint x: 477, startPoint y: 558, endPoint x: 631, endPoint y: 550, distance: 154.2
click at [590, 558] on div "Event information Edit Name Annual Fundraiser and Silent Auction Date 02/28/26 …" at bounding box center [388, 448] width 409 height 516
click at [1383, 79] on icon "button" at bounding box center [1386, 77] width 23 height 23
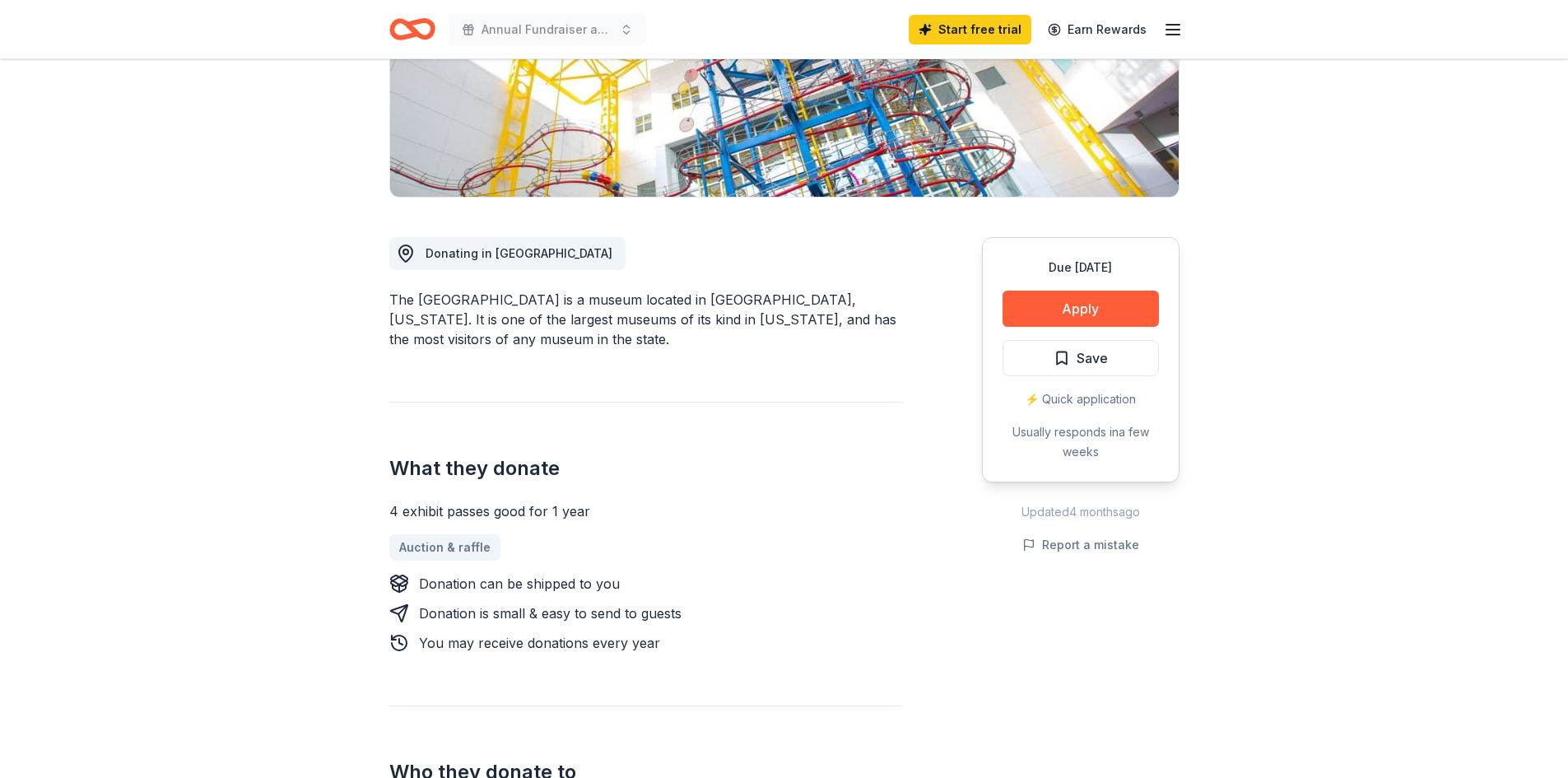
scroll to position [329, 0]
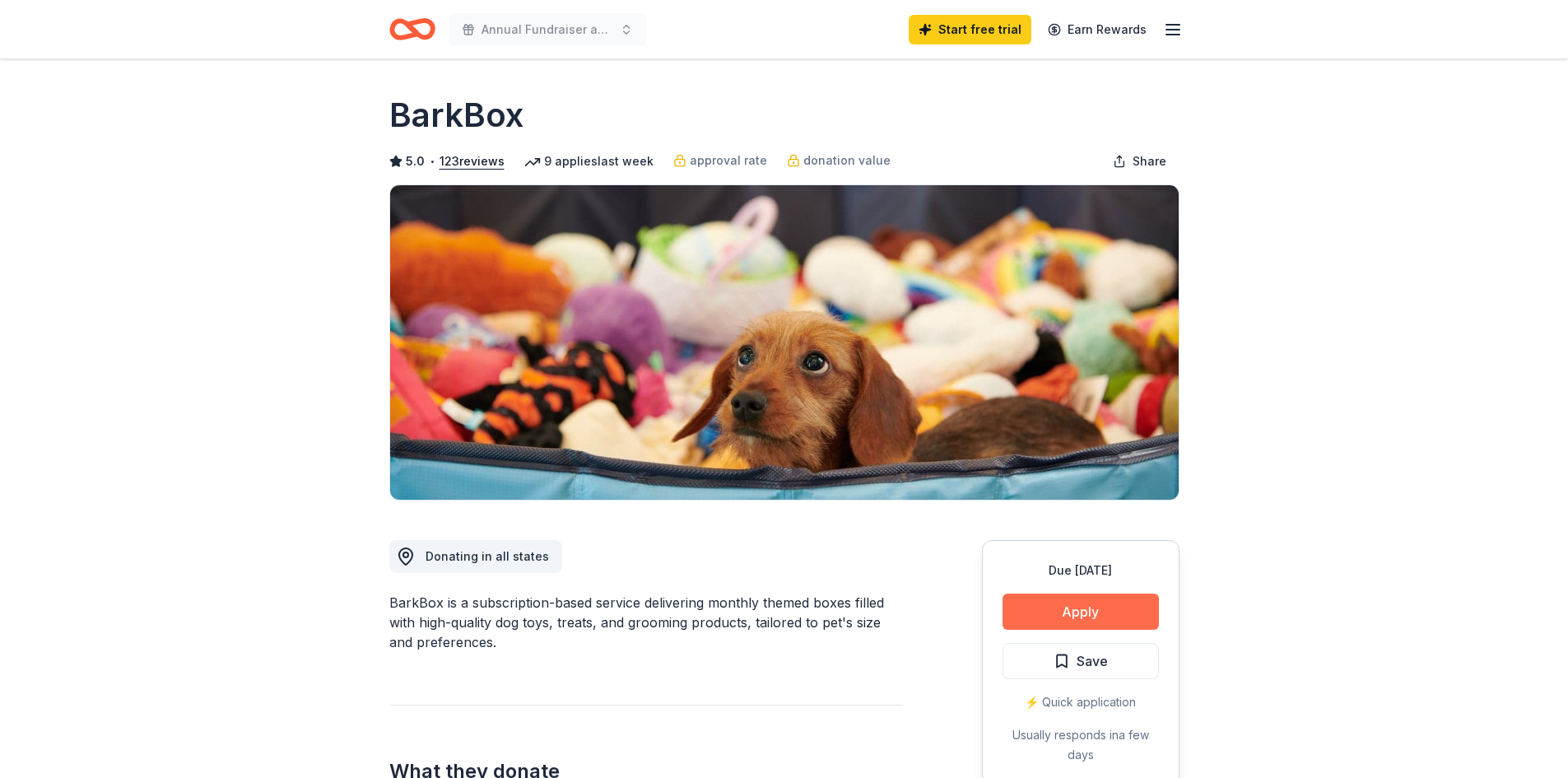
click at [1117, 606] on button "Apply" at bounding box center [1081, 611] width 157 height 36
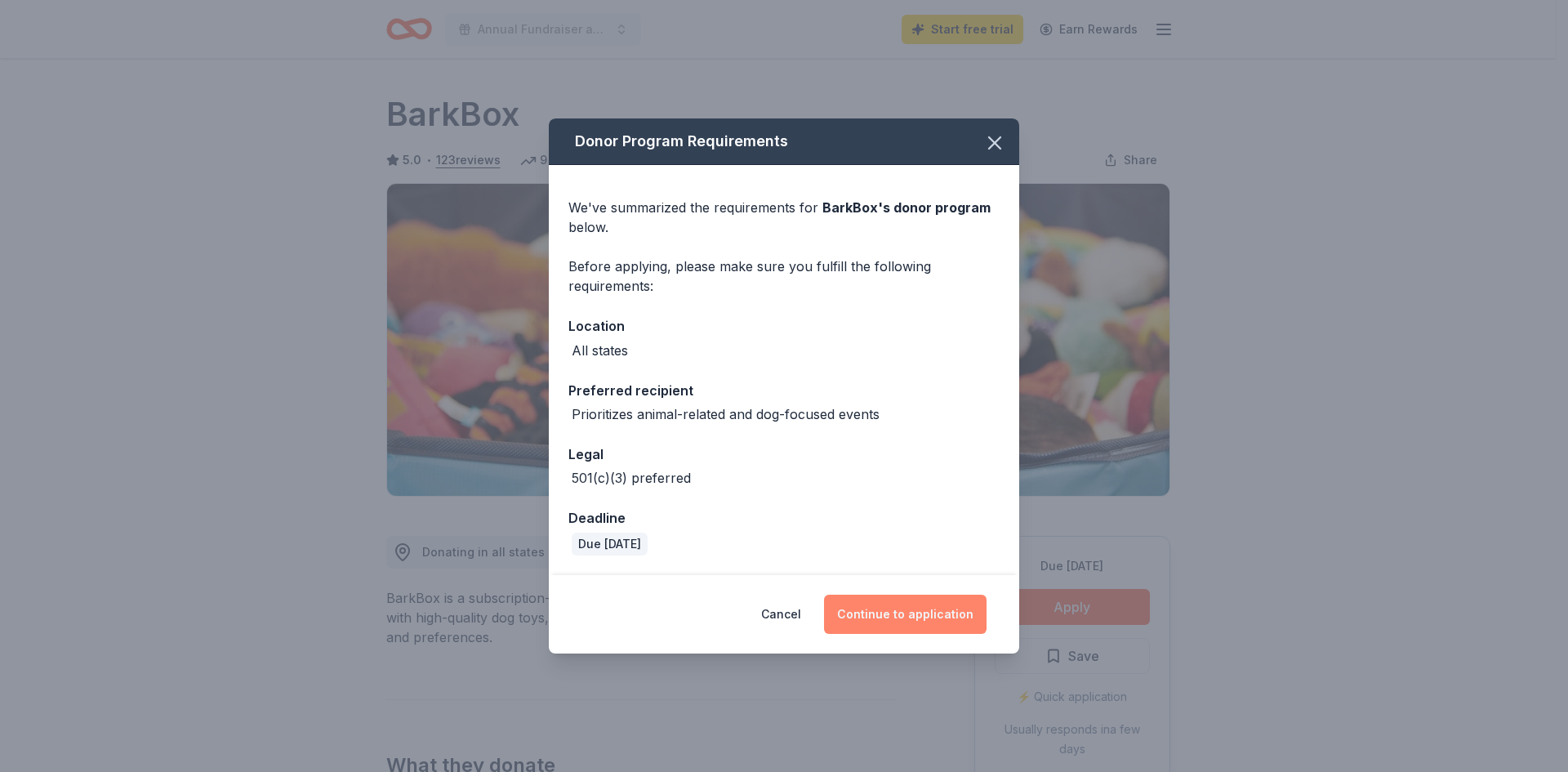
click at [896, 610] on button "Continue to application" at bounding box center [905, 614] width 162 height 39
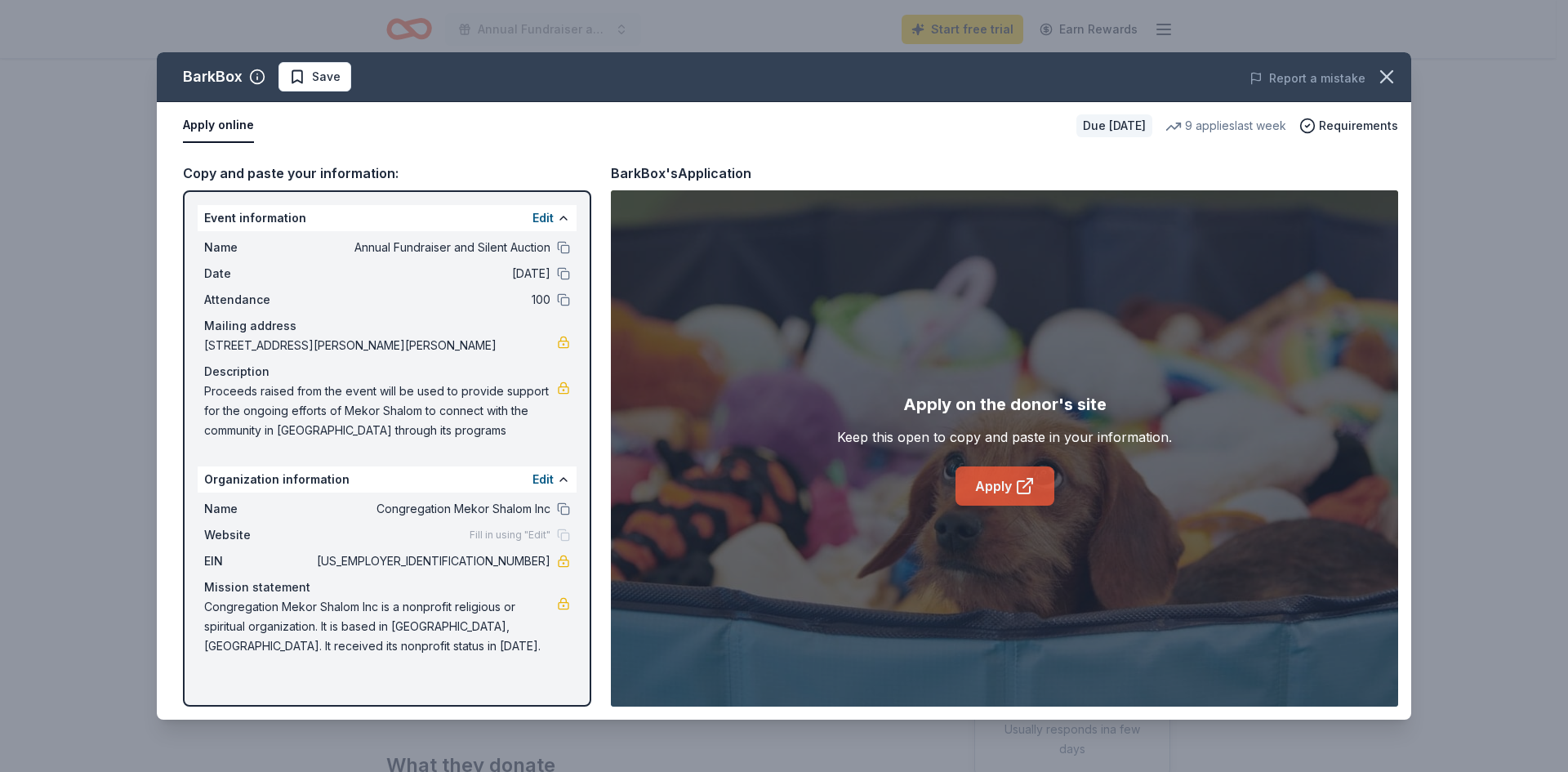
click at [1000, 485] on link "Apply" at bounding box center [1004, 486] width 99 height 39
